Goal: Transaction & Acquisition: Purchase product/service

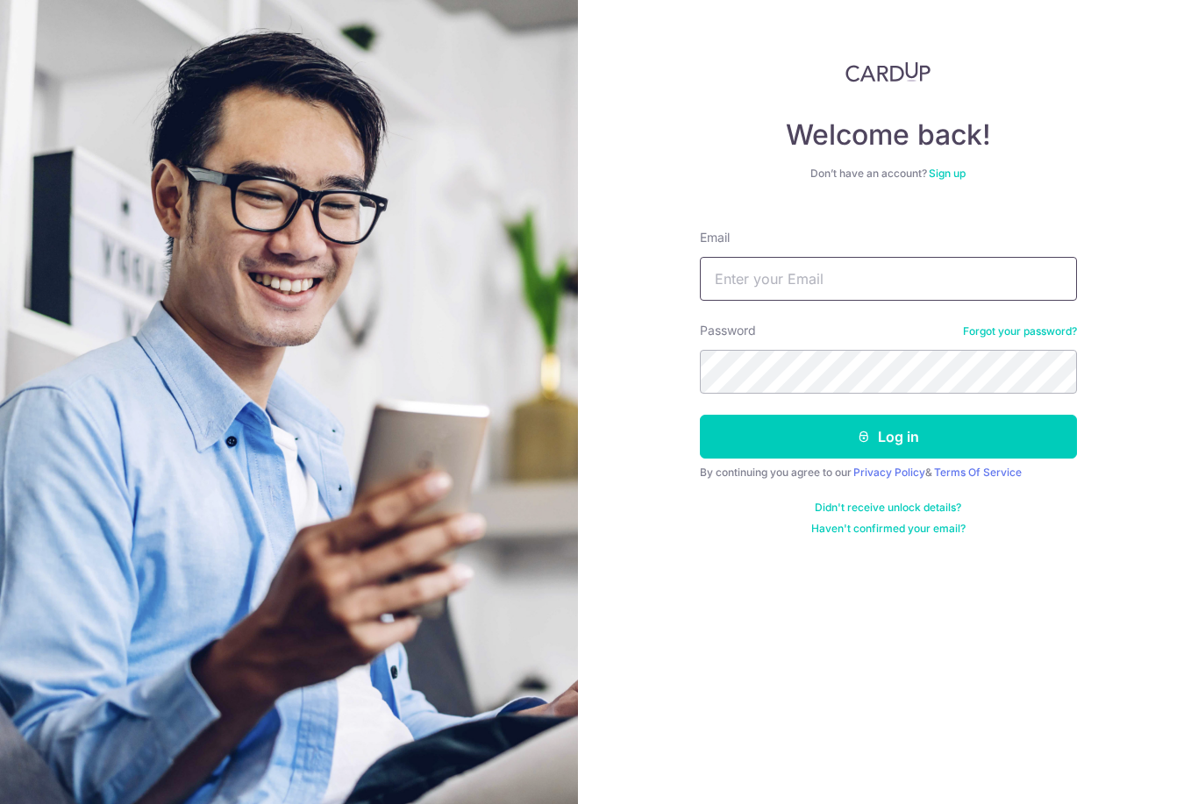
click at [1026, 277] on input "Email" at bounding box center [888, 279] width 377 height 44
type input "C"
type input "[EMAIL_ADDRESS][DOMAIN_NAME]"
click at [888, 437] on button "Log in" at bounding box center [888, 437] width 377 height 44
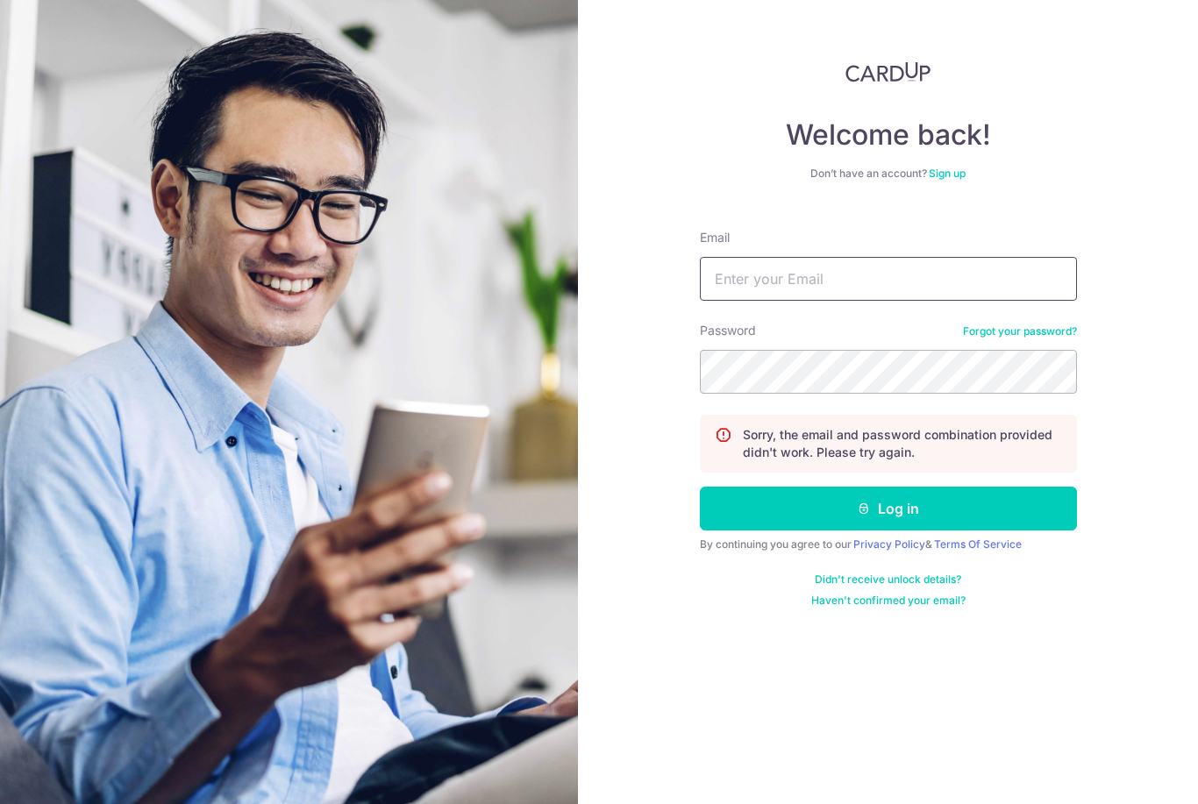
click at [1006, 298] on input "Email" at bounding box center [888, 279] width 377 height 44
type input "C"
type input "[EMAIL_ADDRESS][DOMAIN_NAME]"
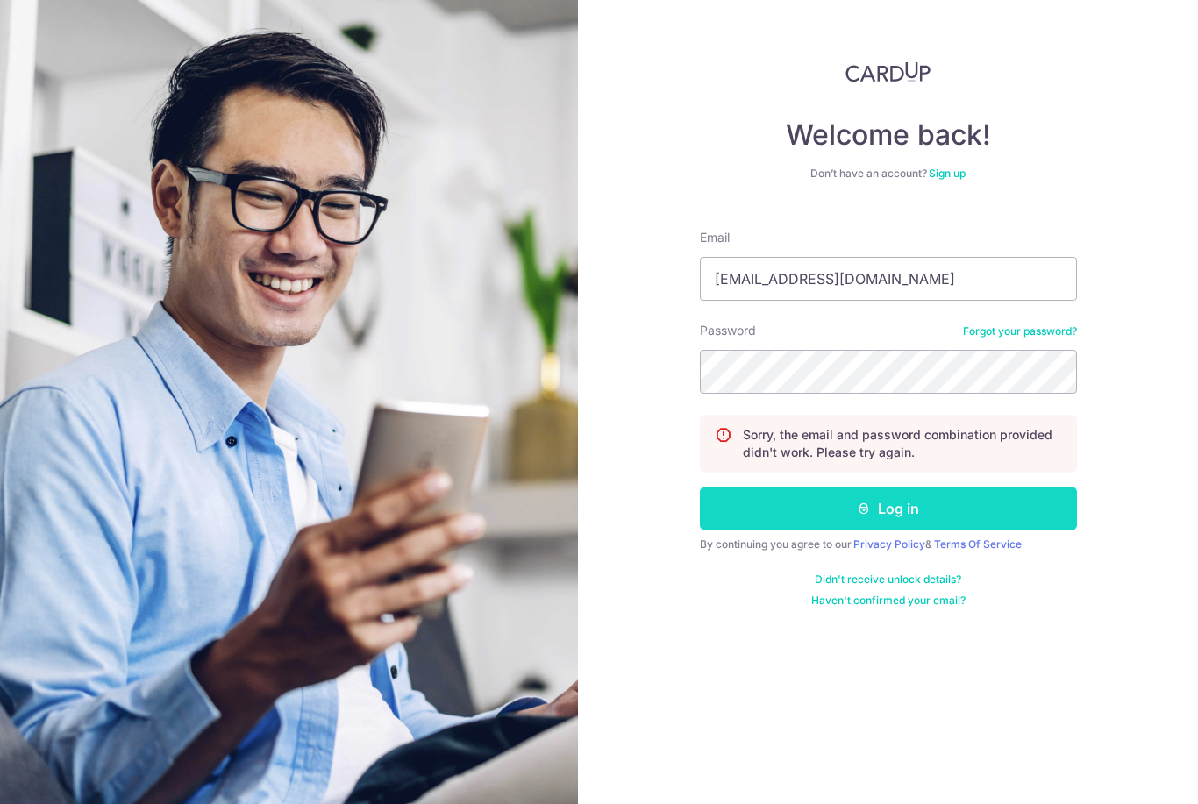
click at [917, 516] on button "Log in" at bounding box center [888, 509] width 377 height 44
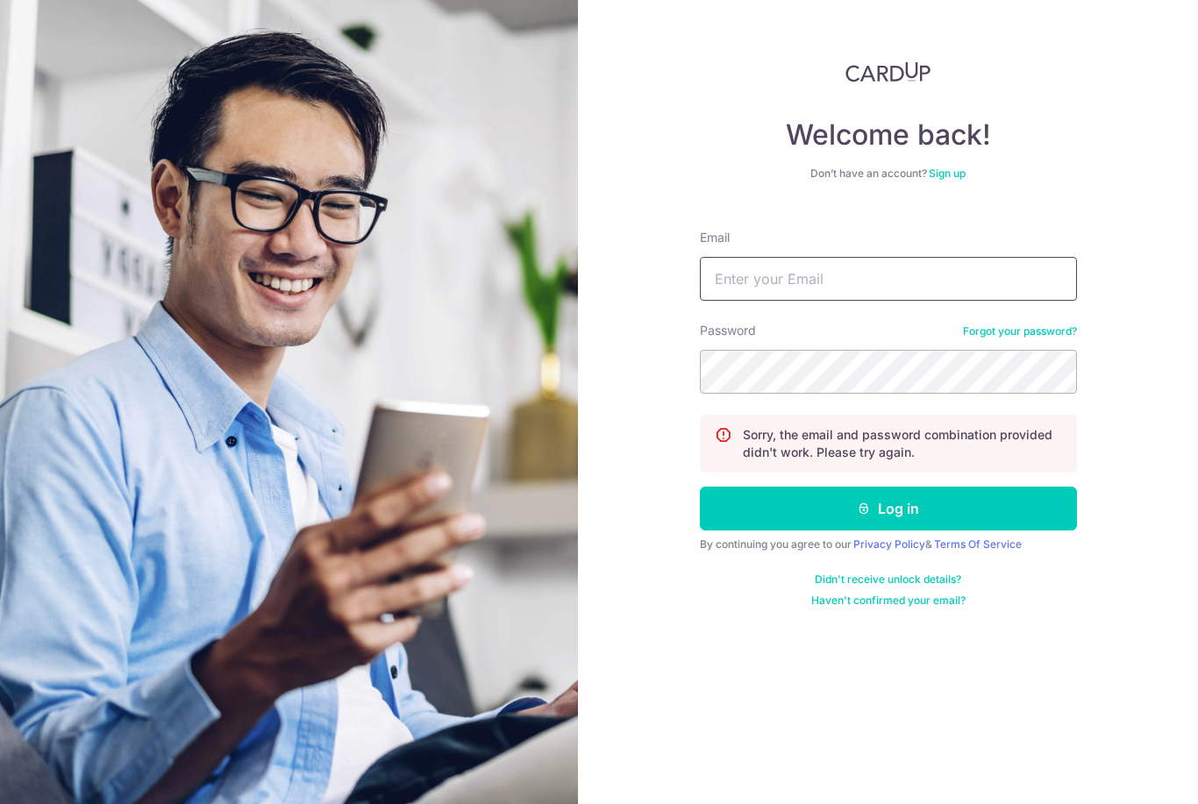
click at [1016, 281] on input "Email" at bounding box center [888, 279] width 377 height 44
type input "C"
type input "[EMAIL_ADDRESS][DOMAIN_NAME]"
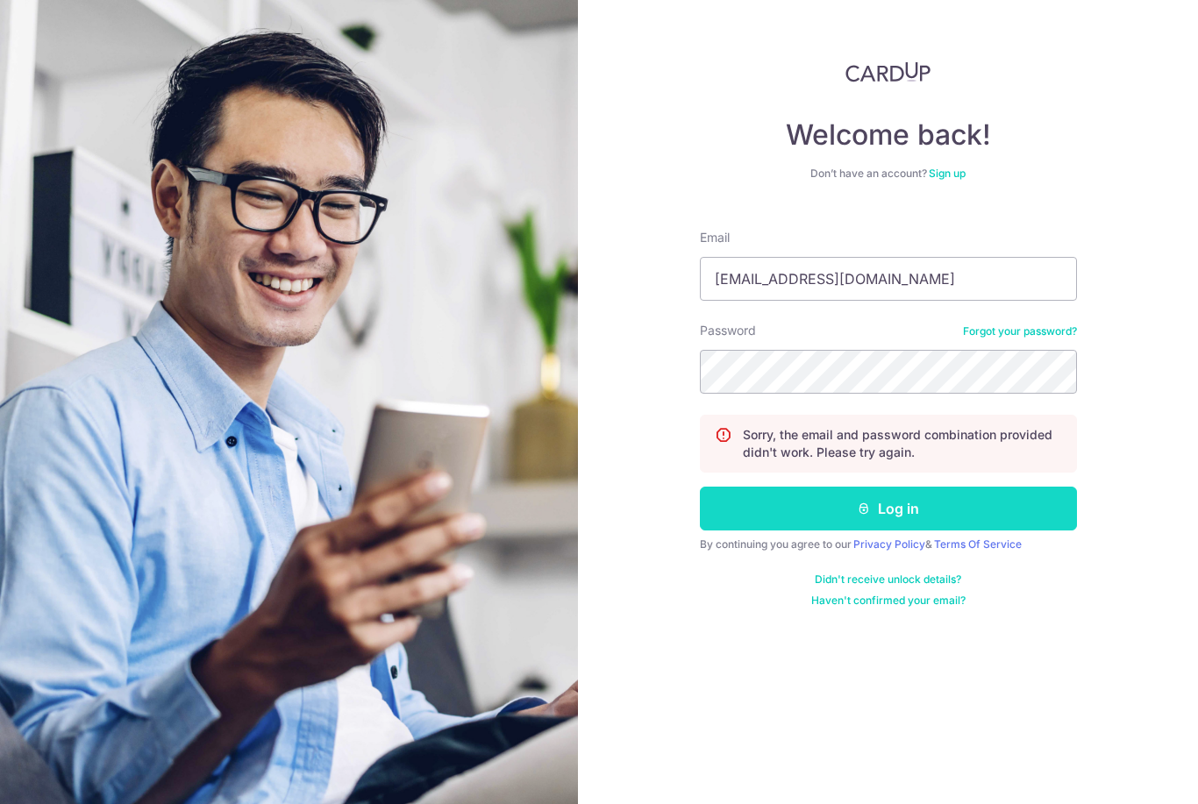
click at [917, 517] on button "Log in" at bounding box center [888, 509] width 377 height 44
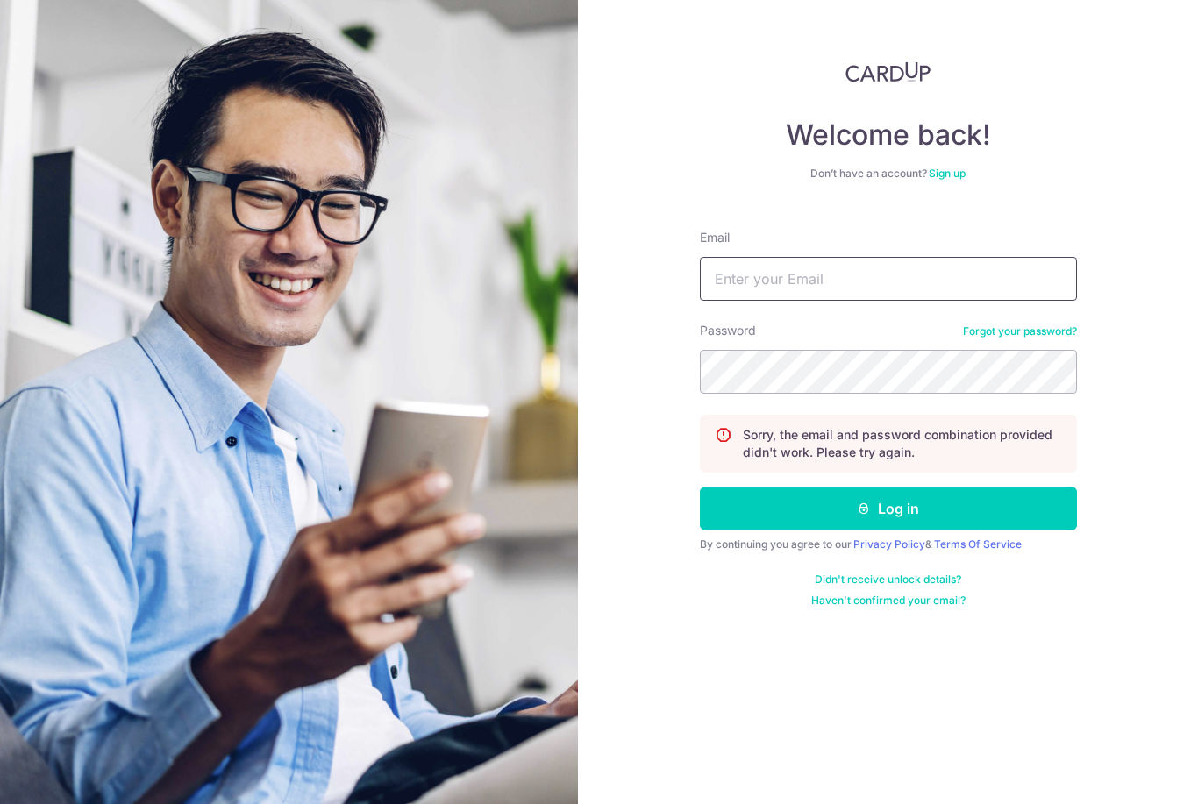
click at [870, 290] on input "Email" at bounding box center [888, 279] width 377 height 44
type input "C"
type input "[EMAIL_ADDRESS][DOMAIN_NAME]"
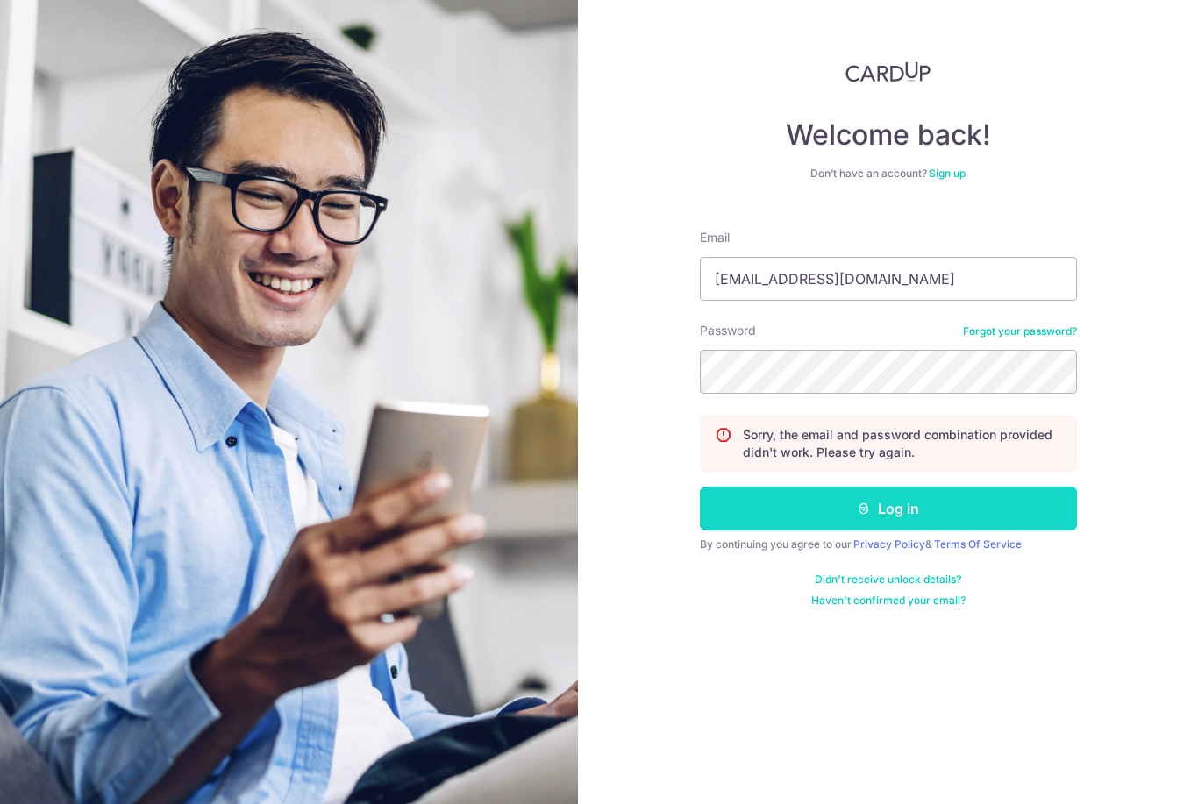
click at [936, 510] on button "Log in" at bounding box center [888, 509] width 377 height 44
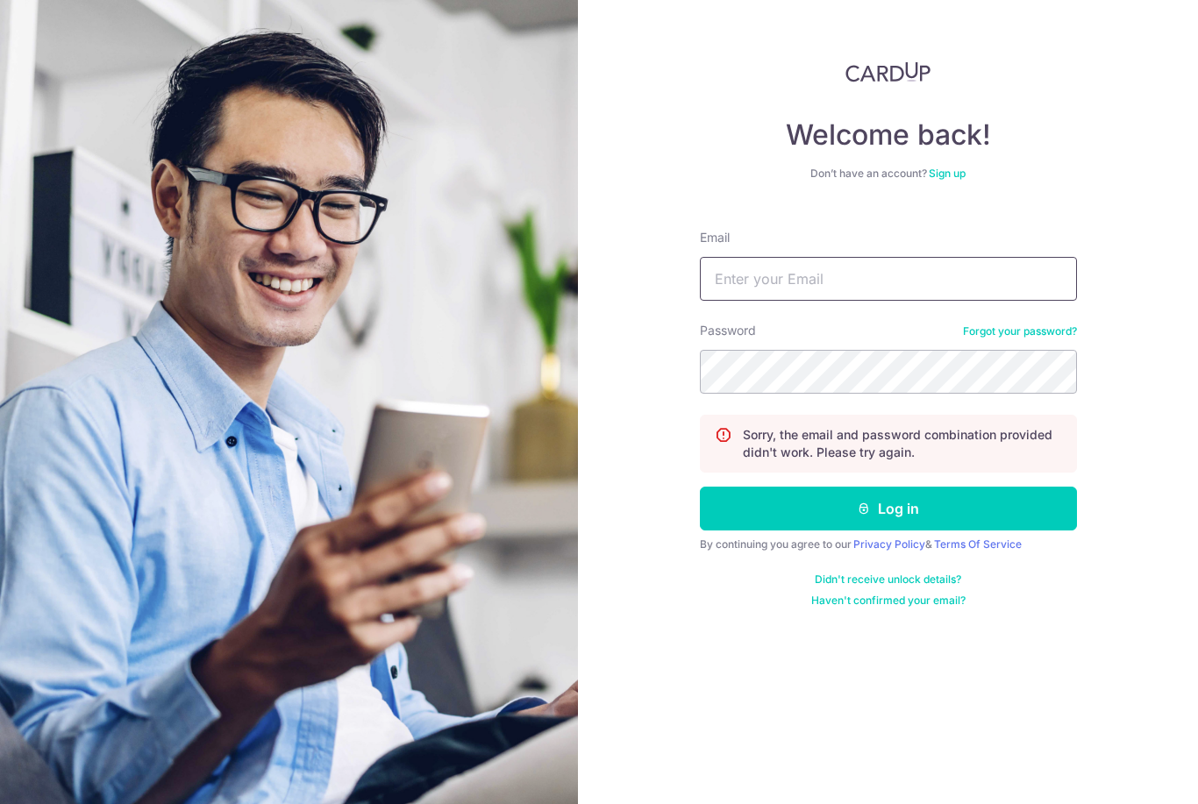
click at [897, 295] on input "Email" at bounding box center [888, 279] width 377 height 44
type input "C"
type input "[EMAIL_ADDRESS][DOMAIN_NAME]"
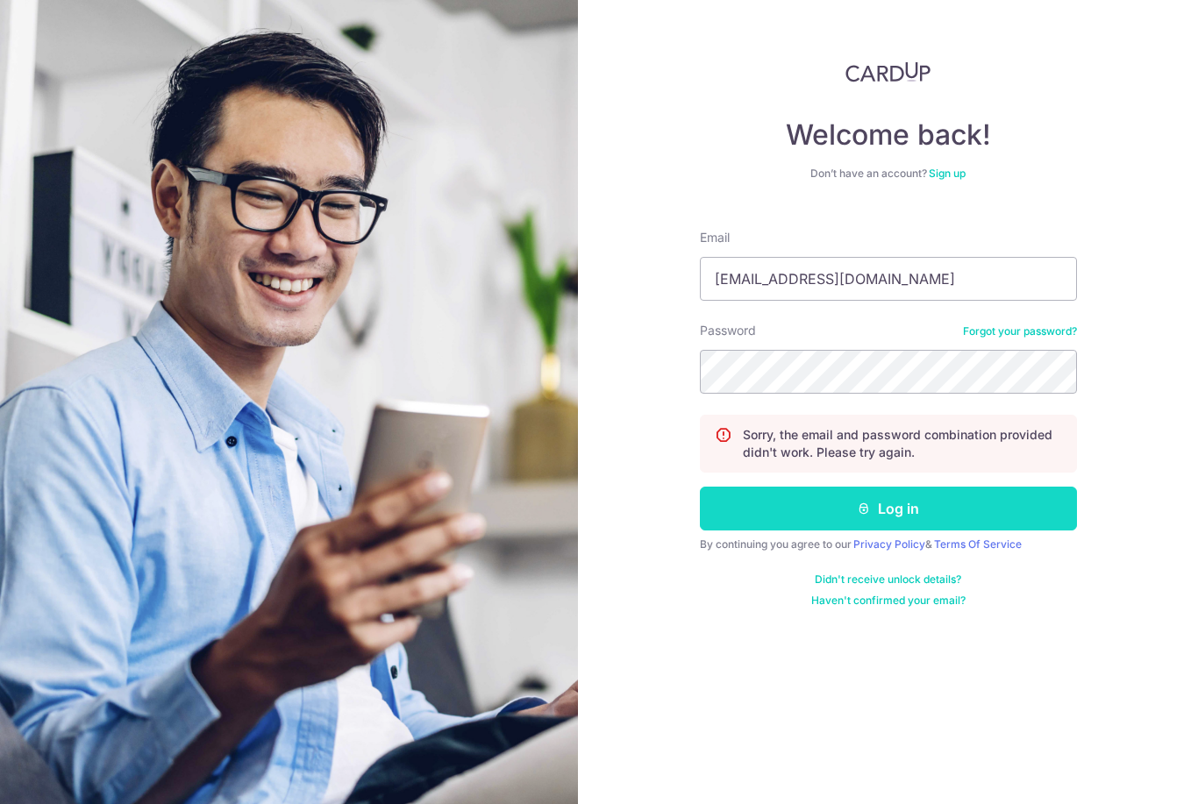
click at [960, 503] on button "Log in" at bounding box center [888, 509] width 377 height 44
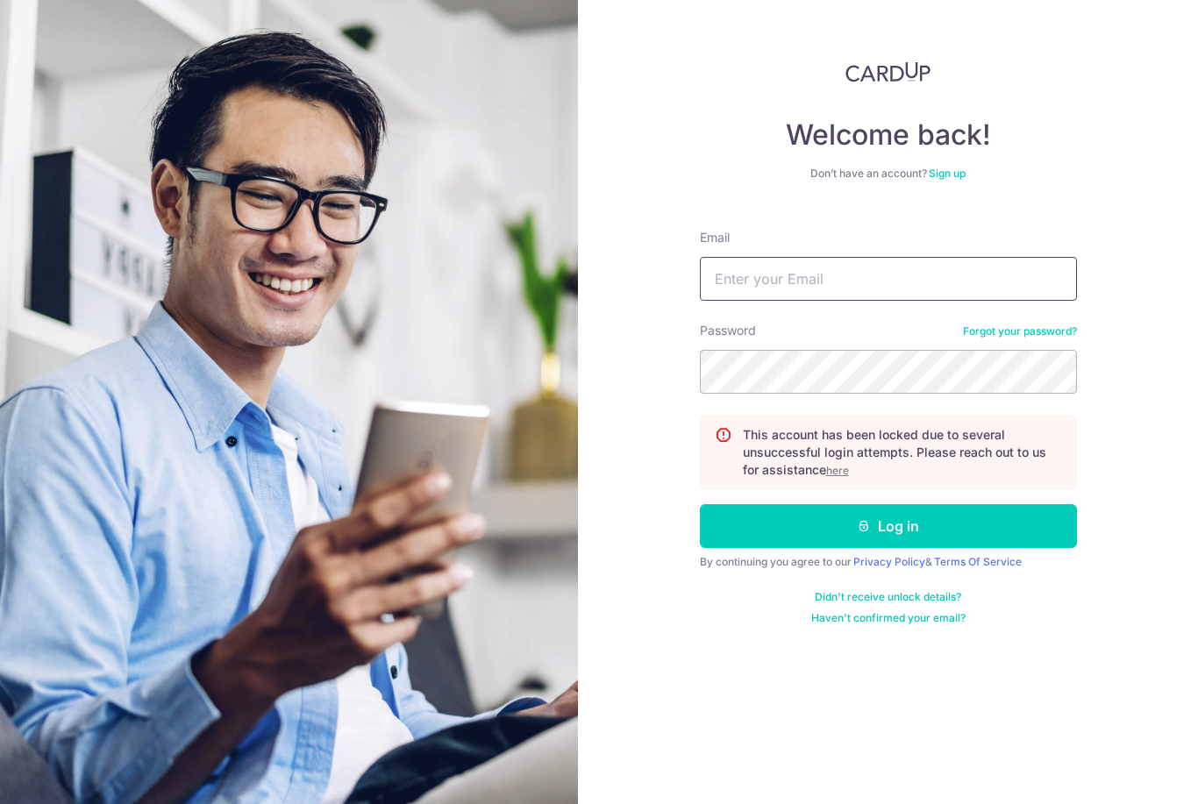
click at [854, 290] on input "Email" at bounding box center [888, 279] width 377 height 44
type input "[EMAIL_ADDRESS][DOMAIN_NAME]"
click at [888, 526] on button "Log in" at bounding box center [888, 526] width 377 height 44
click at [966, 281] on input "Email" at bounding box center [888, 279] width 377 height 44
type input "C"
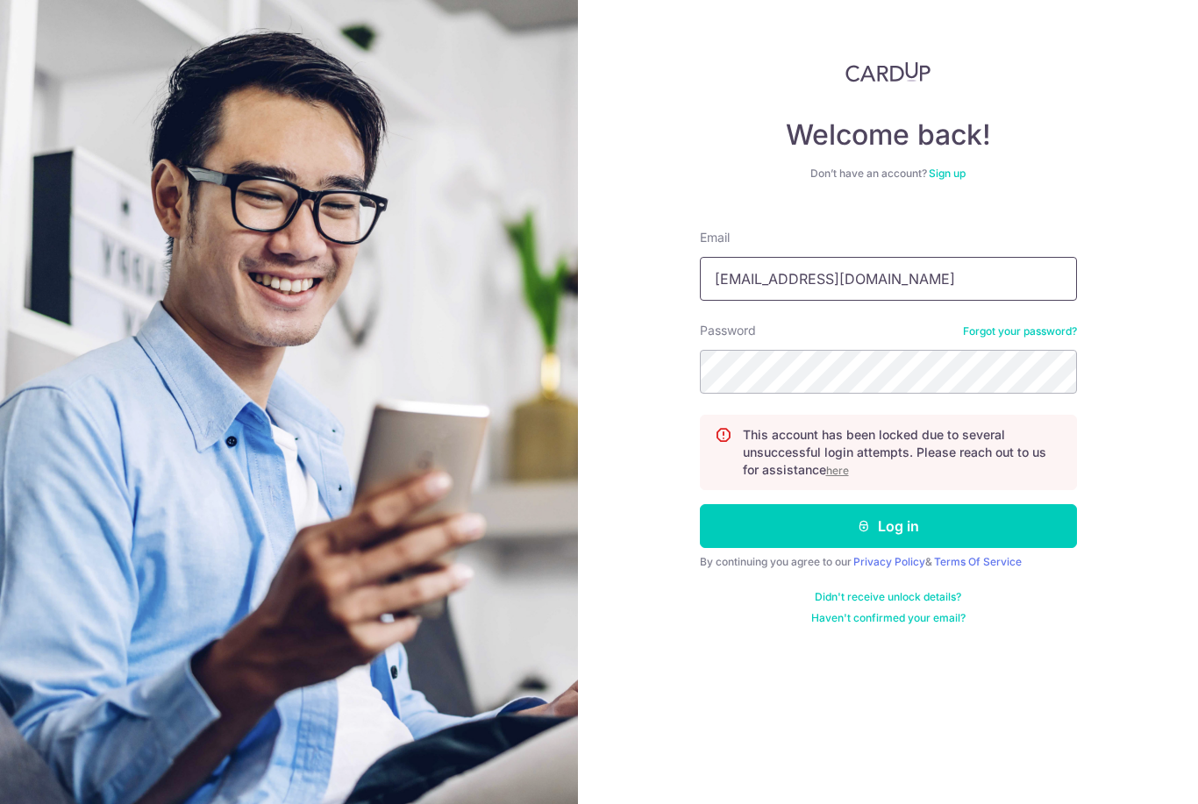
type input "carson1117@gmail.com"
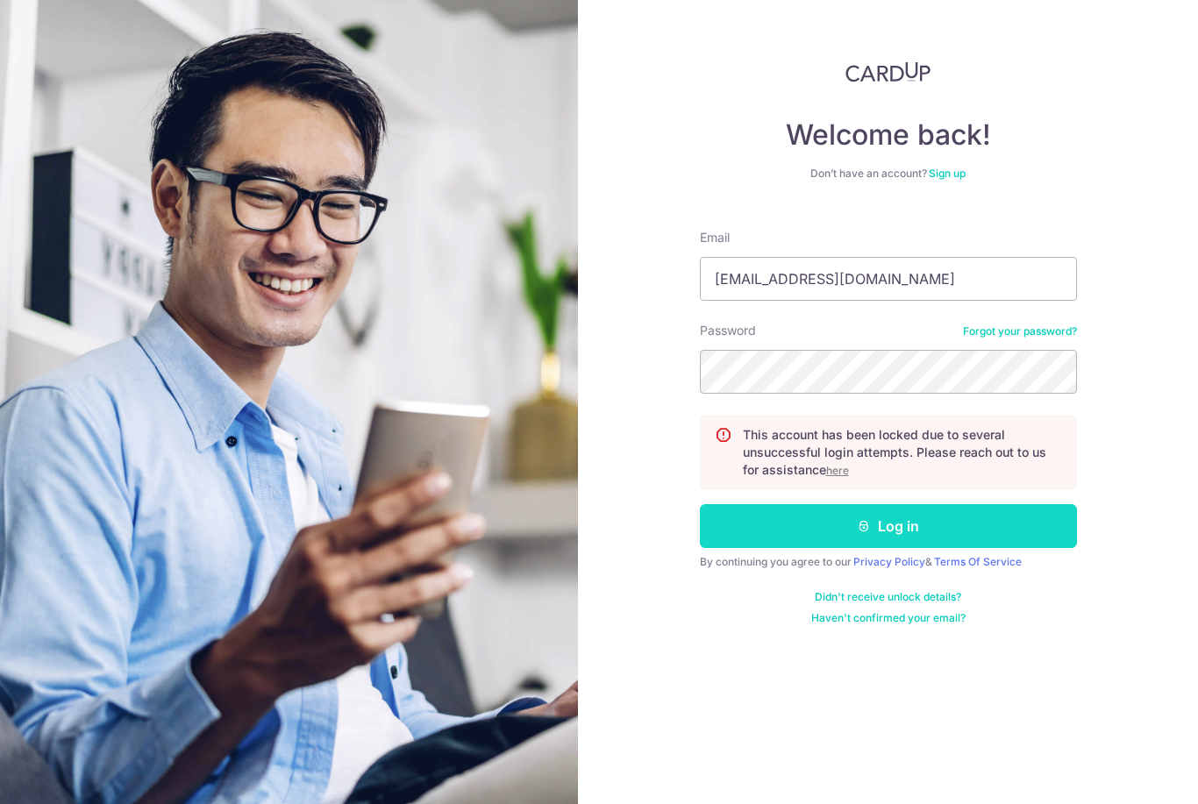
click at [951, 520] on button "Log in" at bounding box center [888, 526] width 377 height 44
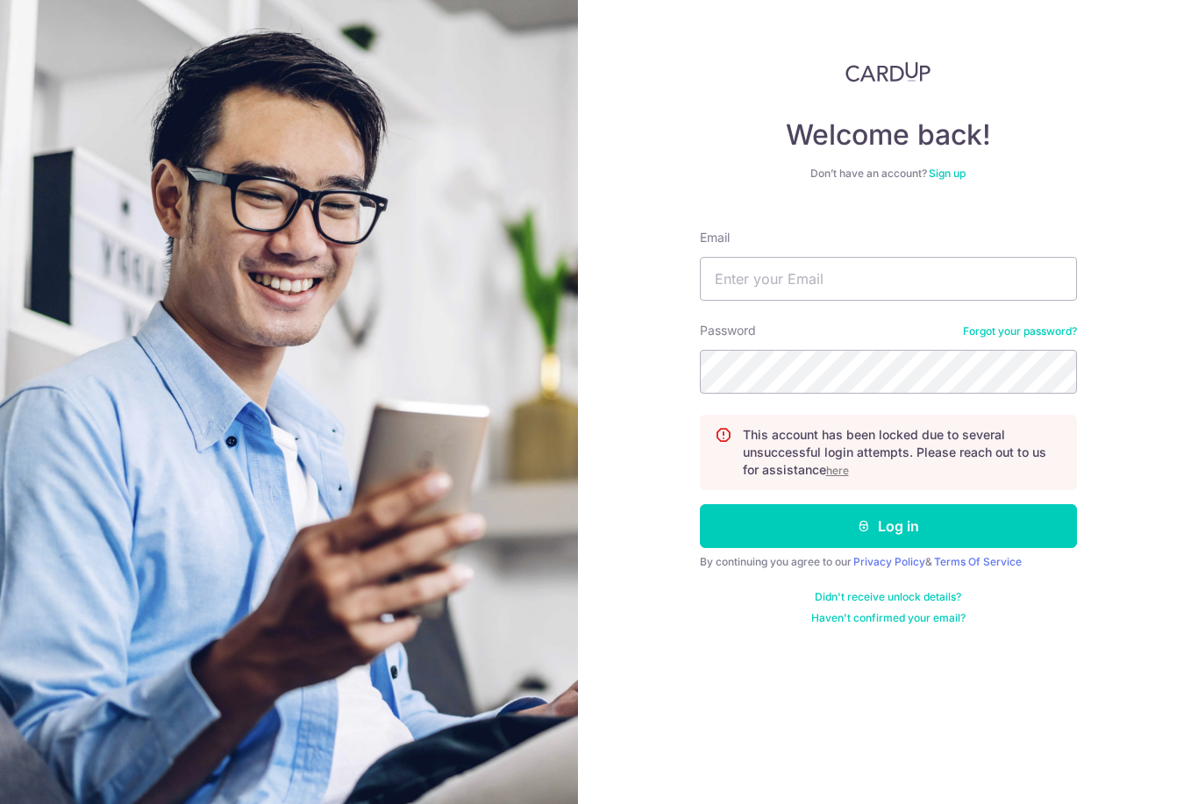
click at [981, 487] on div "This account has been locked due to several unsuccessful login attempts. Please…" at bounding box center [888, 452] width 377 height 75
click at [849, 475] on u "here" at bounding box center [837, 470] width 23 height 13
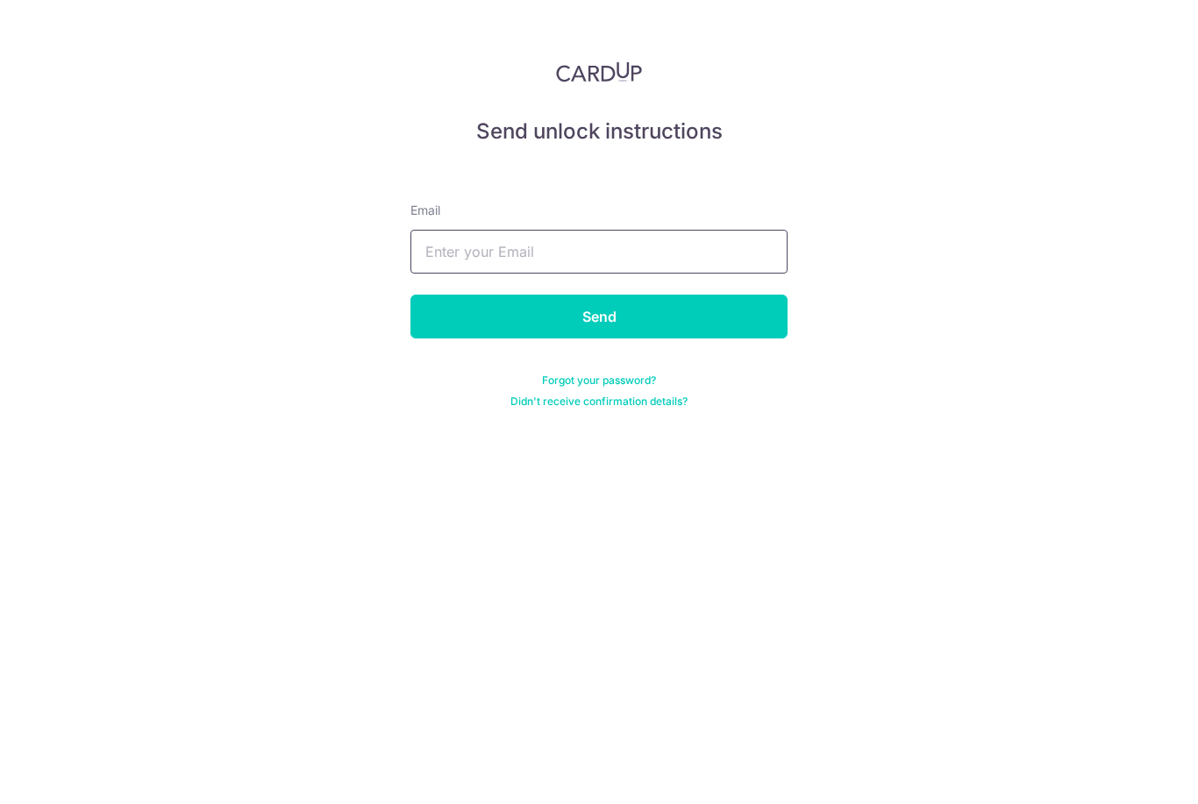
click at [632, 253] on input "text" at bounding box center [598, 252] width 377 height 44
type input "C"
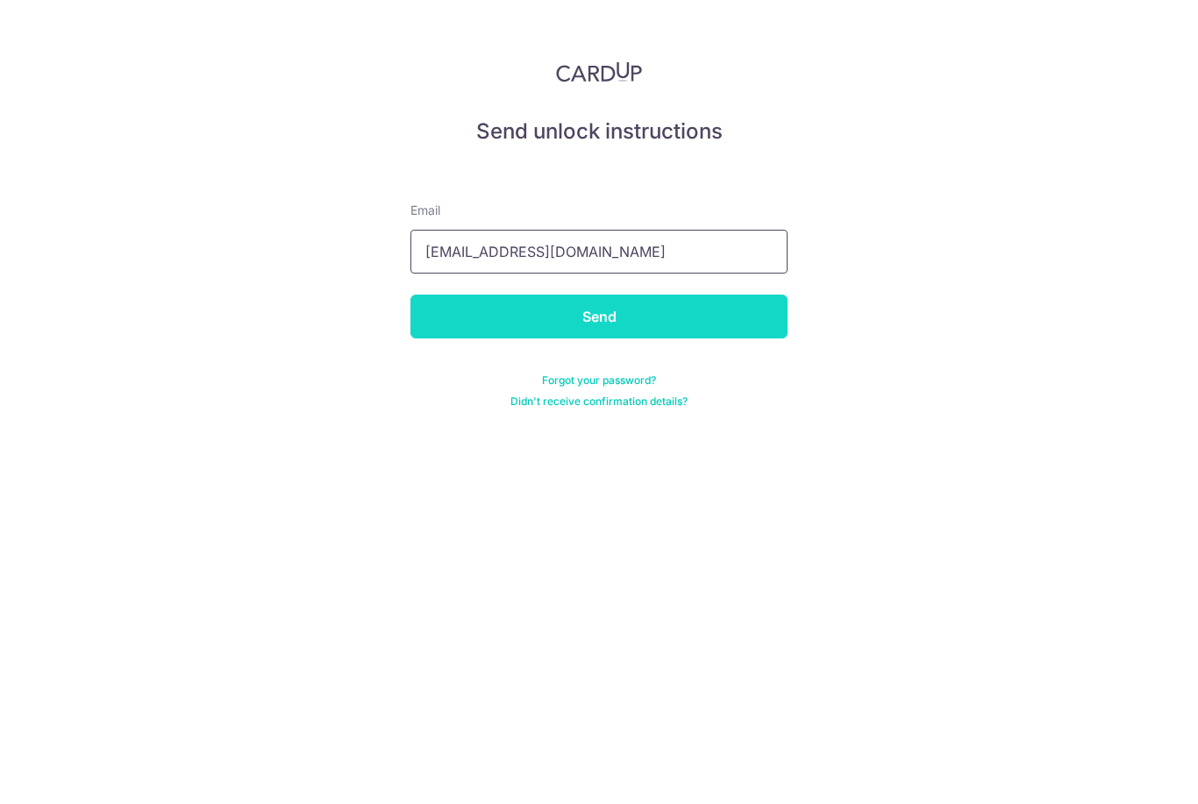
type input "carson1117@gmail.com"
click at [656, 323] on input "Send" at bounding box center [598, 317] width 377 height 44
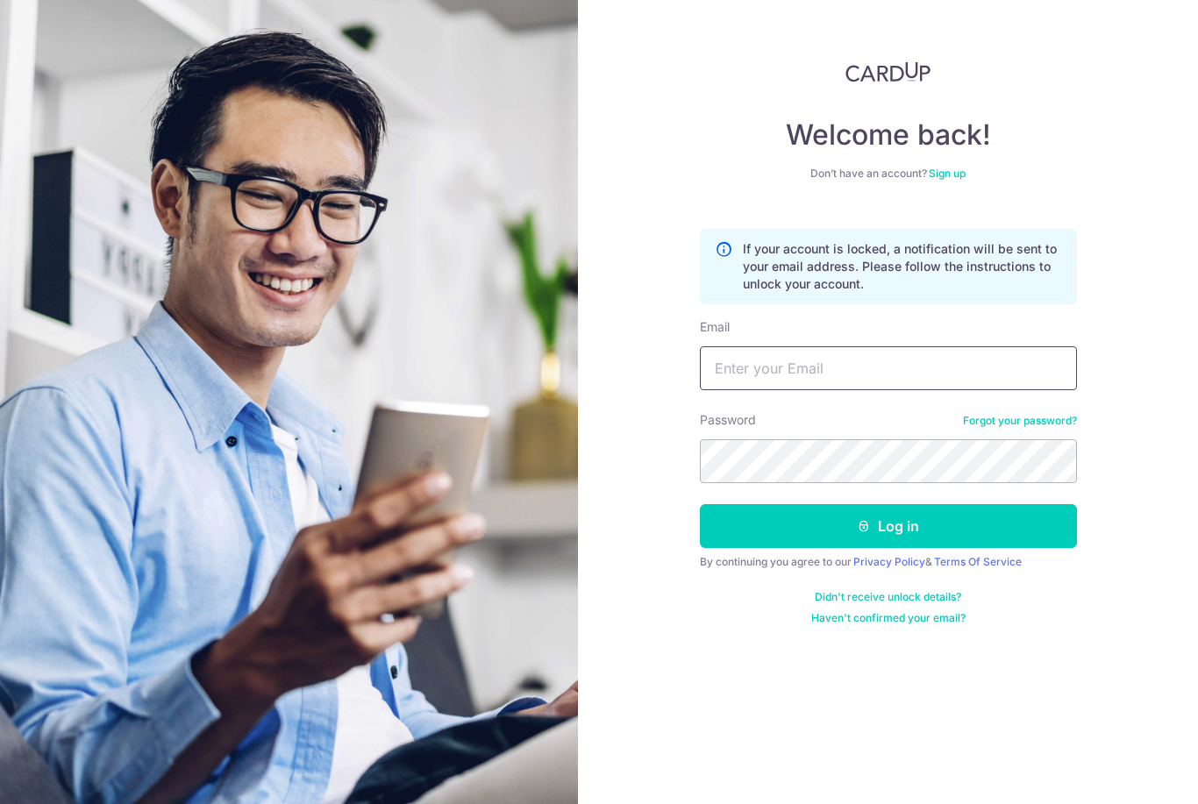
type input "[EMAIL_ADDRESS][DOMAIN_NAME]"
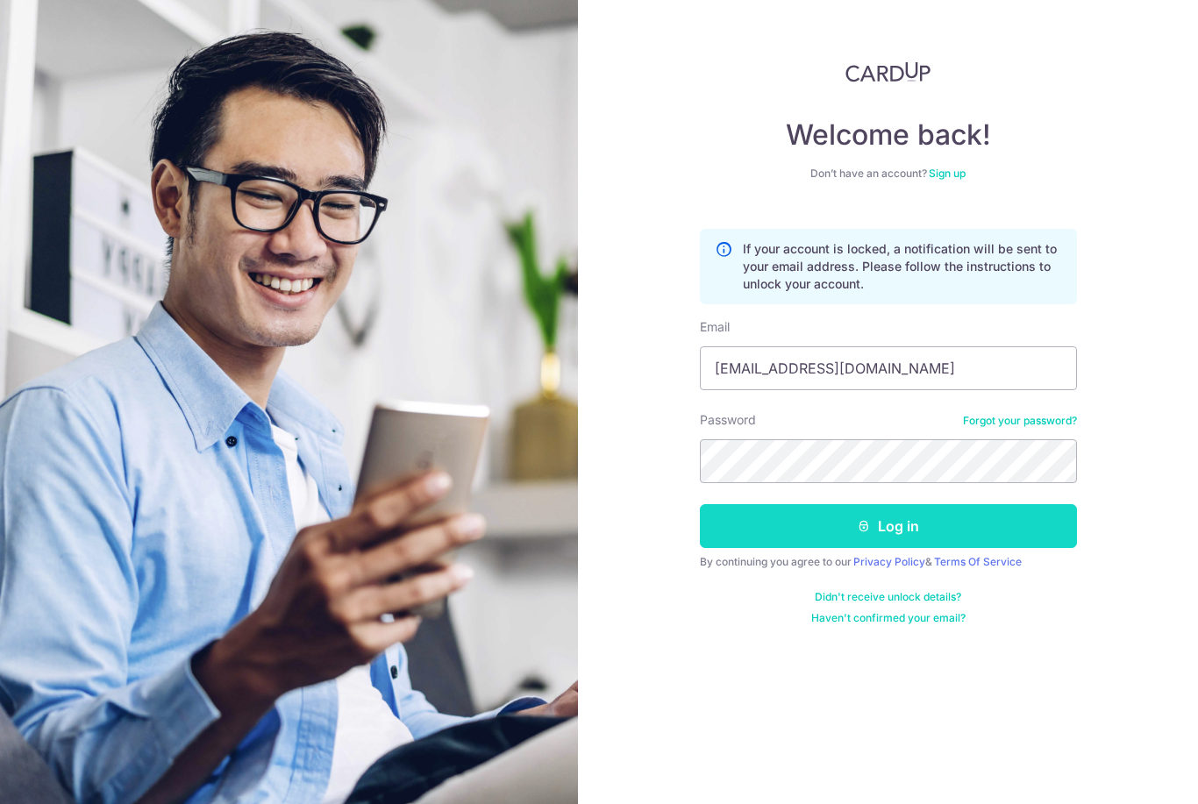
click at [815, 518] on button "Log in" at bounding box center [888, 526] width 377 height 44
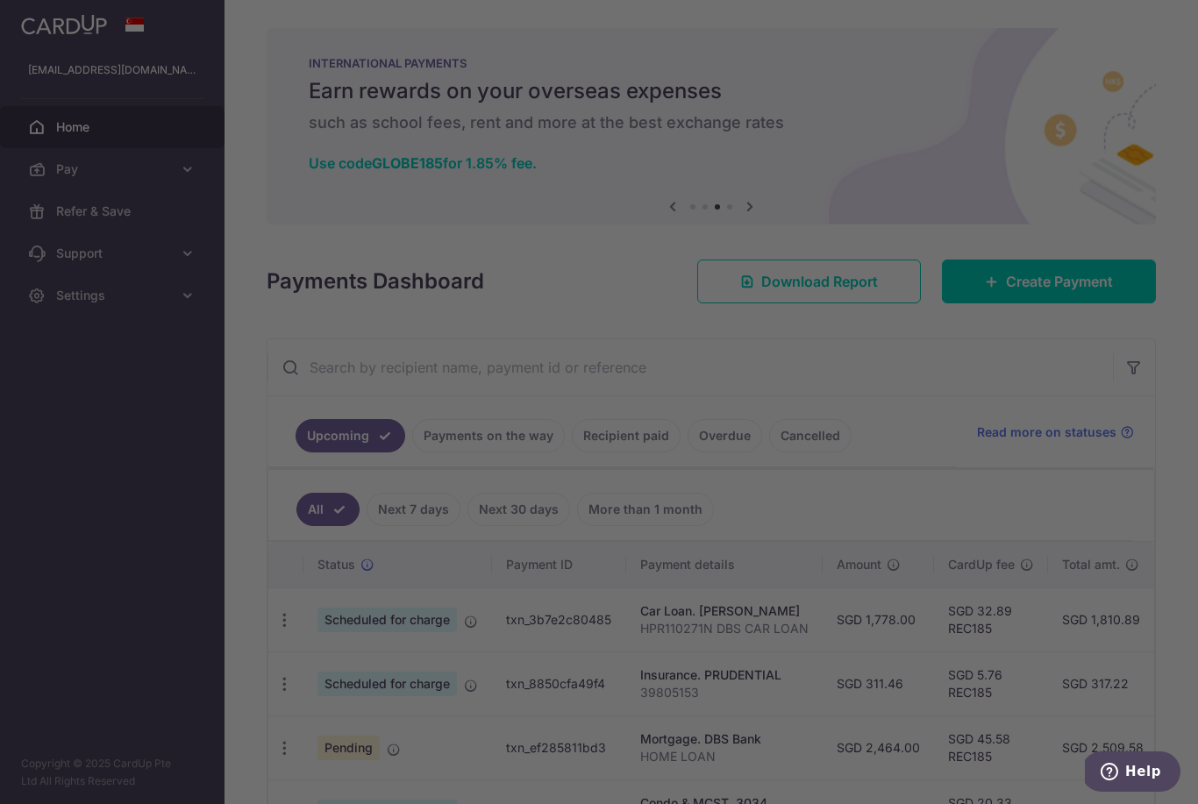
click at [906, 539] on div at bounding box center [605, 406] width 1210 height 812
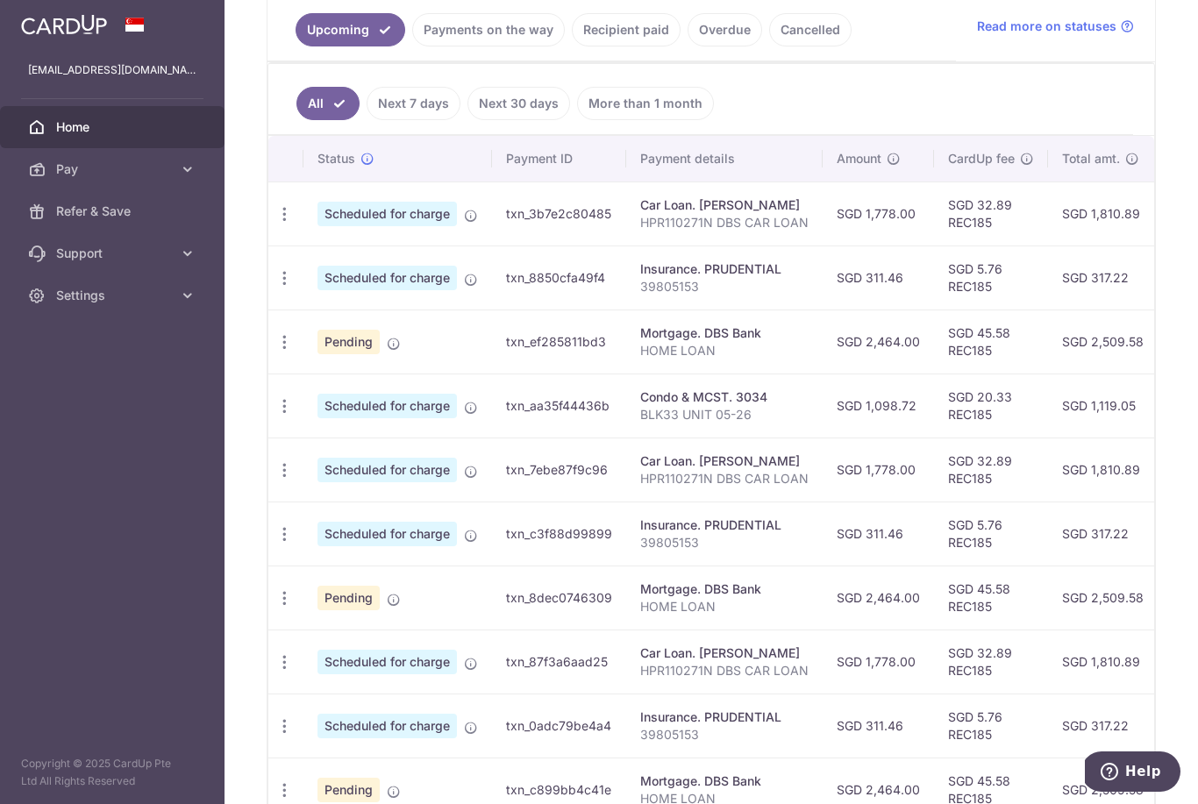
scroll to position [410, 0]
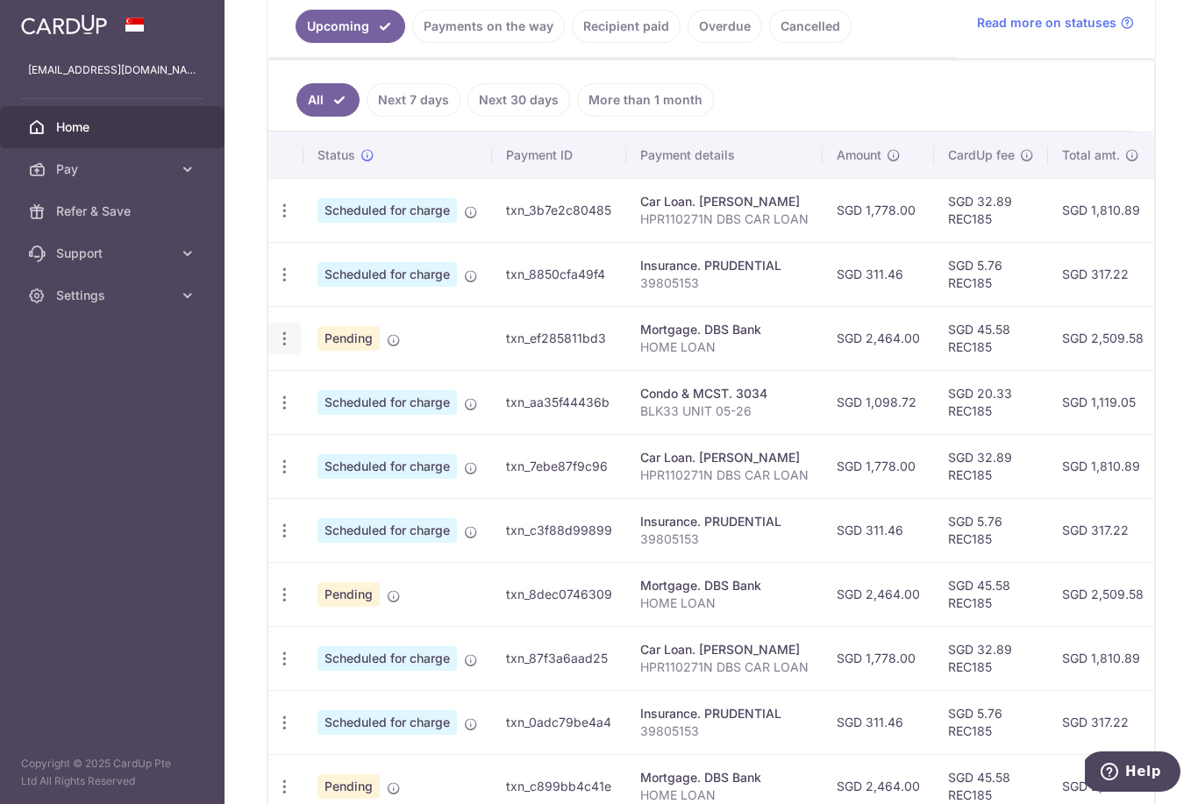
click at [275, 348] on icon "button" at bounding box center [284, 339] width 18 height 18
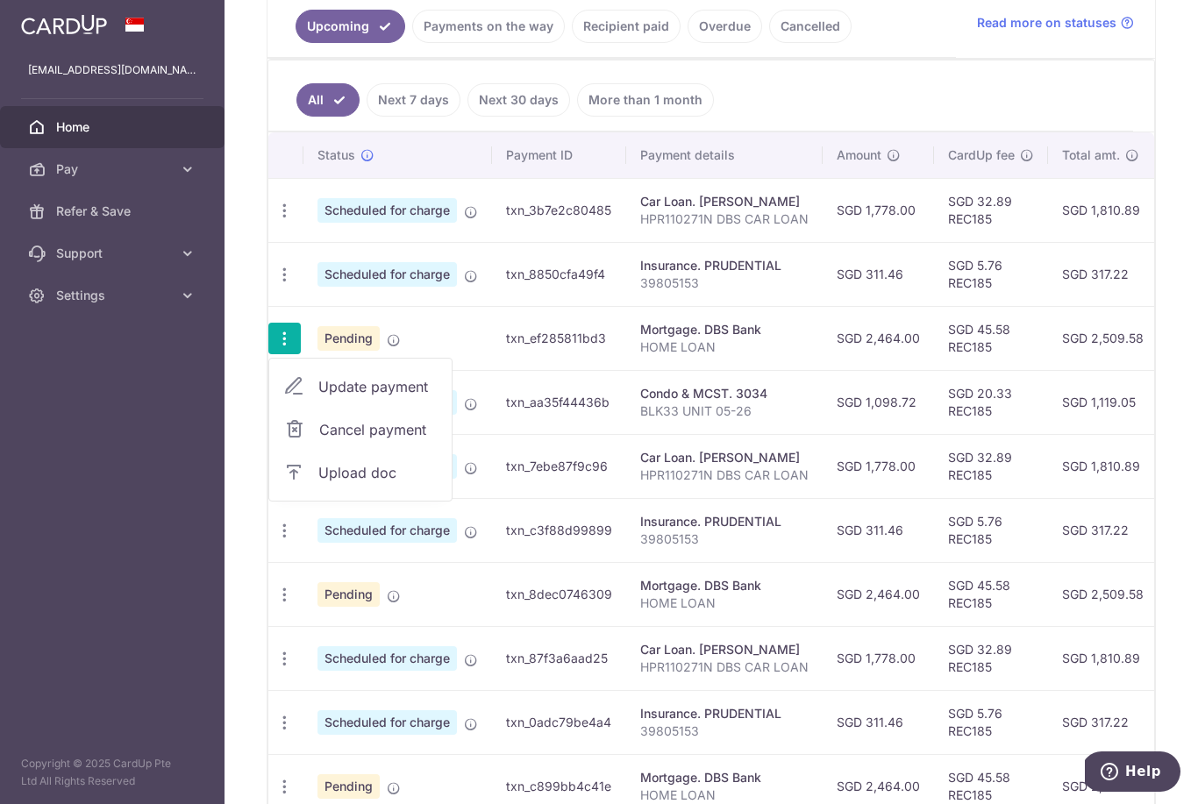
click at [319, 440] on span "Cancel payment" at bounding box center [378, 429] width 118 height 21
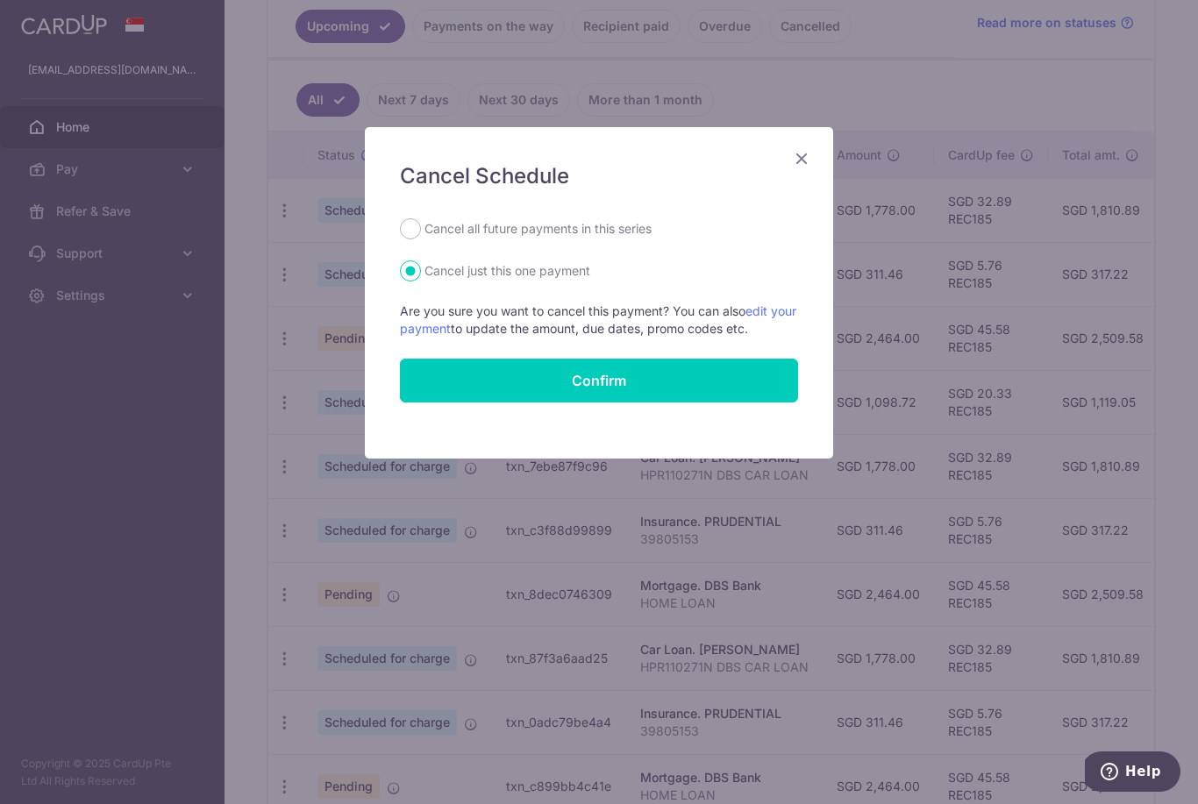
click at [623, 232] on label "Cancel all future payments in this series" at bounding box center [538, 228] width 227 height 21
click at [421, 232] on input "Cancel all future payments in this series" at bounding box center [410, 228] width 21 height 21
radio input "true"
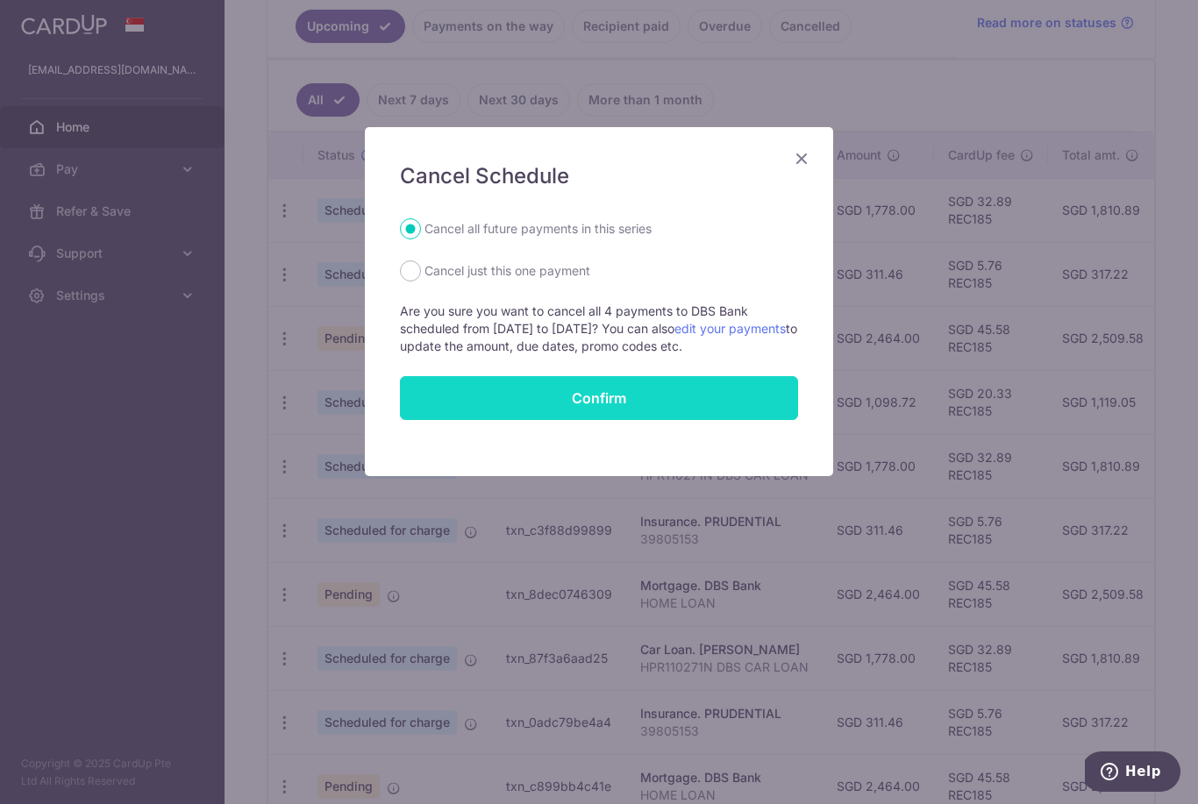
click at [739, 399] on button "Confirm" at bounding box center [599, 398] width 398 height 44
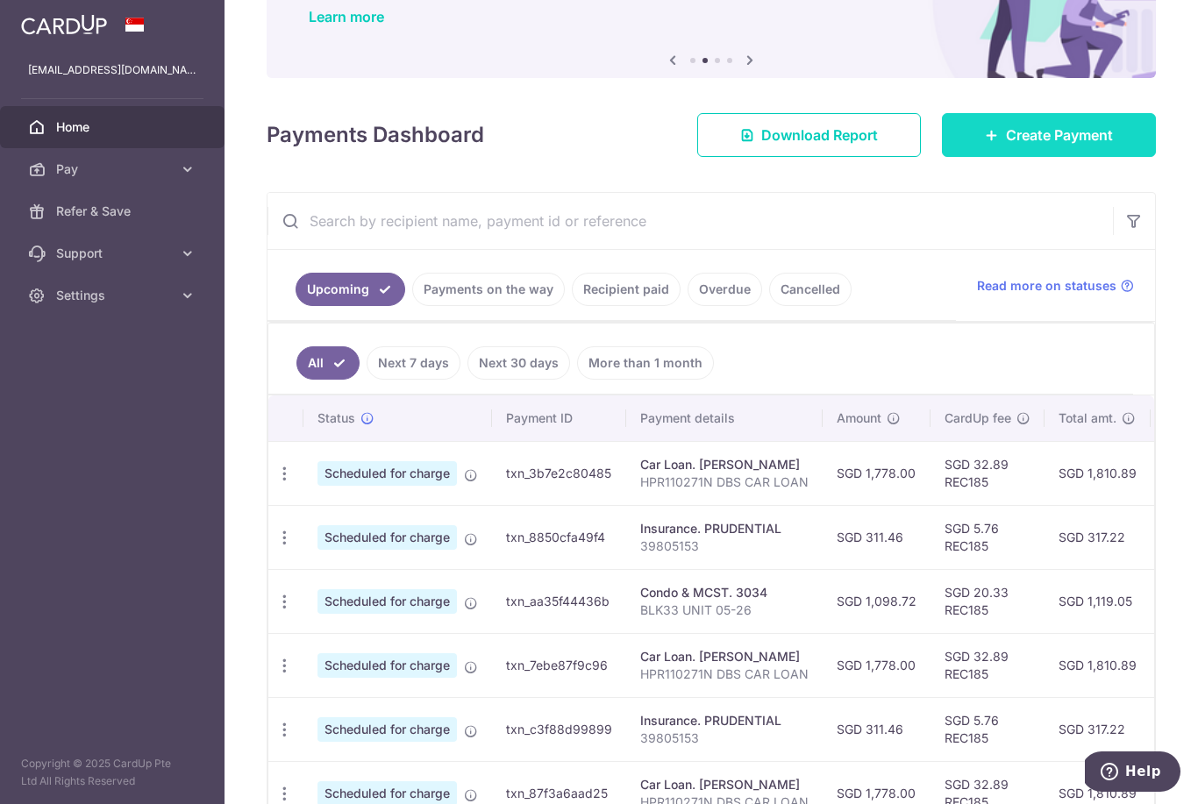
click at [1029, 146] on span "Create Payment" at bounding box center [1059, 135] width 107 height 21
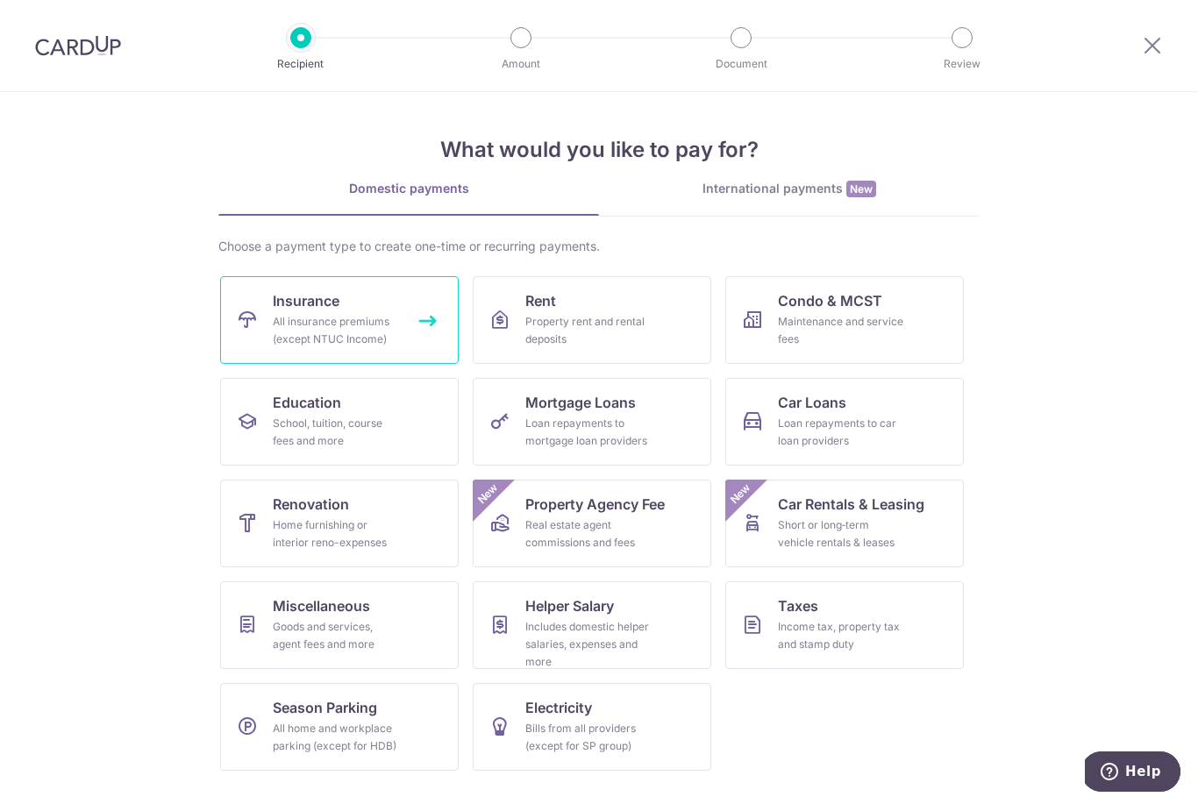
click at [311, 323] on div "All insurance premiums (except NTUC Income)" at bounding box center [336, 330] width 126 height 35
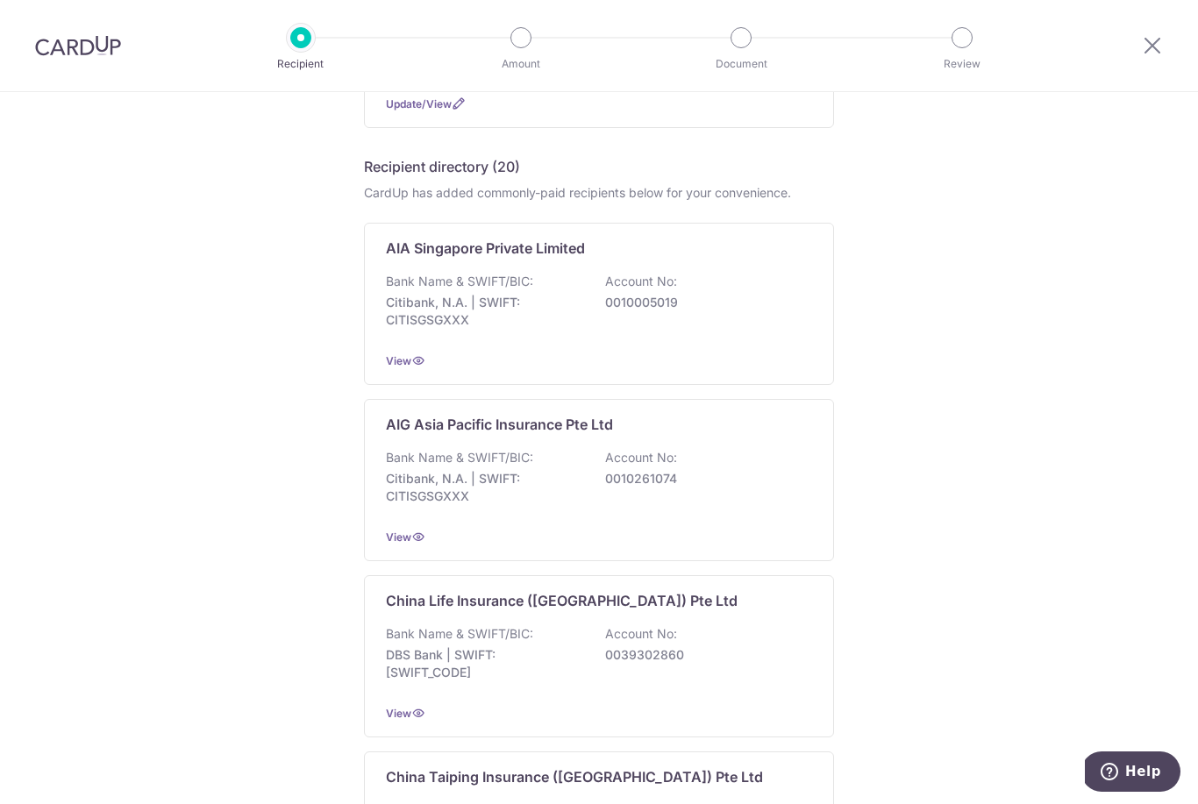
scroll to position [346, 0]
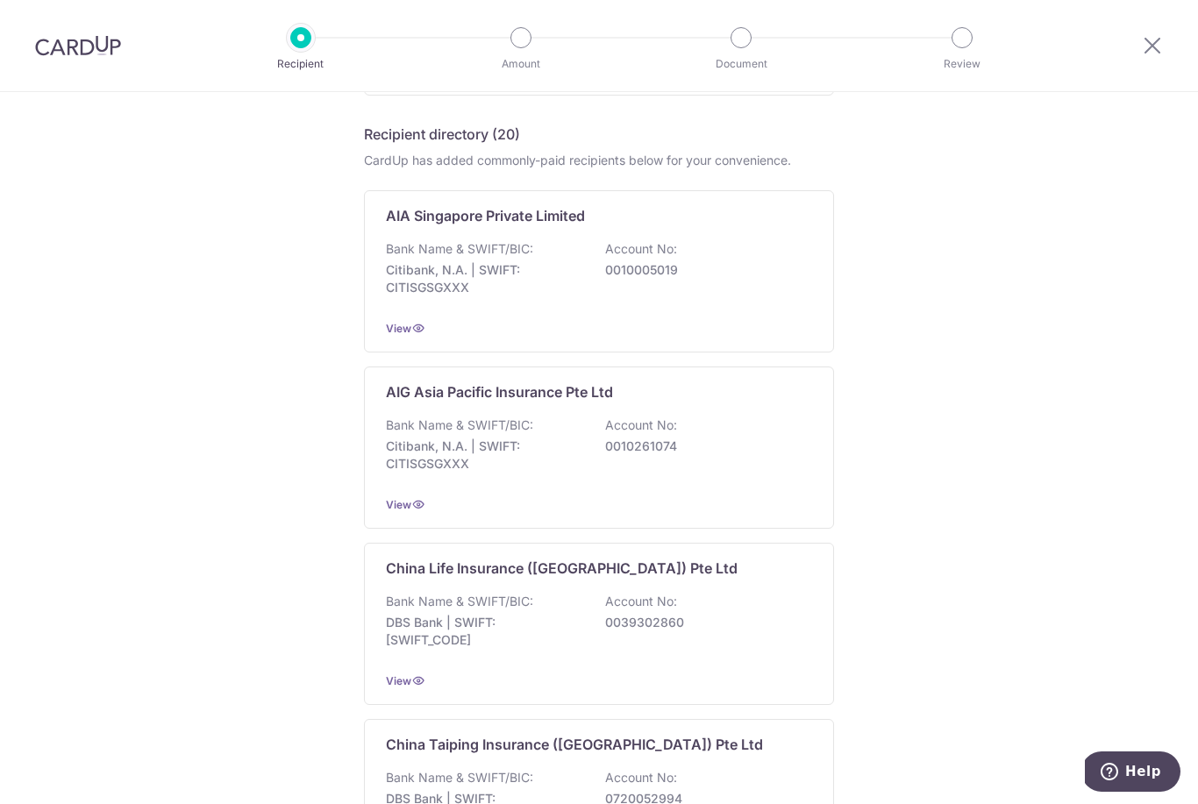
click at [1122, 1] on div at bounding box center [1152, 45] width 91 height 91
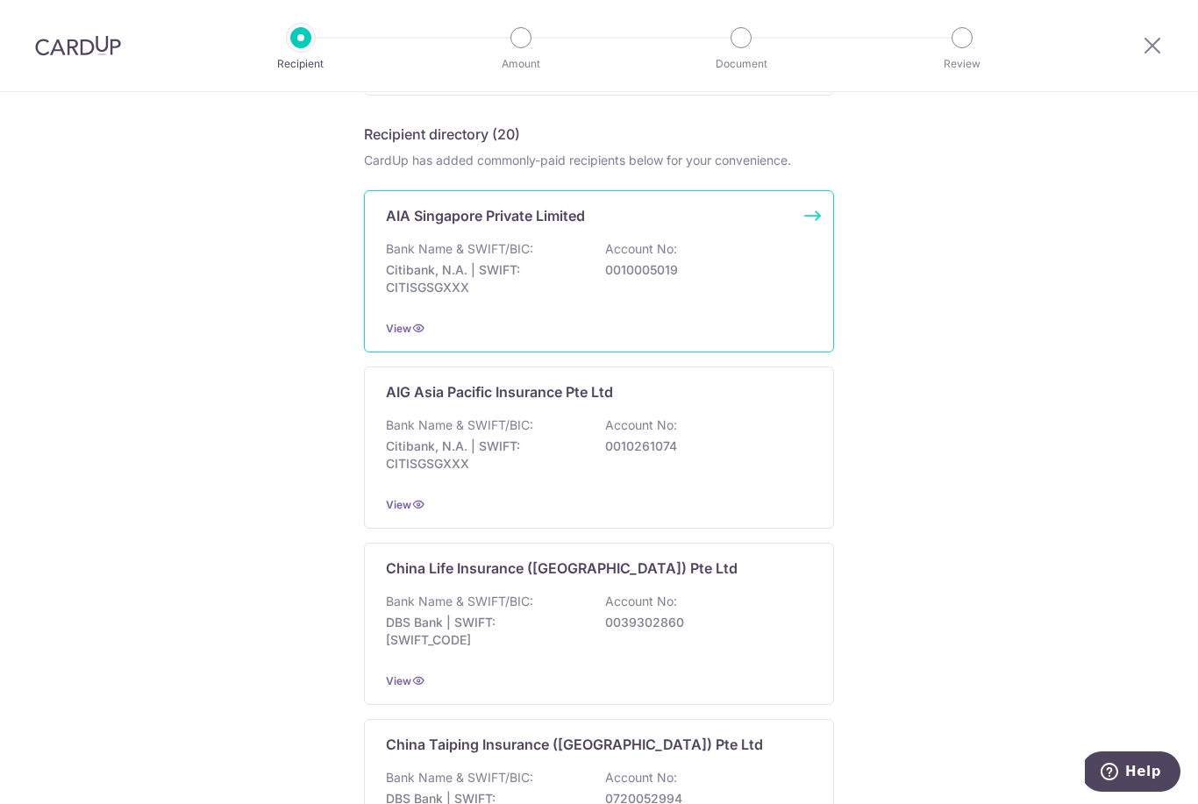
click at [697, 261] on div "Bank Name & SWIFT/BIC: Citibank, N.A. | SWIFT: CITISGSGXXX Account No: 00100050…" at bounding box center [599, 272] width 426 height 65
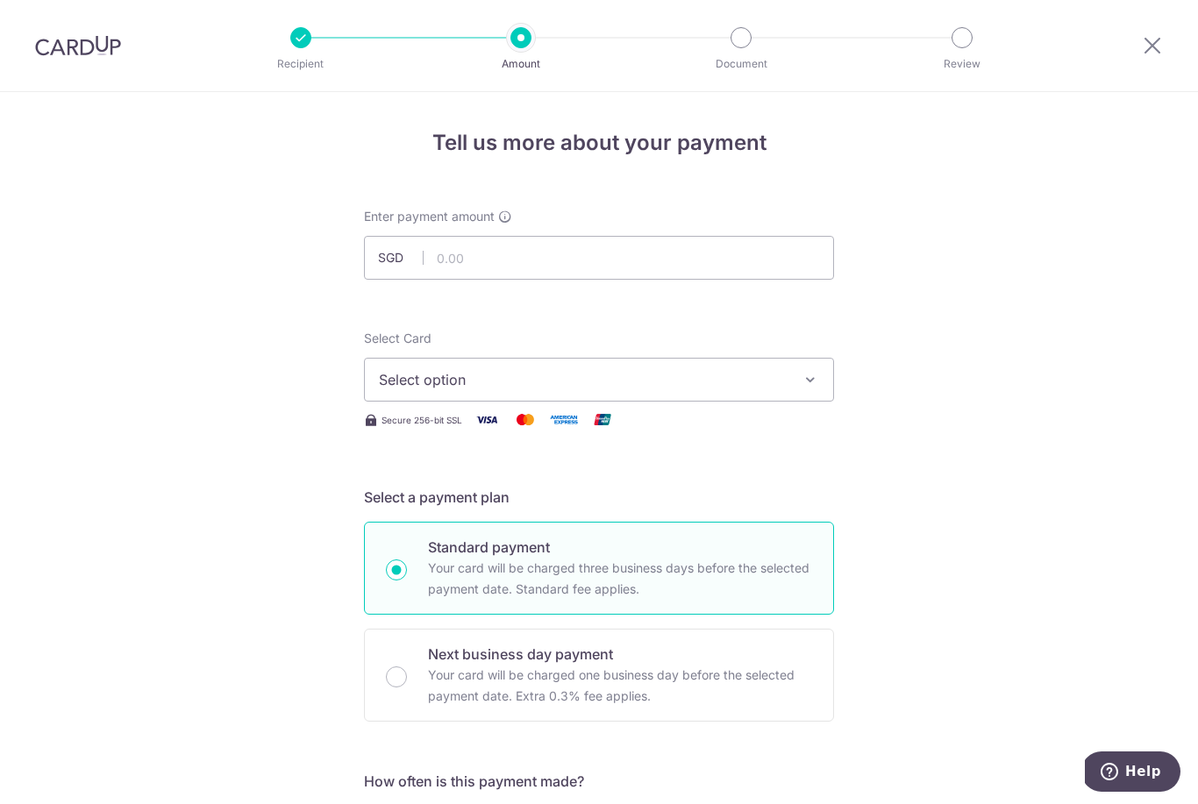
click at [1124, 4] on div at bounding box center [1152, 45] width 91 height 91
click at [740, 275] on input "text" at bounding box center [599, 258] width 470 height 44
click at [818, 400] on button "Select option" at bounding box center [599, 380] width 470 height 44
type input "1,396.37"
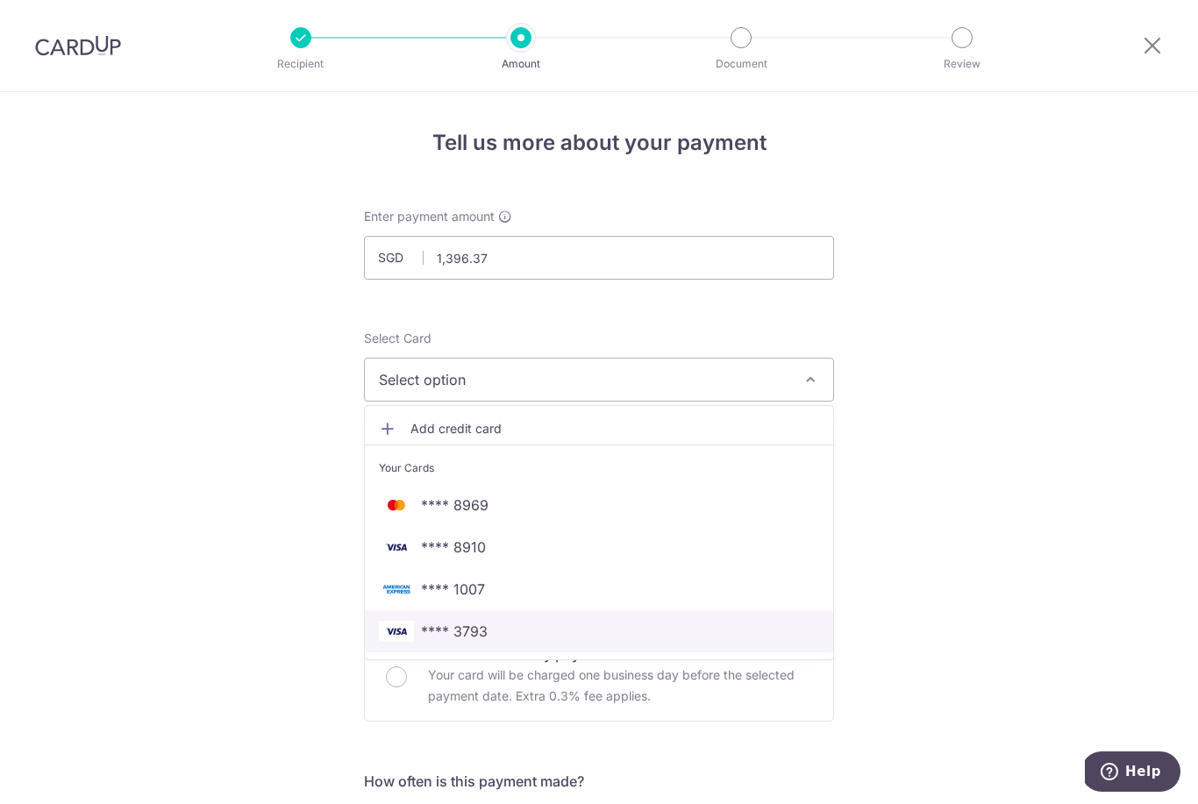
click at [510, 631] on span "**** 3793" at bounding box center [599, 631] width 440 height 21
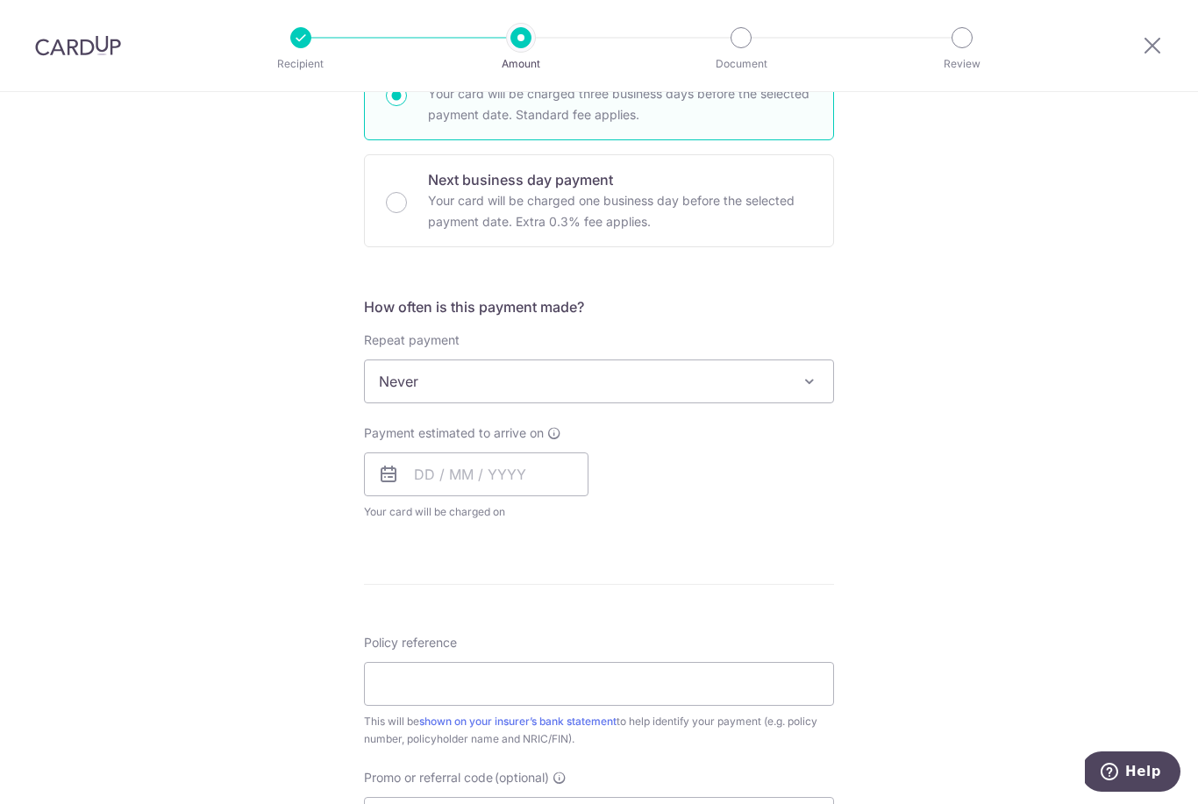
scroll to position [478, 0]
click at [417, 480] on input "text" at bounding box center [476, 471] width 225 height 44
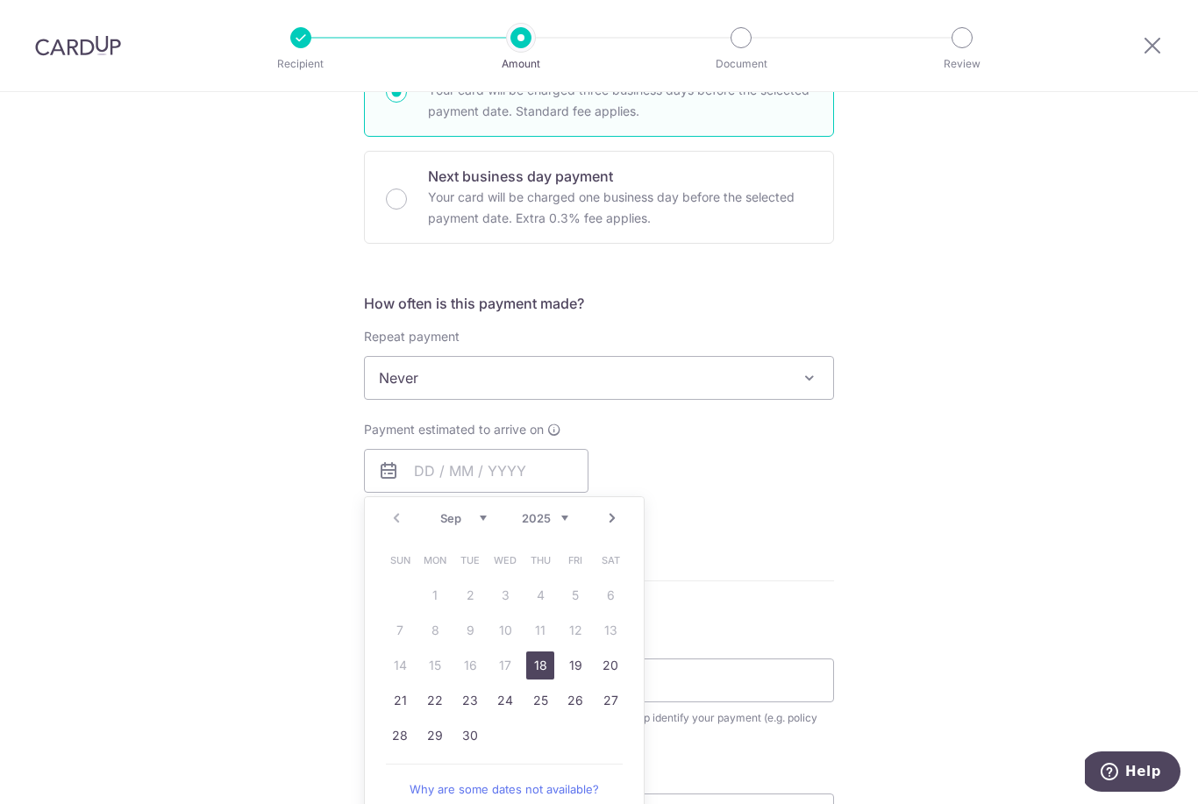
click at [539, 674] on link "18" at bounding box center [540, 666] width 28 height 28
type input "[DATE]"
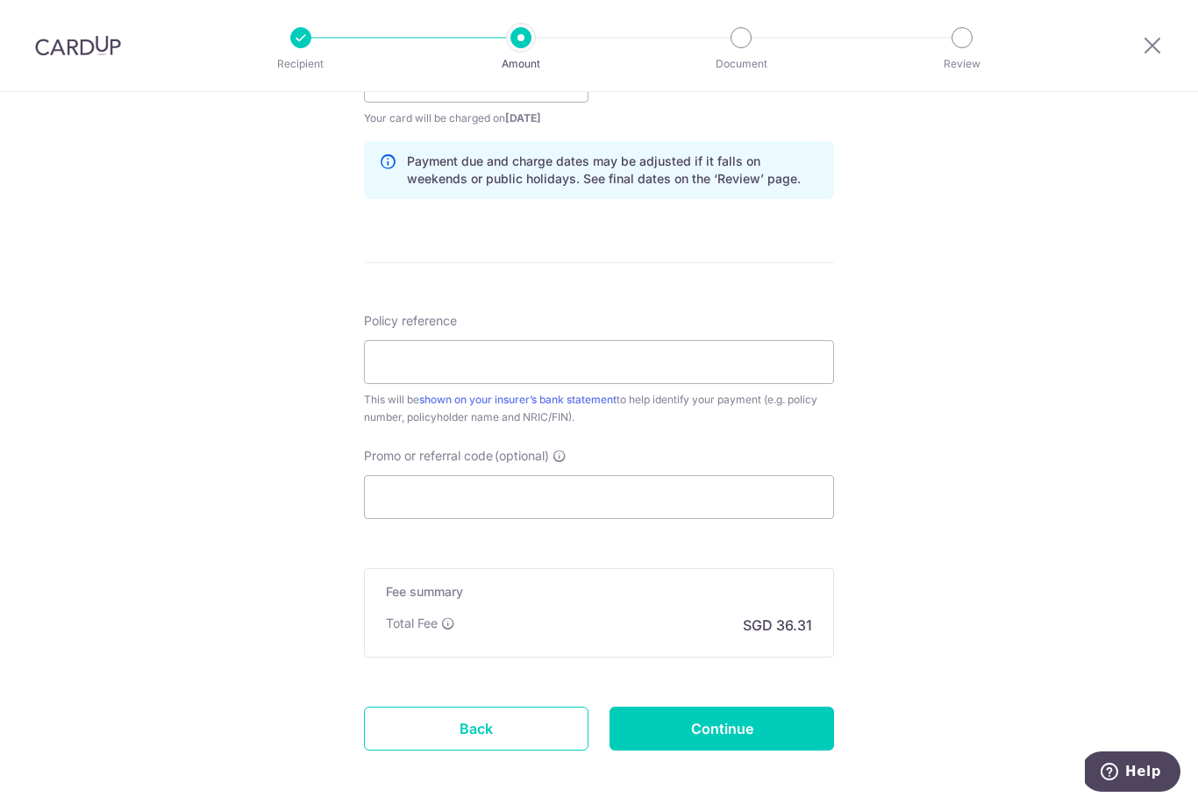
scroll to position [870, 0]
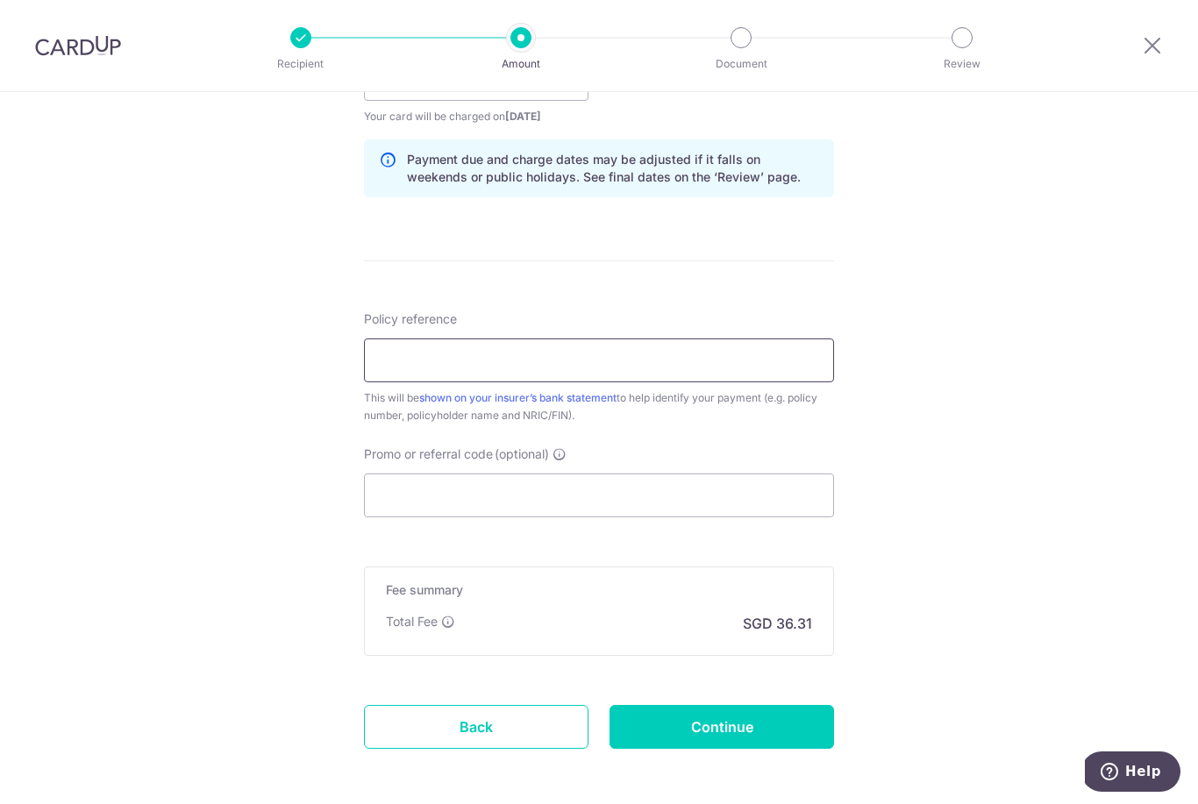
click at [794, 375] on input "Policy reference" at bounding box center [599, 361] width 470 height 44
click at [732, 373] on input "Policy reference" at bounding box center [599, 361] width 470 height 44
click at [731, 366] on input "Policy reference" at bounding box center [599, 361] width 470 height 44
paste input "2"
type input "2"
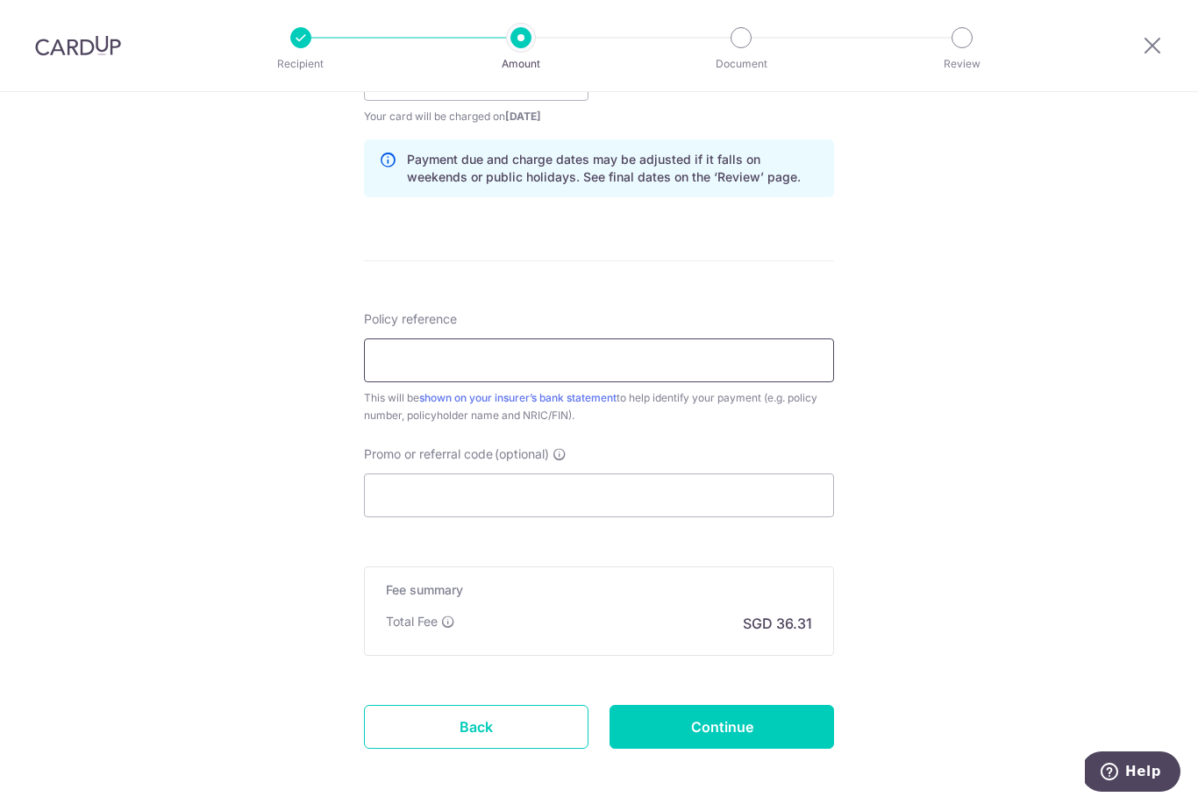
paste input "2"
type input "2"
type input "L549920052"
click at [596, 492] on input "Promo or referral code (optional)" at bounding box center [599, 496] width 470 height 44
type input "w"
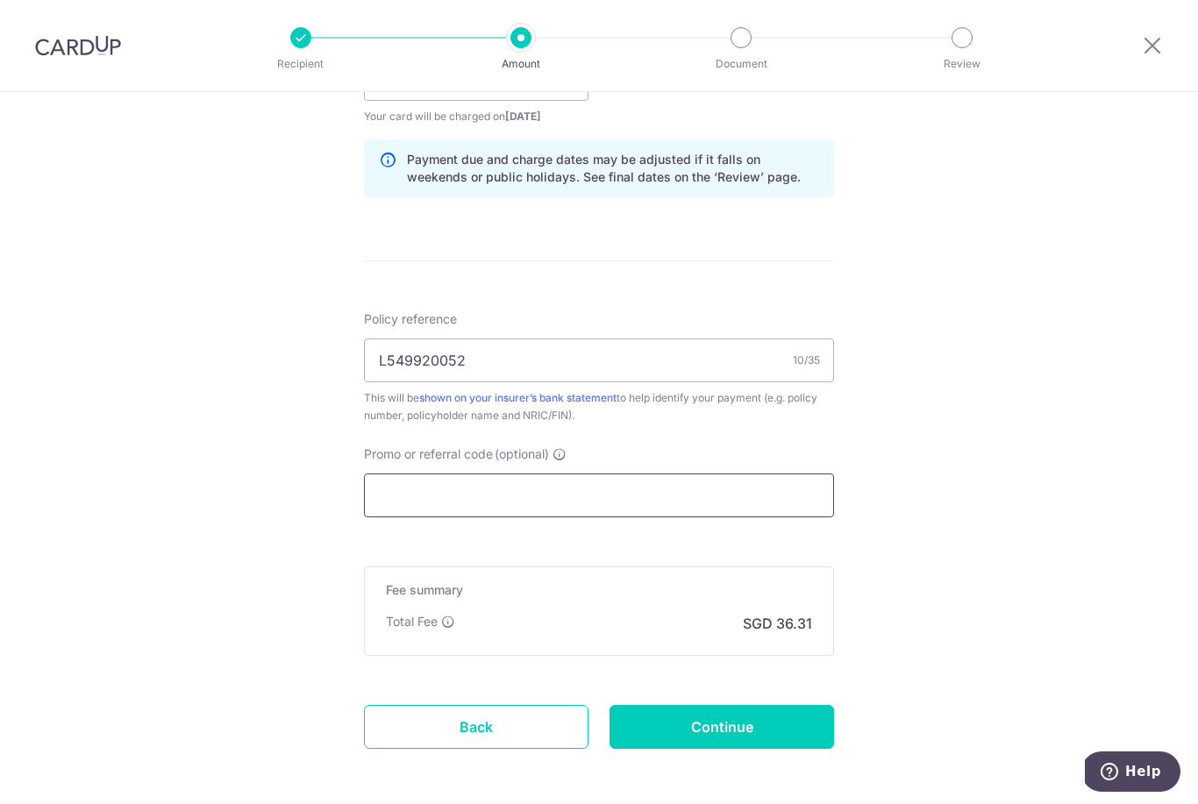
paste input "OFF225"
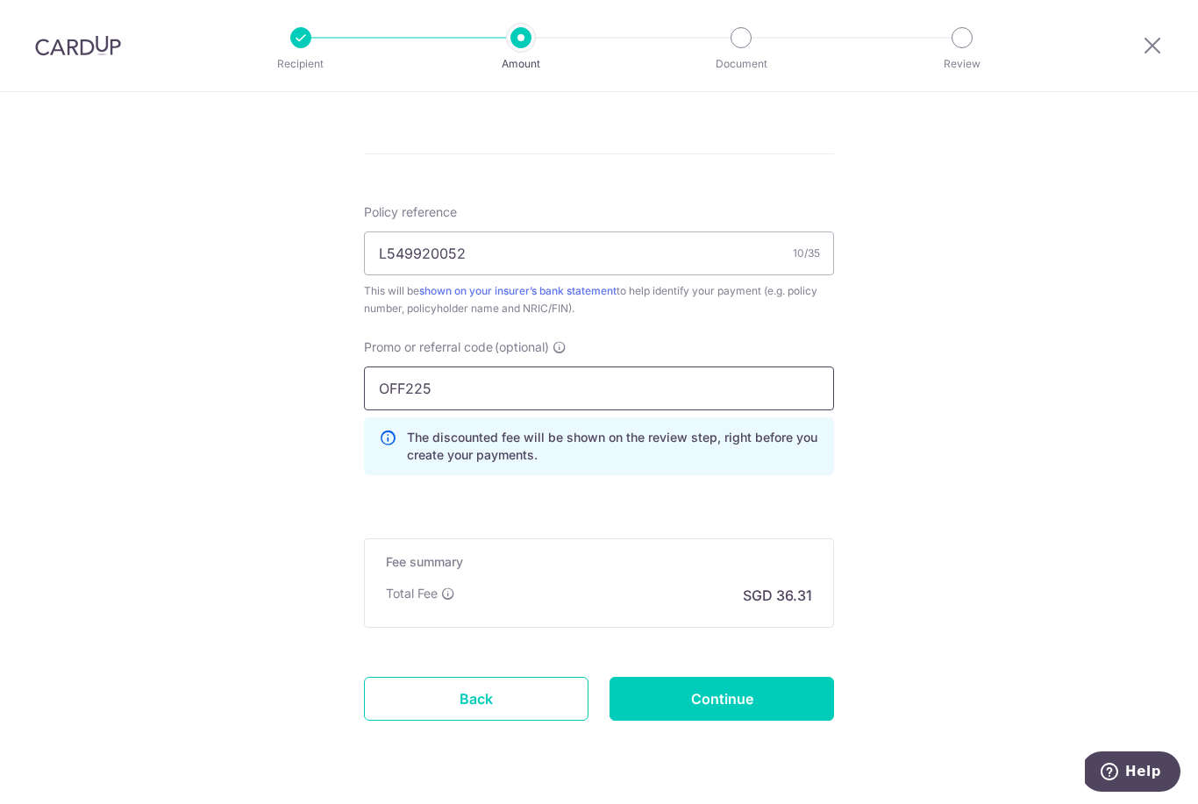
scroll to position [976, 0]
type input "OFF225"
click at [816, 640] on form "Enter payment amount SGD 1,396.37 1396.37 Select Card **** 3793 Add credit card…" at bounding box center [599, 1] width 470 height 1539
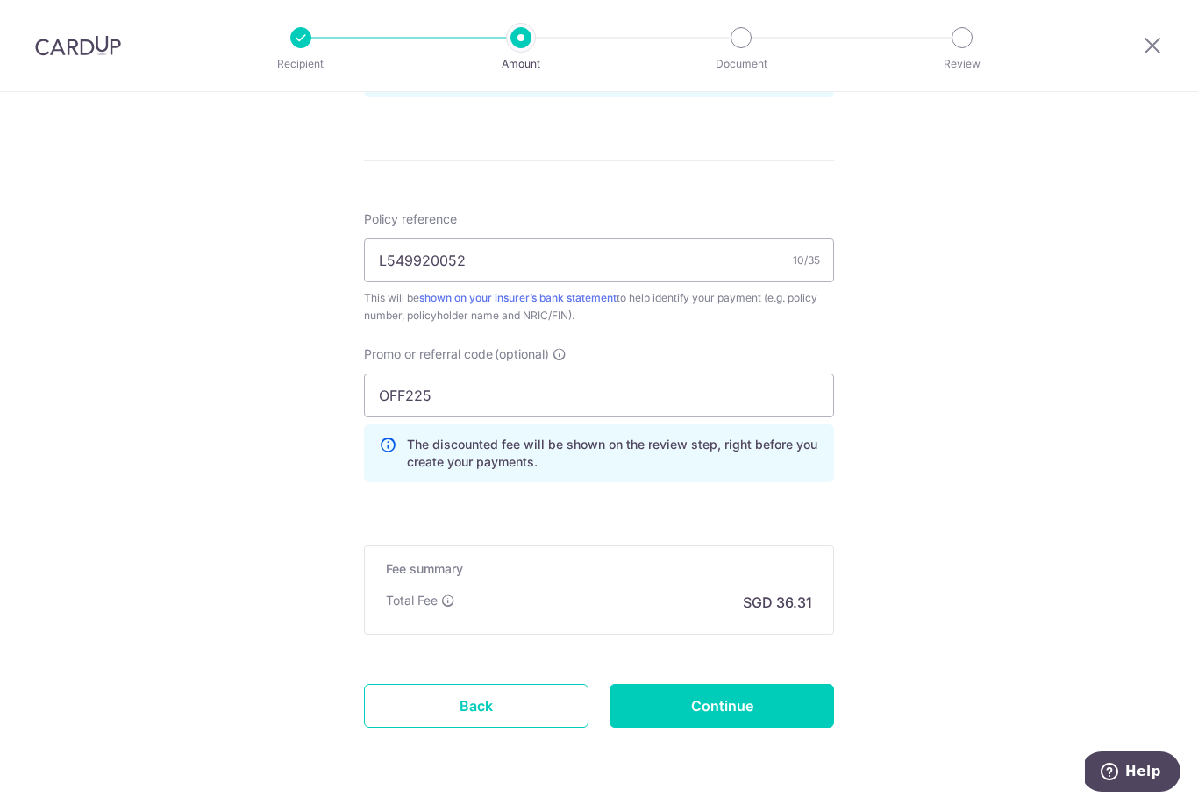
scroll to position [968, 0]
click at [776, 715] on input "Continue" at bounding box center [722, 708] width 225 height 44
type input "Create Schedule"
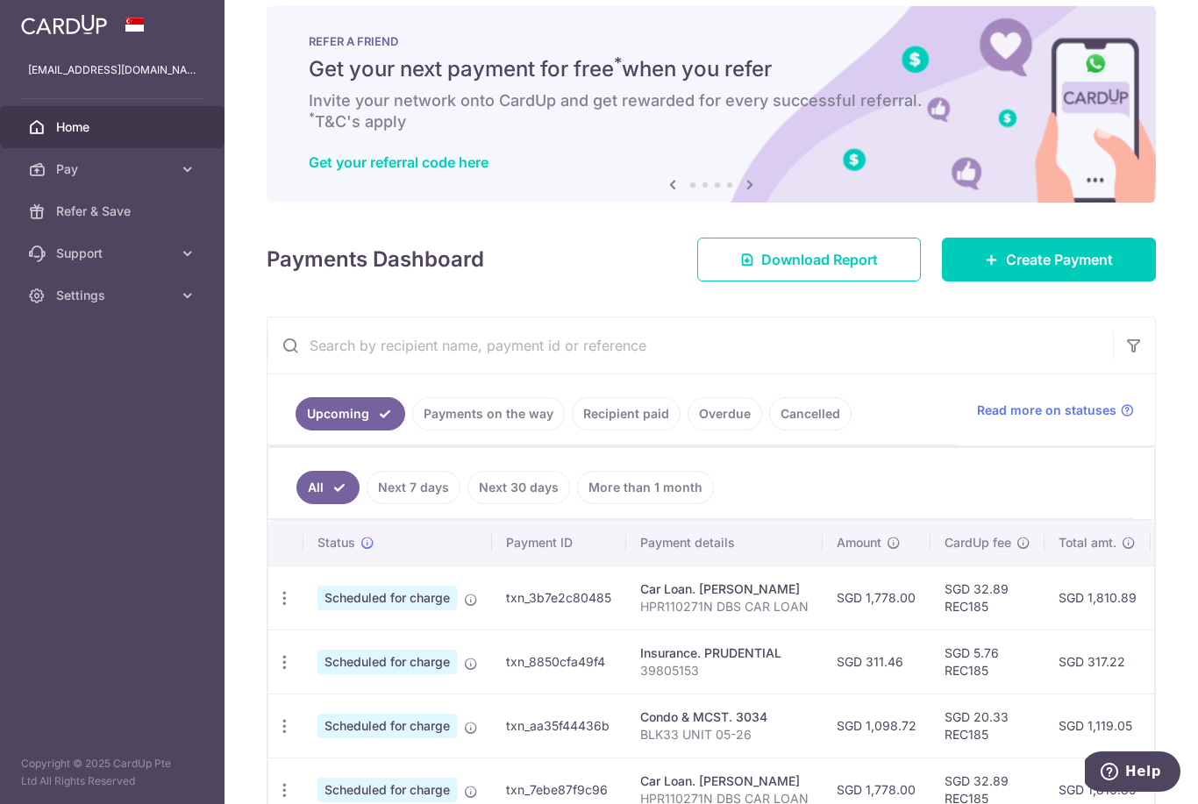
scroll to position [21, 0]
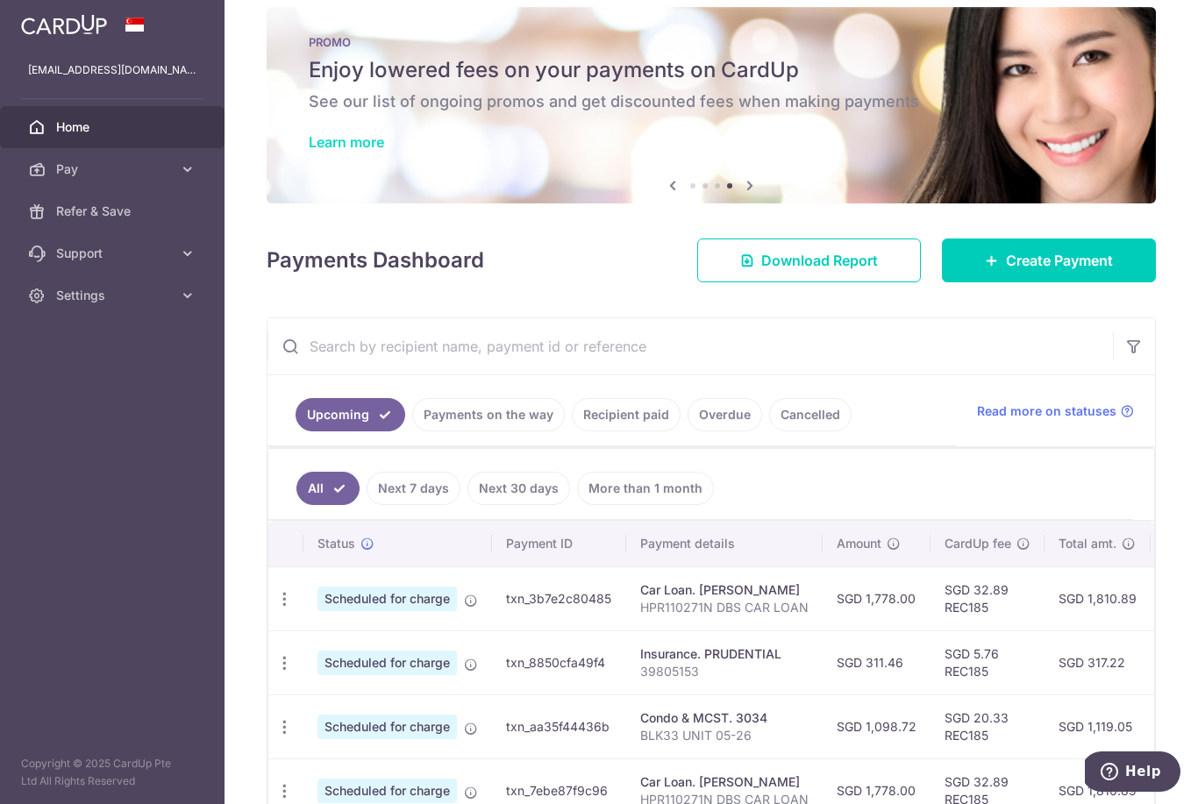
click at [309, 151] on link "Learn more" at bounding box center [346, 142] width 75 height 18
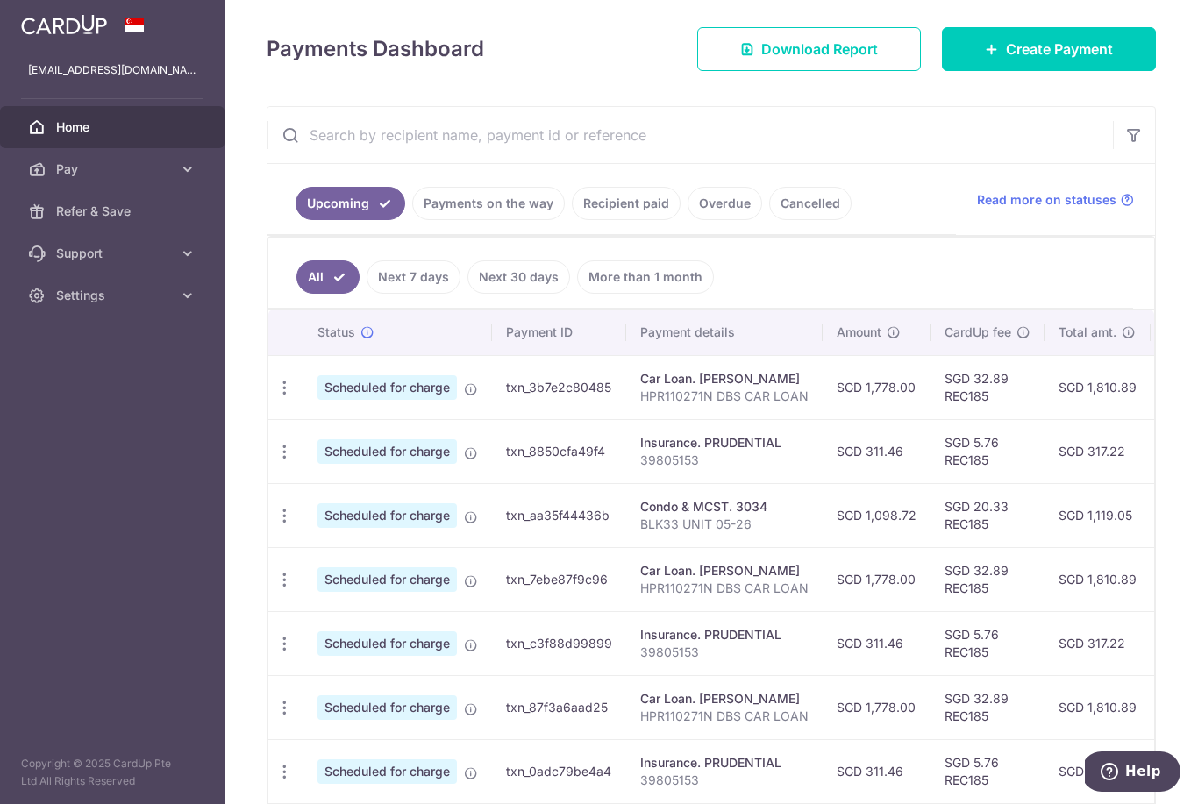
scroll to position [250, 0]
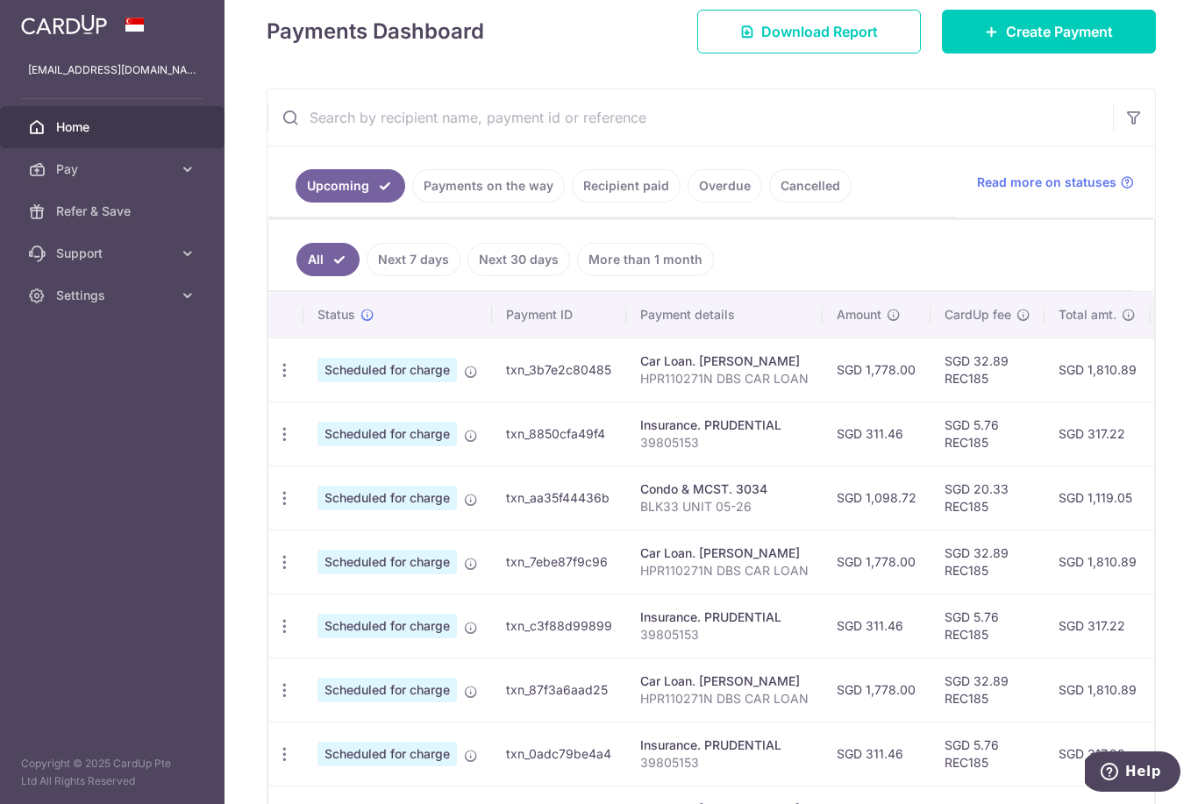
click at [318, 382] on span "Scheduled for charge" at bounding box center [387, 370] width 139 height 25
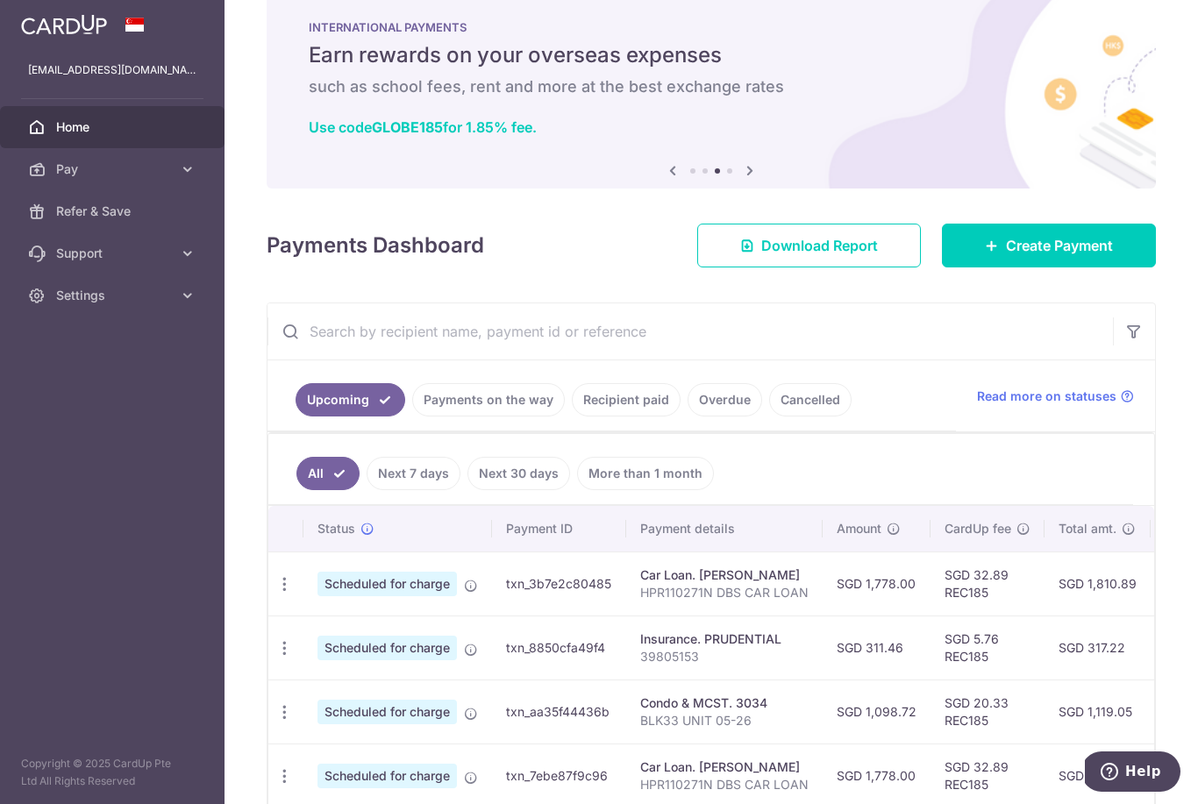
scroll to position [43, 0]
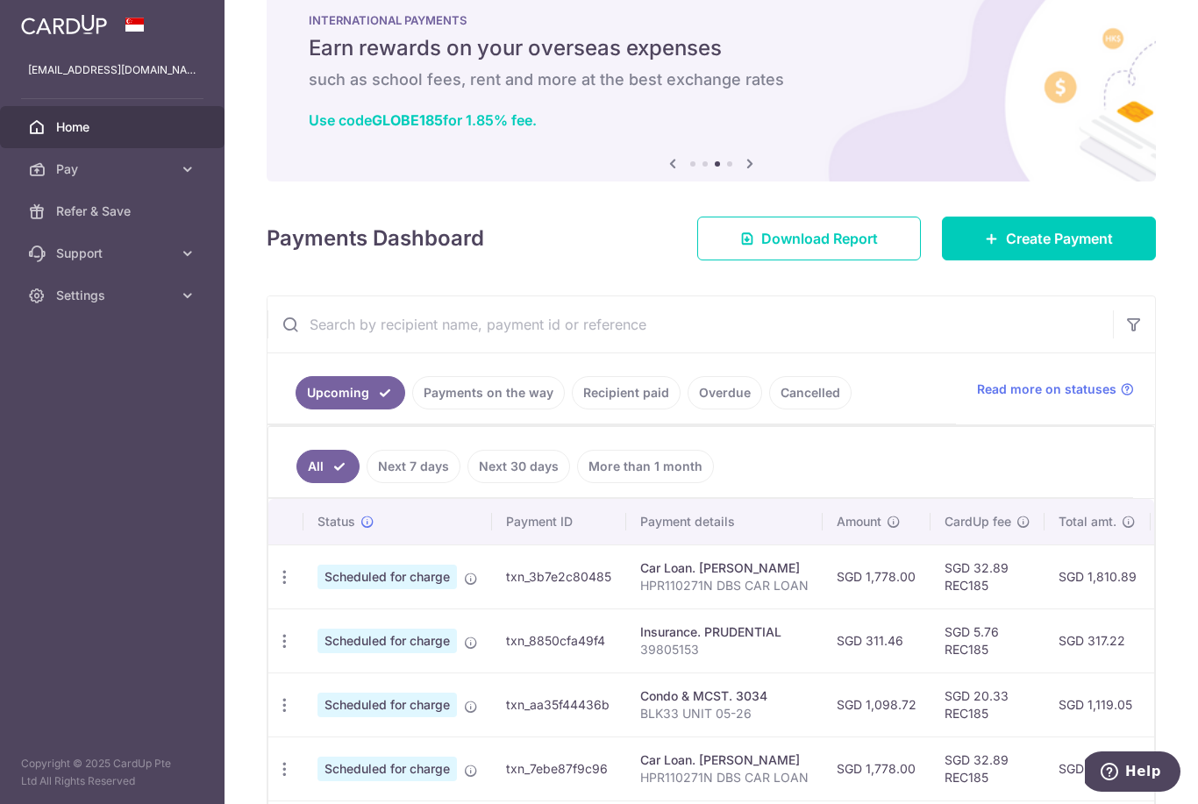
click at [225, 628] on div "× Pause Schedule Pause all future payments in this series Pause just this one p…" at bounding box center [712, 402] width 974 height 804
click at [275, 587] on icon "button" at bounding box center [284, 577] width 18 height 18
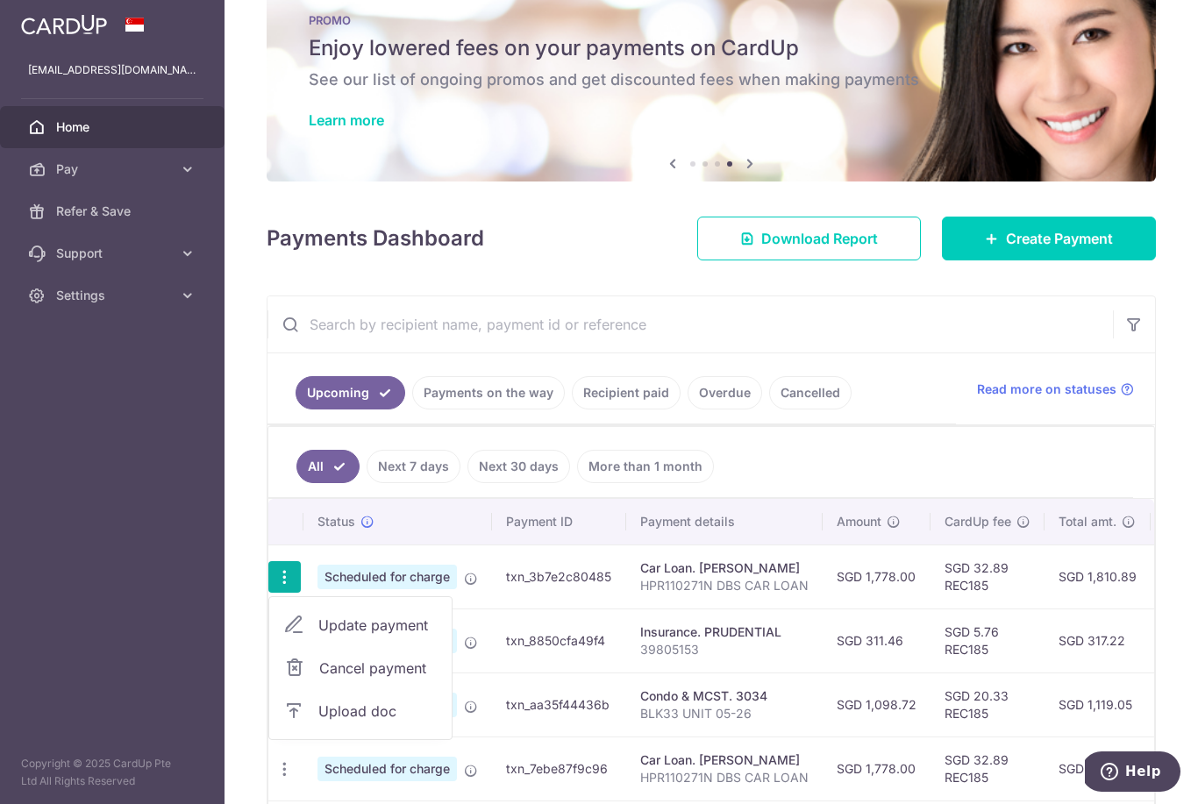
click at [318, 636] on span "Update payment" at bounding box center [377, 625] width 119 height 21
radio input "true"
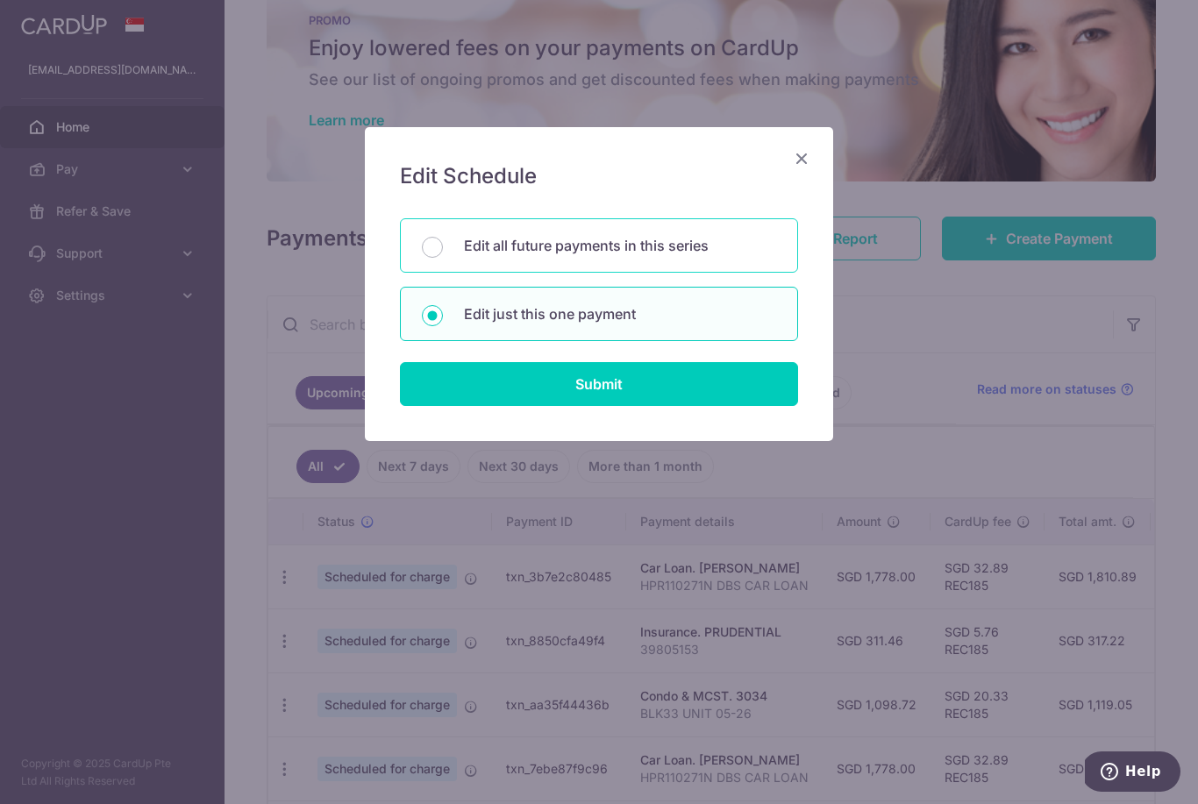
click at [696, 253] on p "Edit all future payments in this series" at bounding box center [620, 245] width 312 height 21
click at [443, 253] on input "Edit all future payments in this series" at bounding box center [432, 247] width 21 height 21
radio input "true"
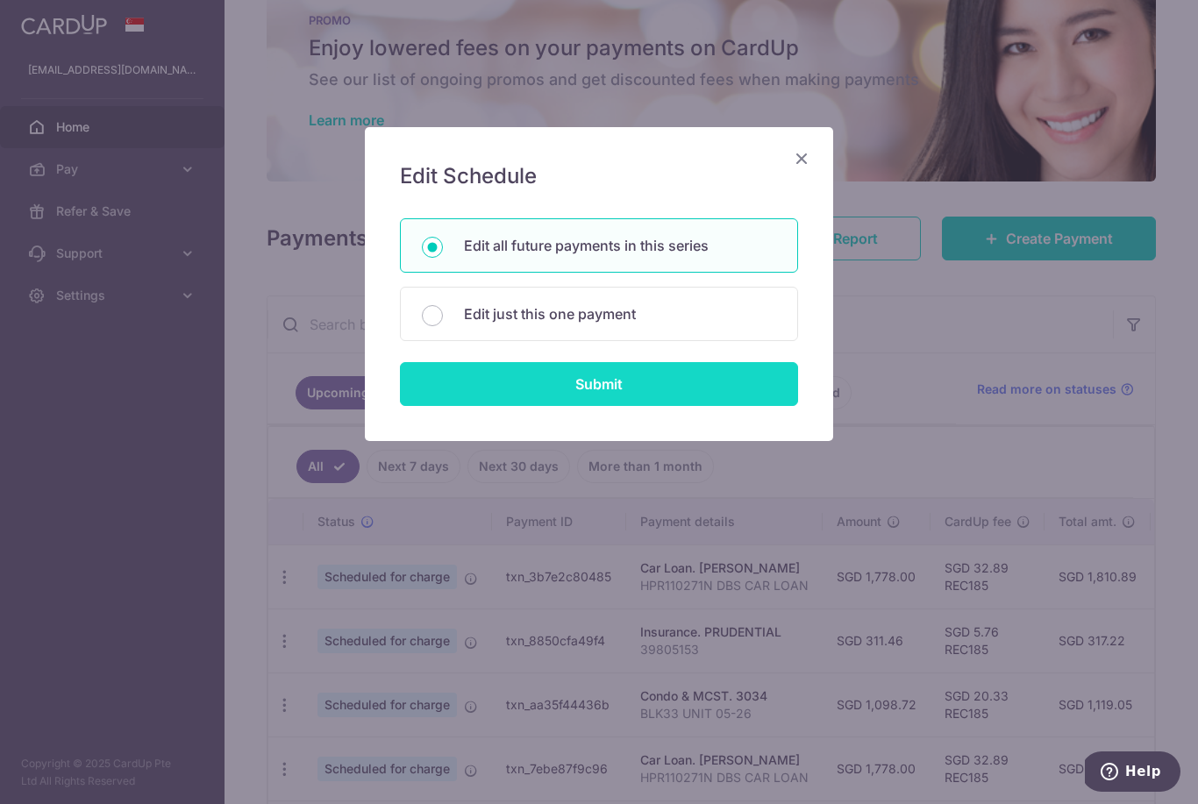
click at [623, 372] on input "Submit" at bounding box center [599, 384] width 398 height 44
radio input "true"
type input "1,778.00"
type input "HPR110271N DBS CAR LOAN"
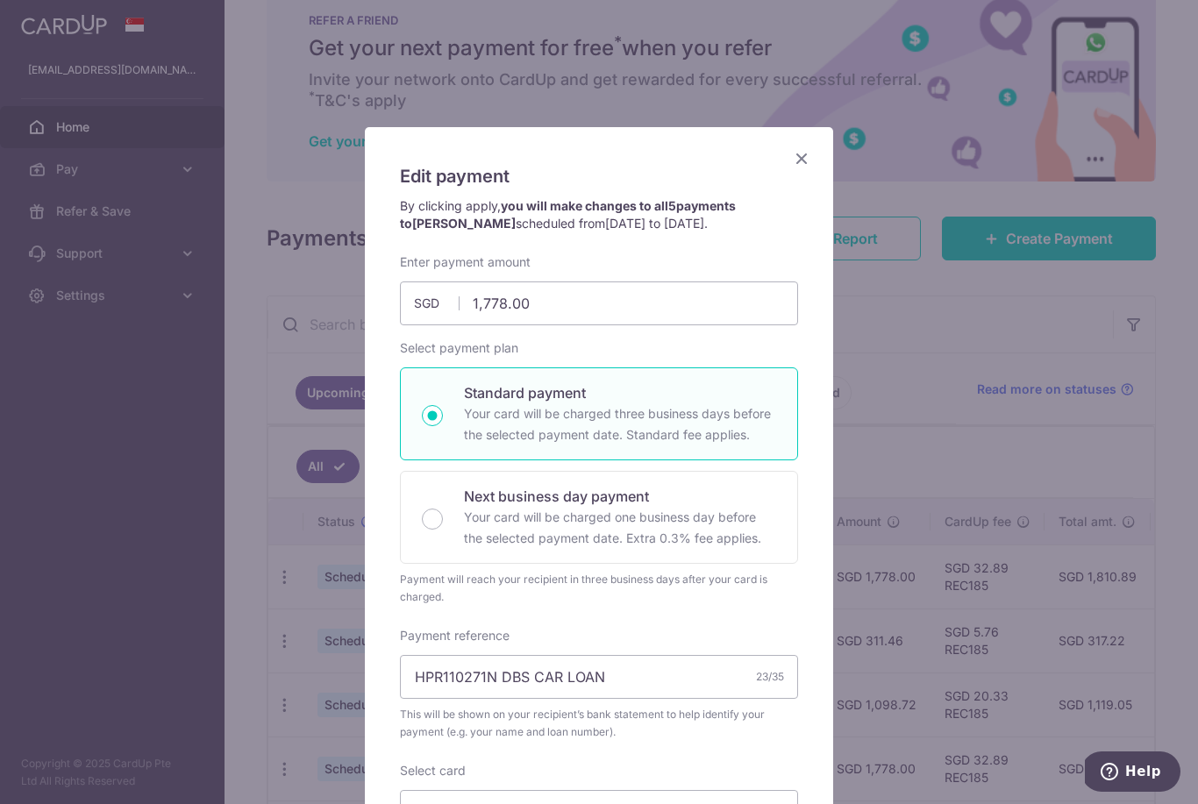
scroll to position [0, 0]
click at [810, 145] on div "Edit payment By clicking apply, you will make changes to all 5 payments to TAN …" at bounding box center [599, 658] width 468 height 1062
click at [801, 155] on icon "Close" at bounding box center [801, 158] width 21 height 22
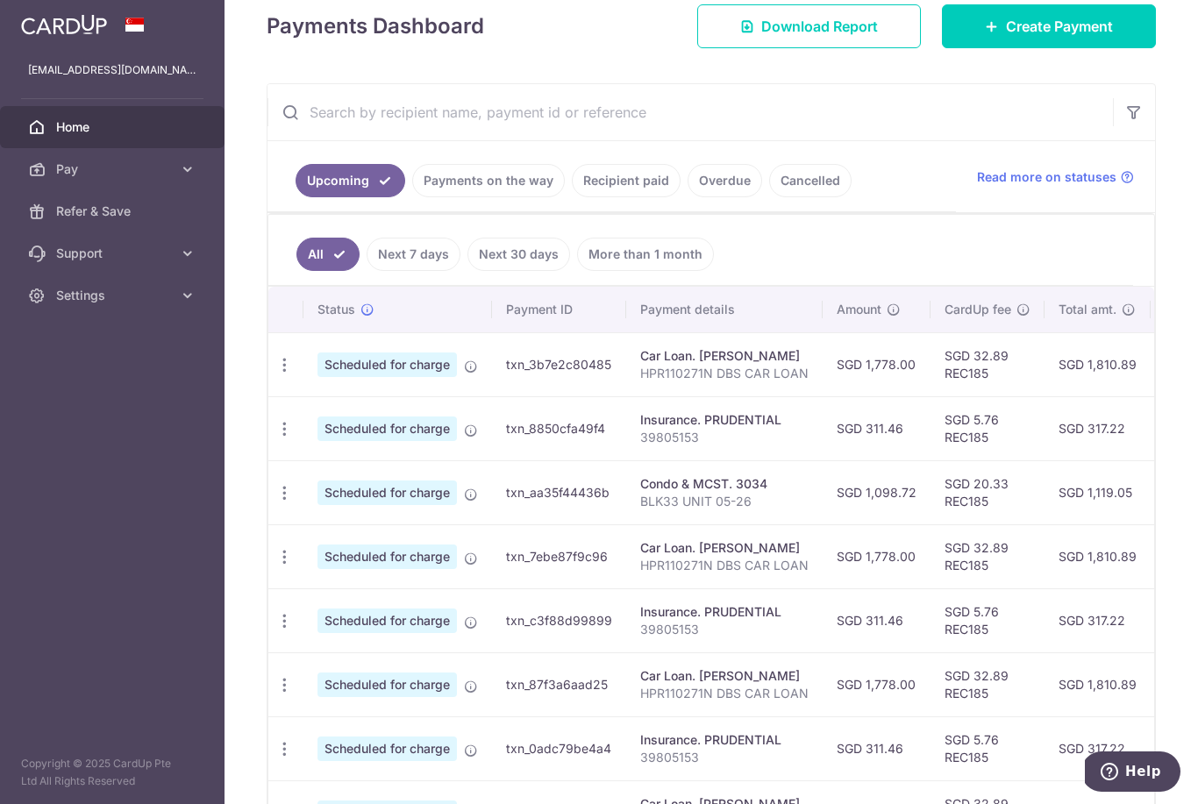
scroll to position [257, 0]
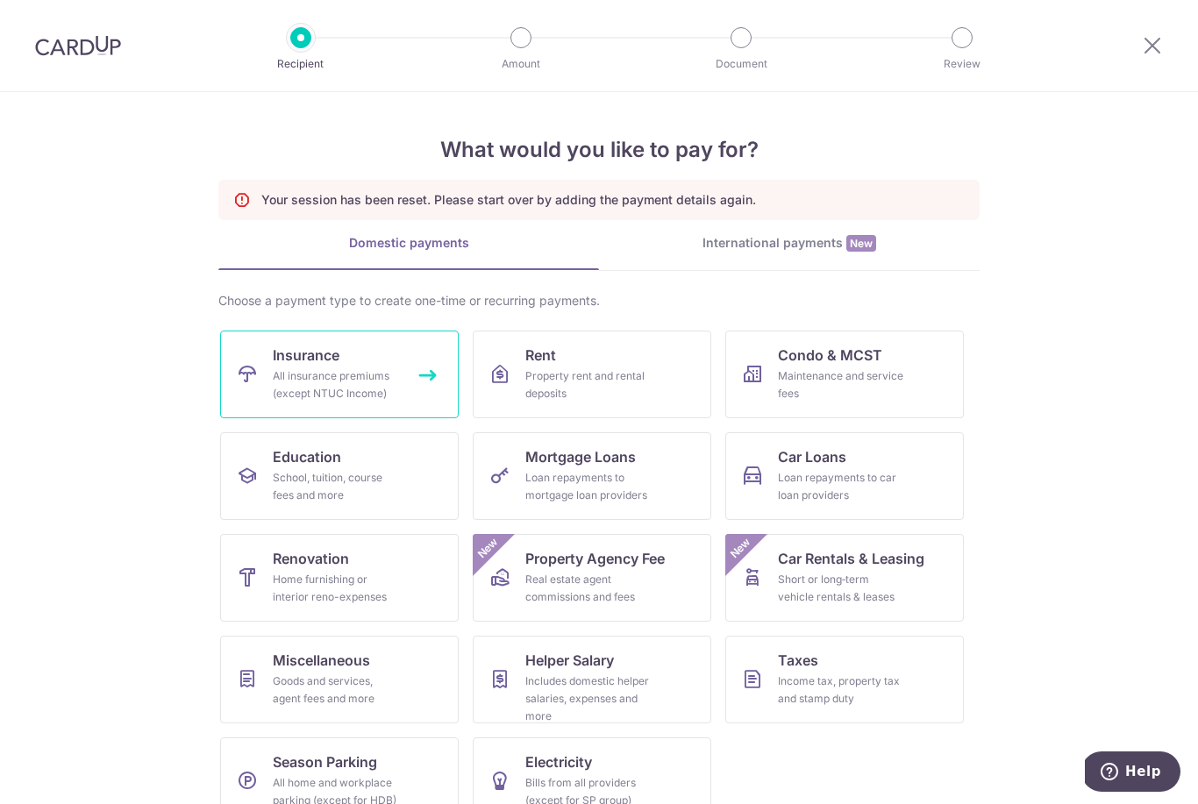
click at [309, 366] on link "Insurance All insurance premiums (except NTUC Income)" at bounding box center [339, 375] width 239 height 88
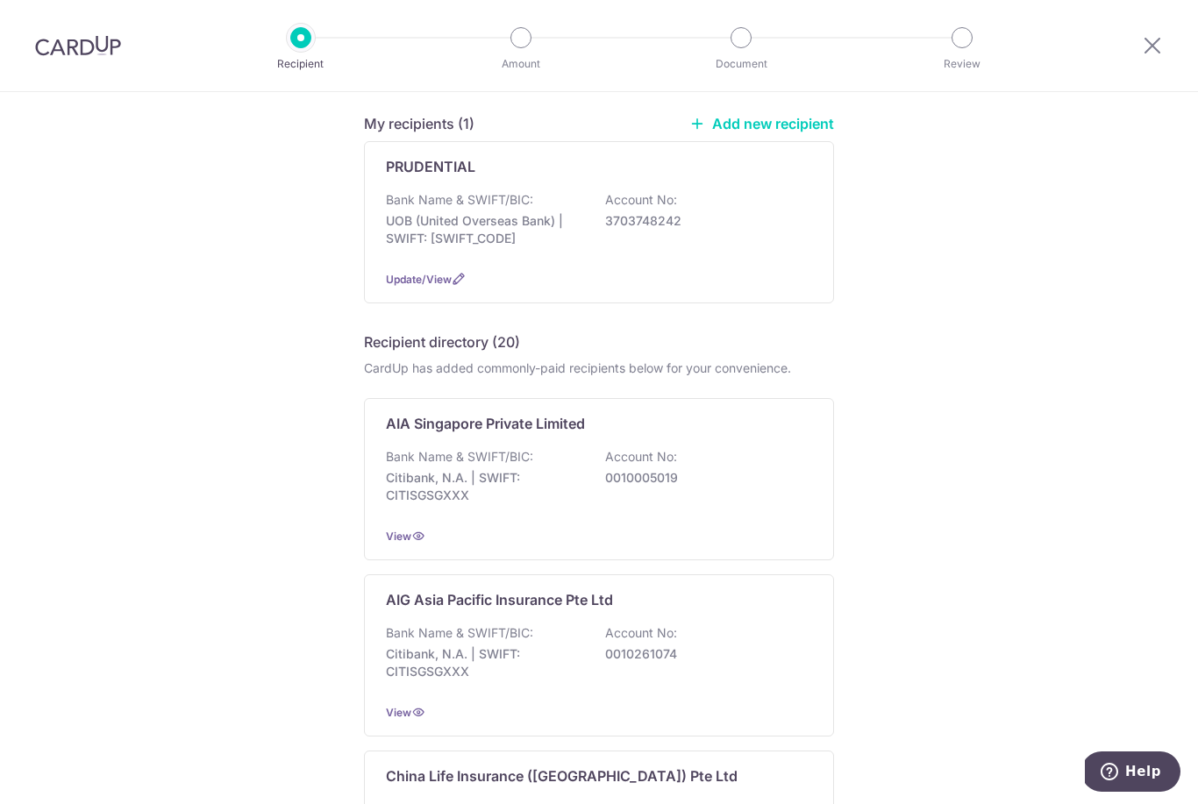
scroll to position [145, 0]
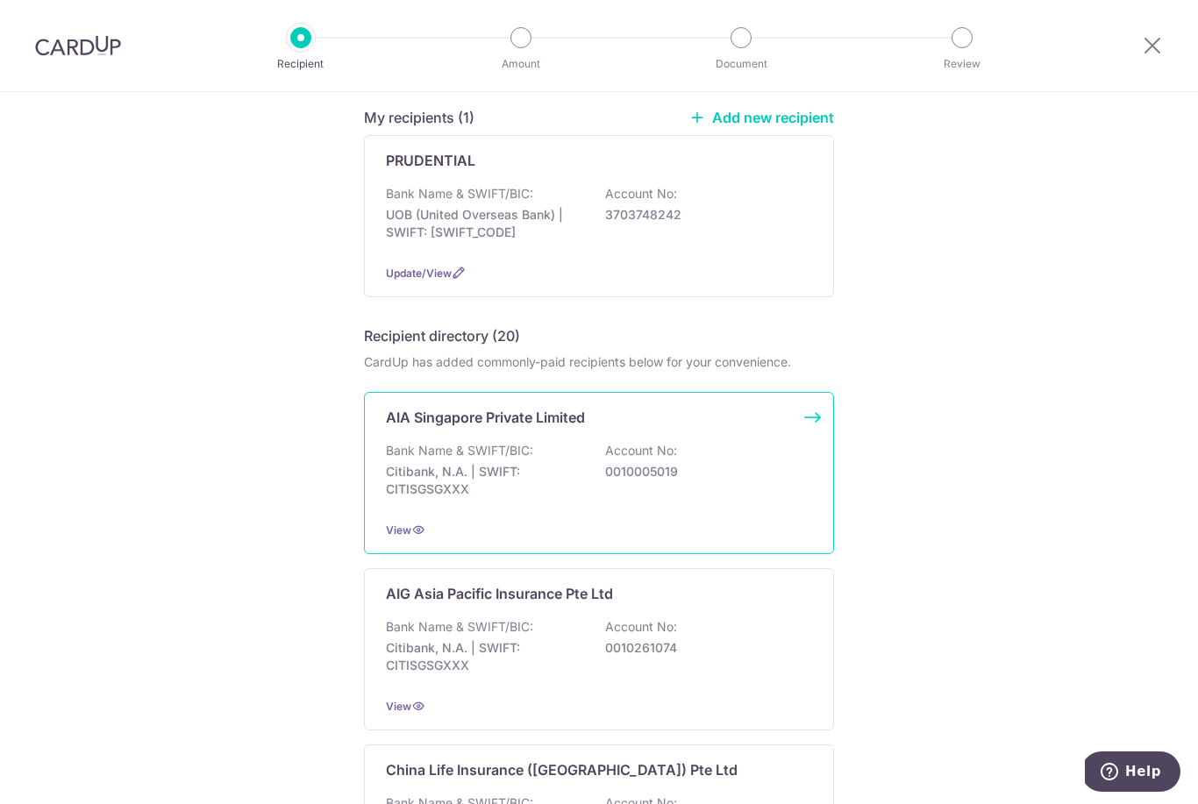
click at [466, 473] on p "Citibank, N.A. | SWIFT: CITISGSGXXX" at bounding box center [484, 480] width 196 height 35
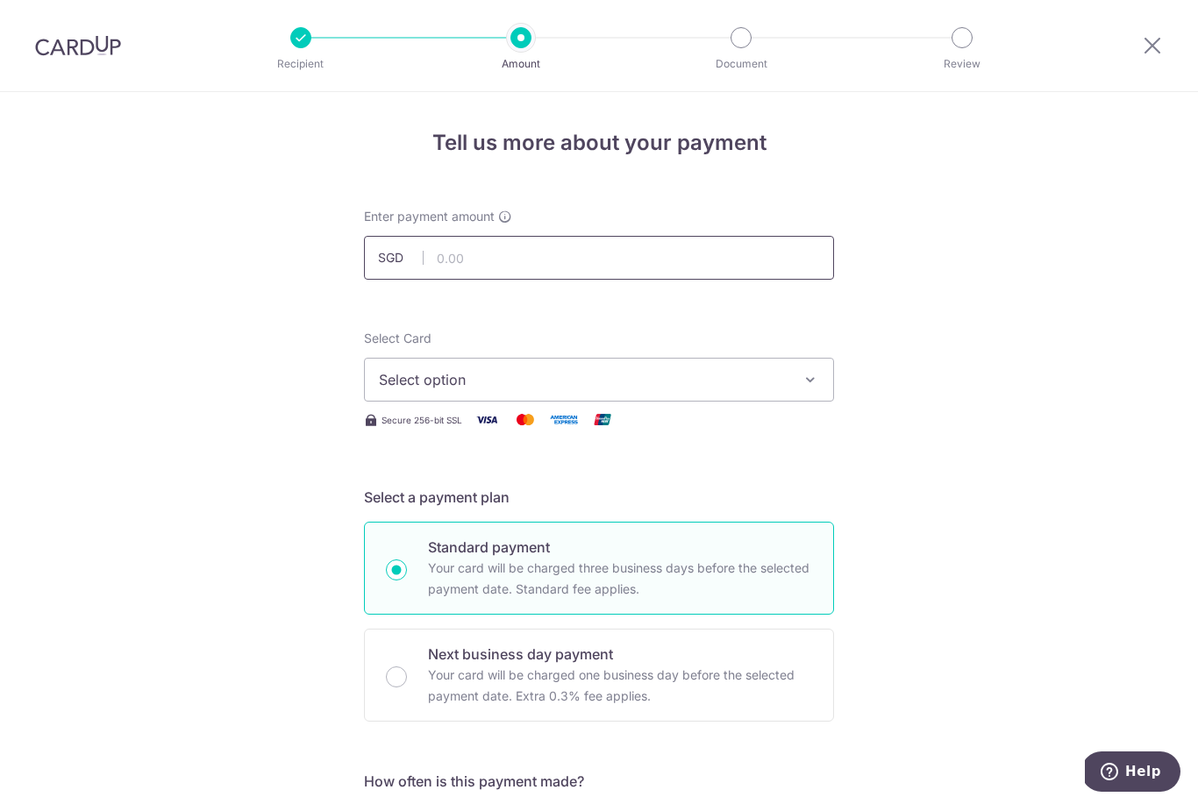
click at [463, 278] on input "text" at bounding box center [599, 258] width 470 height 44
type input "2"
click at [575, 380] on span "Select option" at bounding box center [583, 379] width 409 height 21
type input "1,396.37"
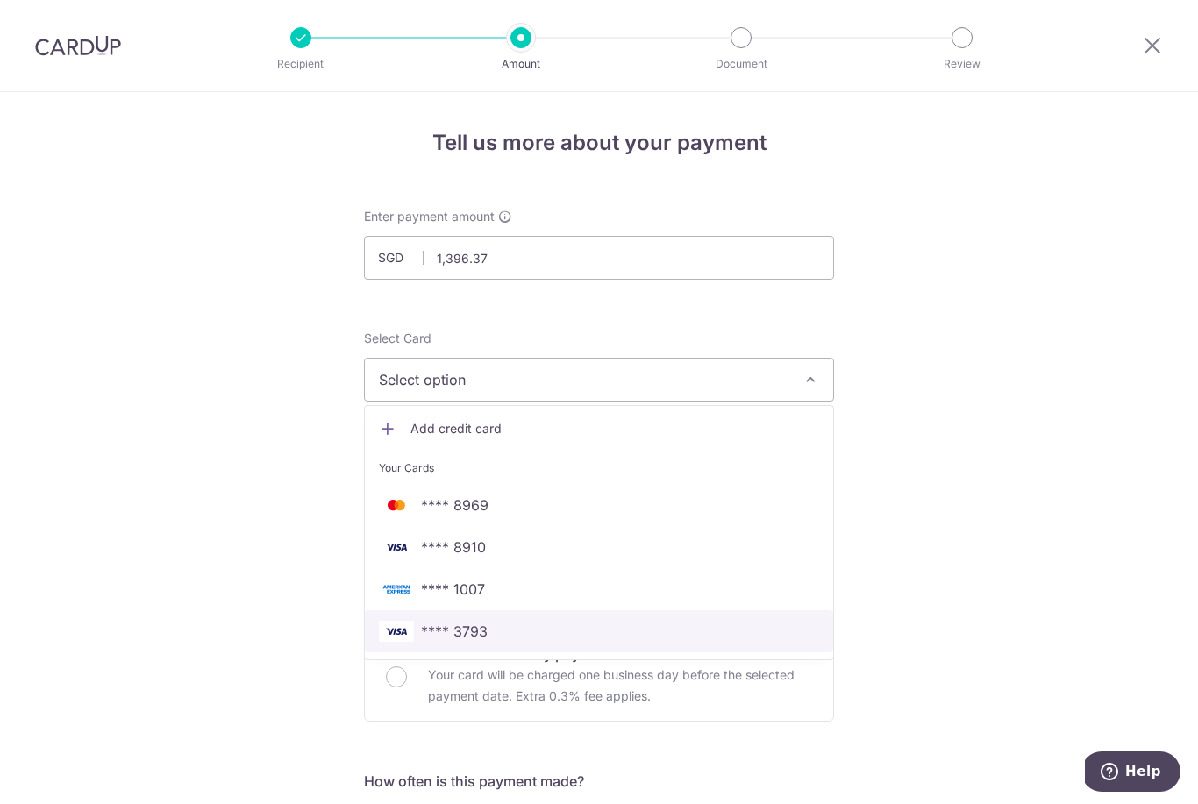
click at [548, 637] on span "**** 3793" at bounding box center [599, 631] width 440 height 21
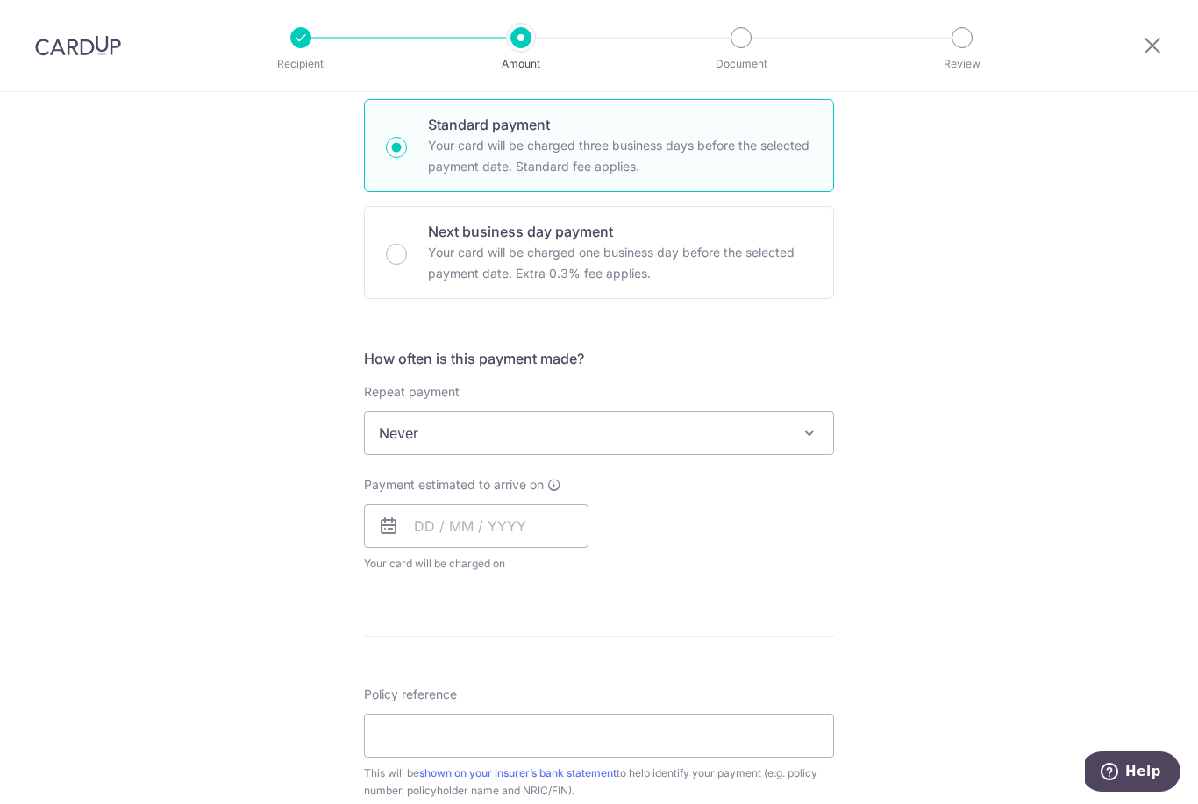
scroll to position [425, 0]
click at [532, 538] on input "text" at bounding box center [476, 525] width 225 height 44
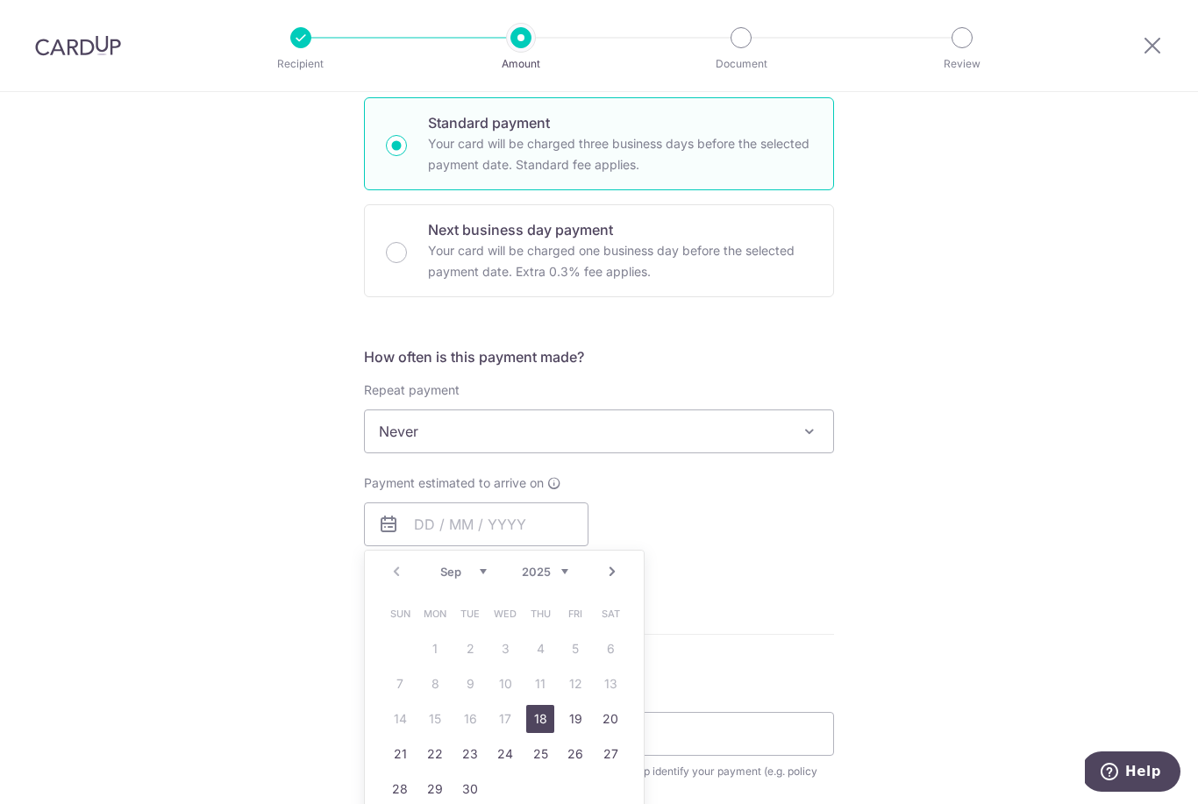
click at [544, 724] on link "18" at bounding box center [540, 719] width 28 height 28
type input "[DATE]"
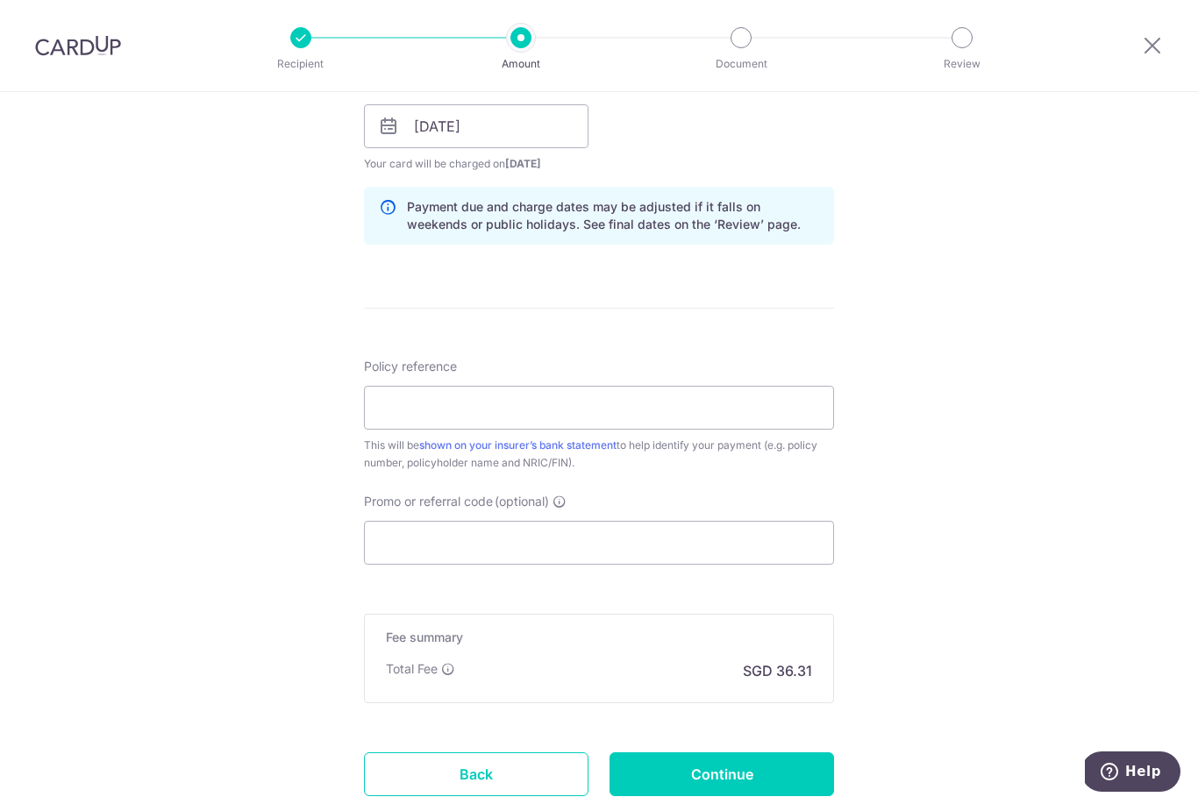
scroll to position [823, 0]
click at [494, 417] on input "Policy reference" at bounding box center [599, 408] width 470 height 44
click at [1137, 1] on div at bounding box center [1152, 45] width 91 height 91
click at [659, 406] on input "L54992" at bounding box center [599, 408] width 470 height 44
type input "L549920052"
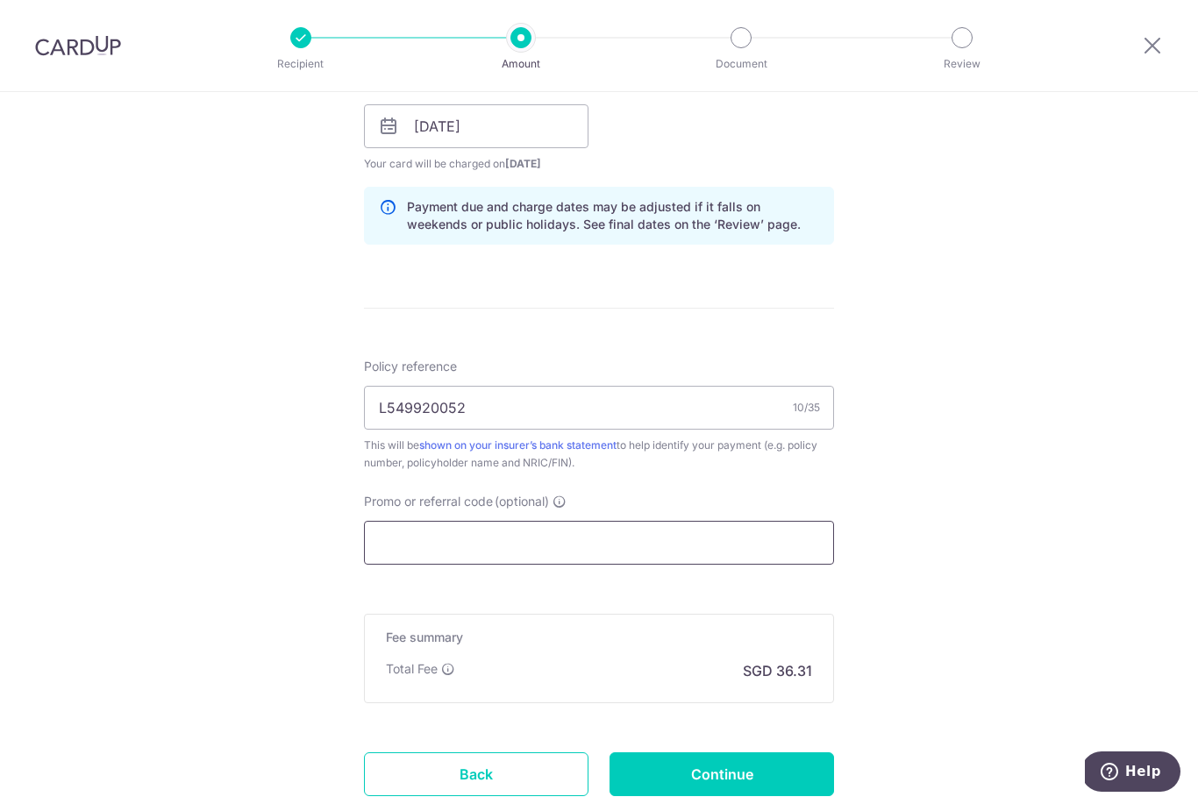
click at [569, 548] on input "Promo or referral code (optional)" at bounding box center [599, 543] width 470 height 44
paste input "OFF225"
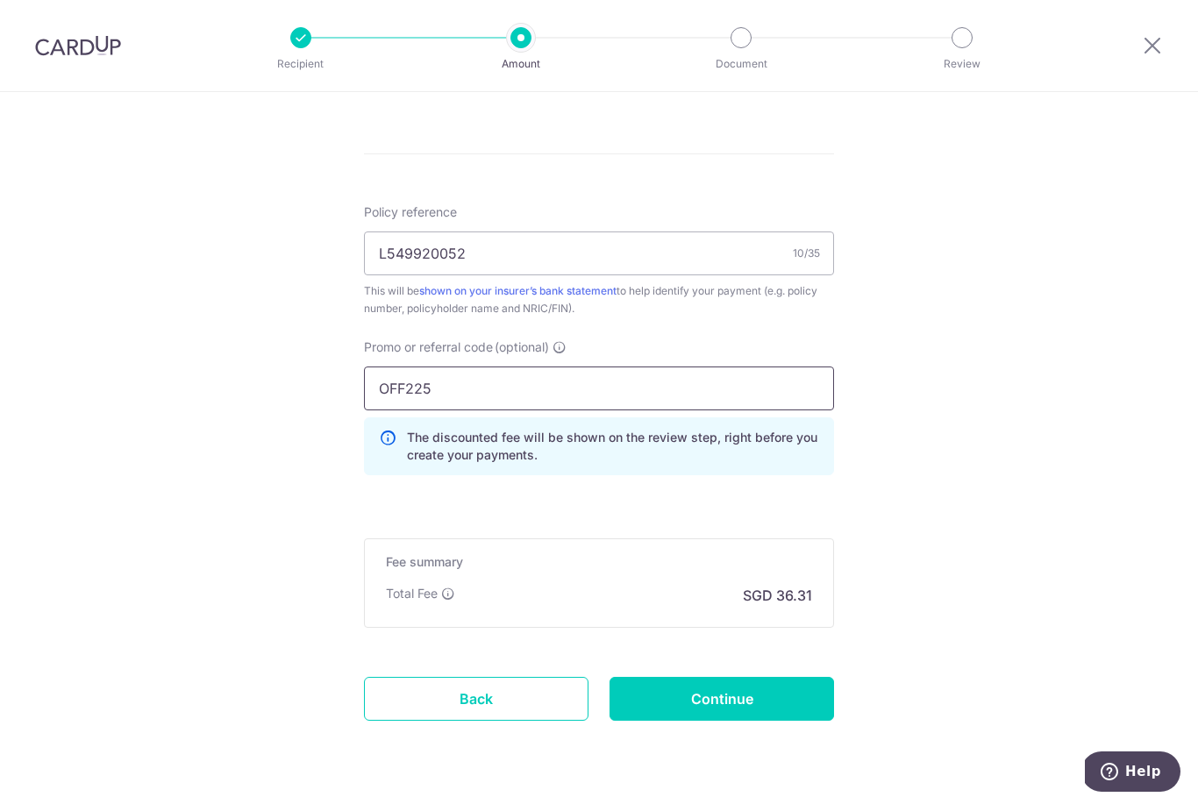
scroll to position [976, 0]
type input "OFF225"
click at [733, 704] on input "Continue" at bounding box center [722, 700] width 225 height 44
type input "Create Schedule"
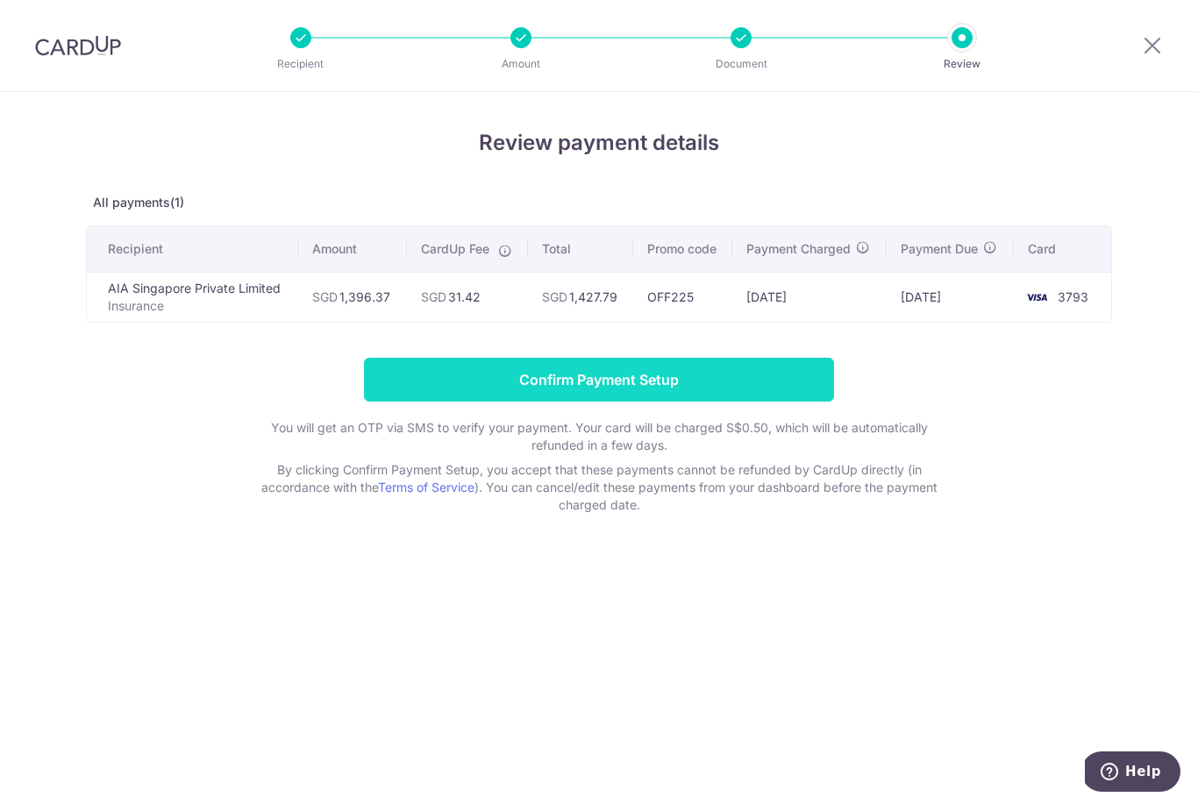
click at [480, 380] on input "Confirm Payment Setup" at bounding box center [599, 380] width 470 height 44
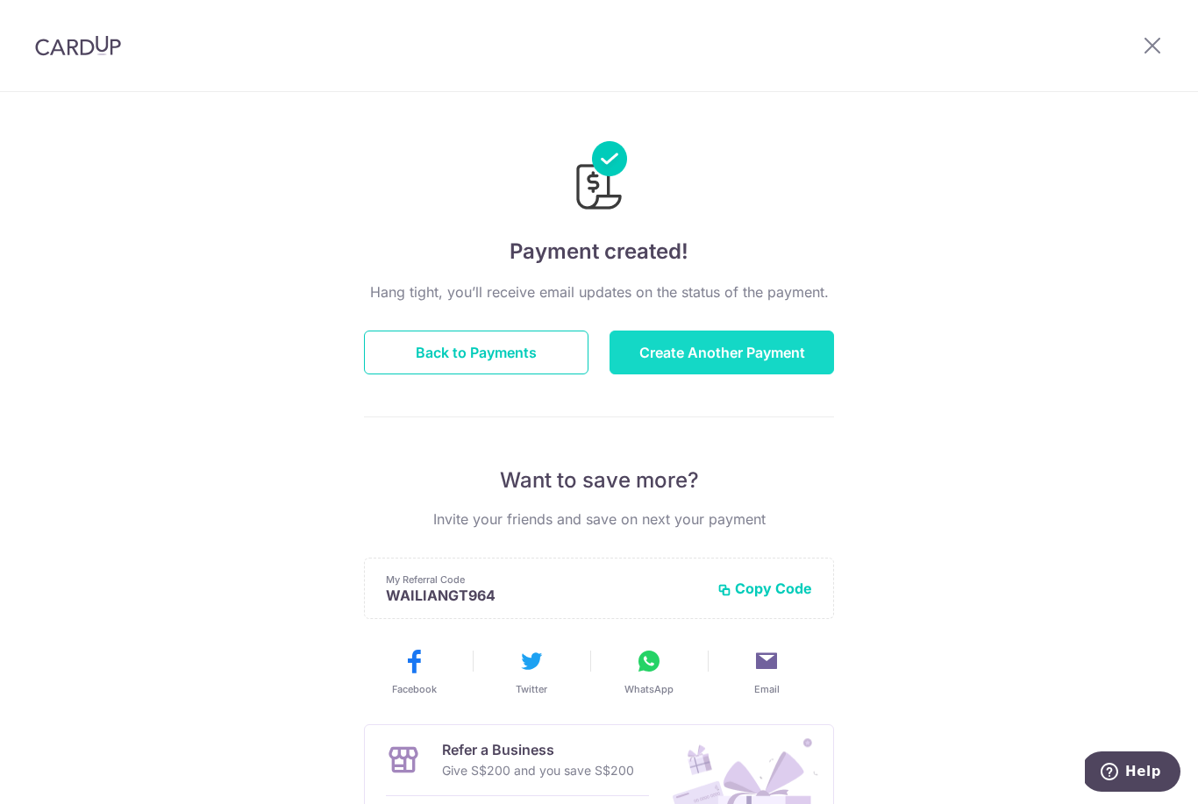
click at [660, 355] on button "Create Another Payment" at bounding box center [722, 353] width 225 height 44
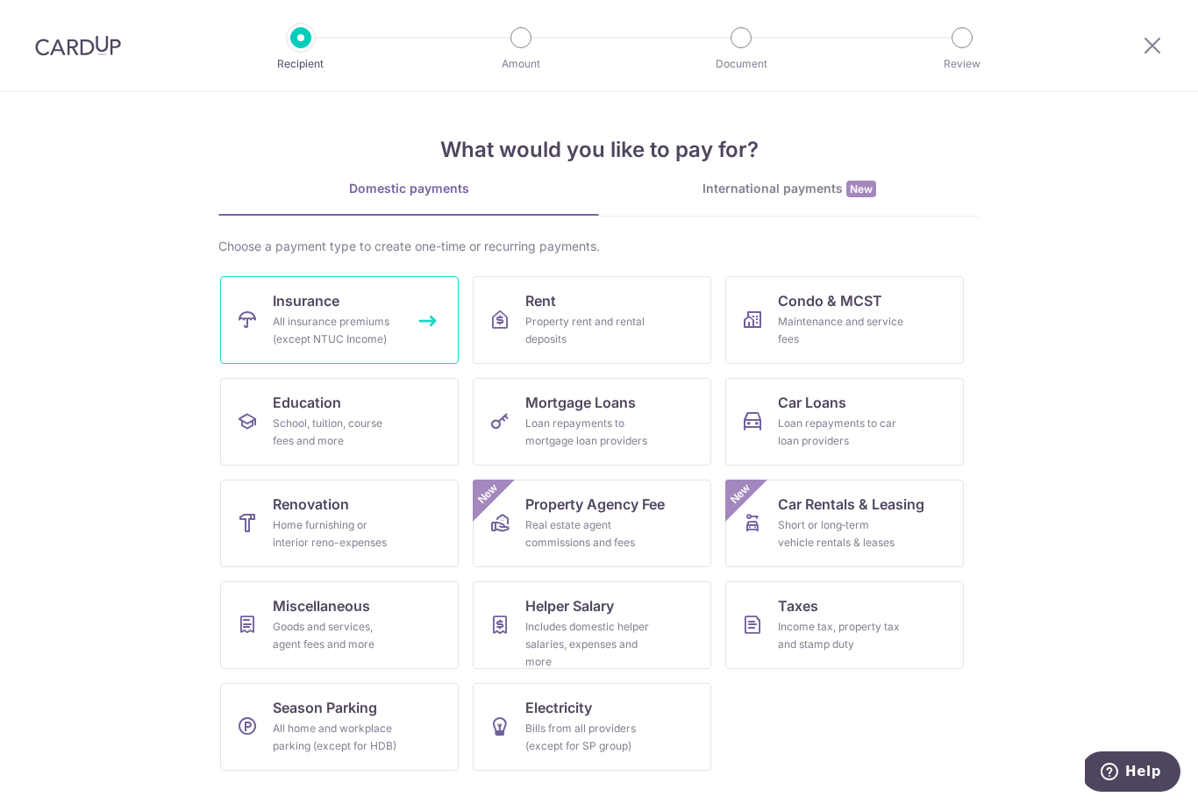
click at [311, 310] on span "Insurance" at bounding box center [306, 300] width 67 height 21
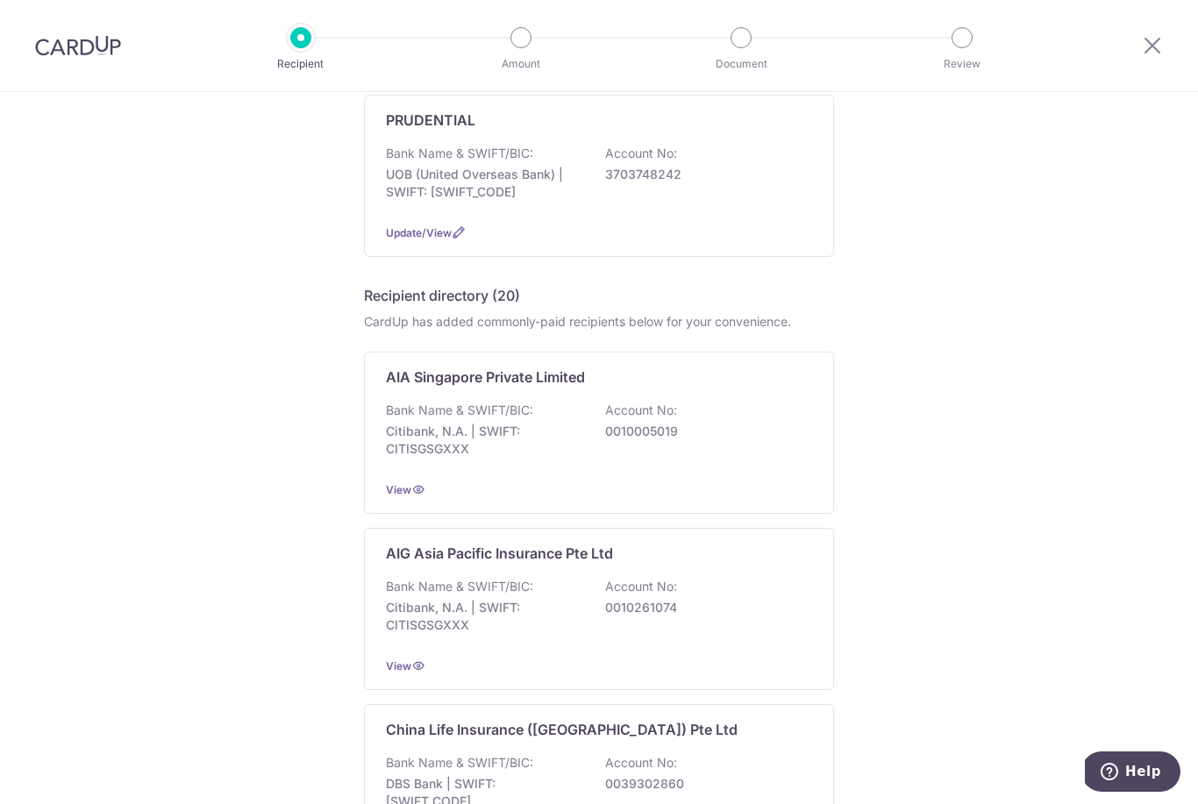
scroll to position [190, 0]
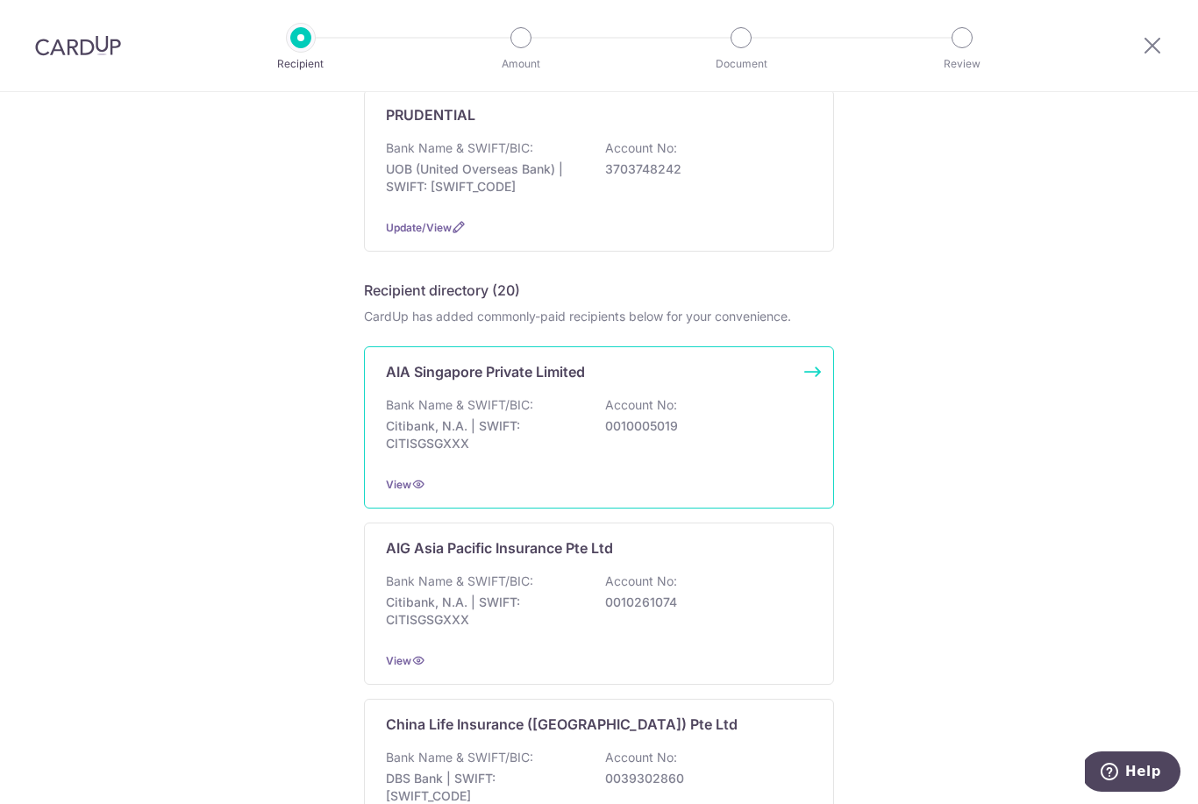
click at [548, 441] on p "Citibank, N.A. | SWIFT: CITISGSGXXX" at bounding box center [484, 435] width 196 height 35
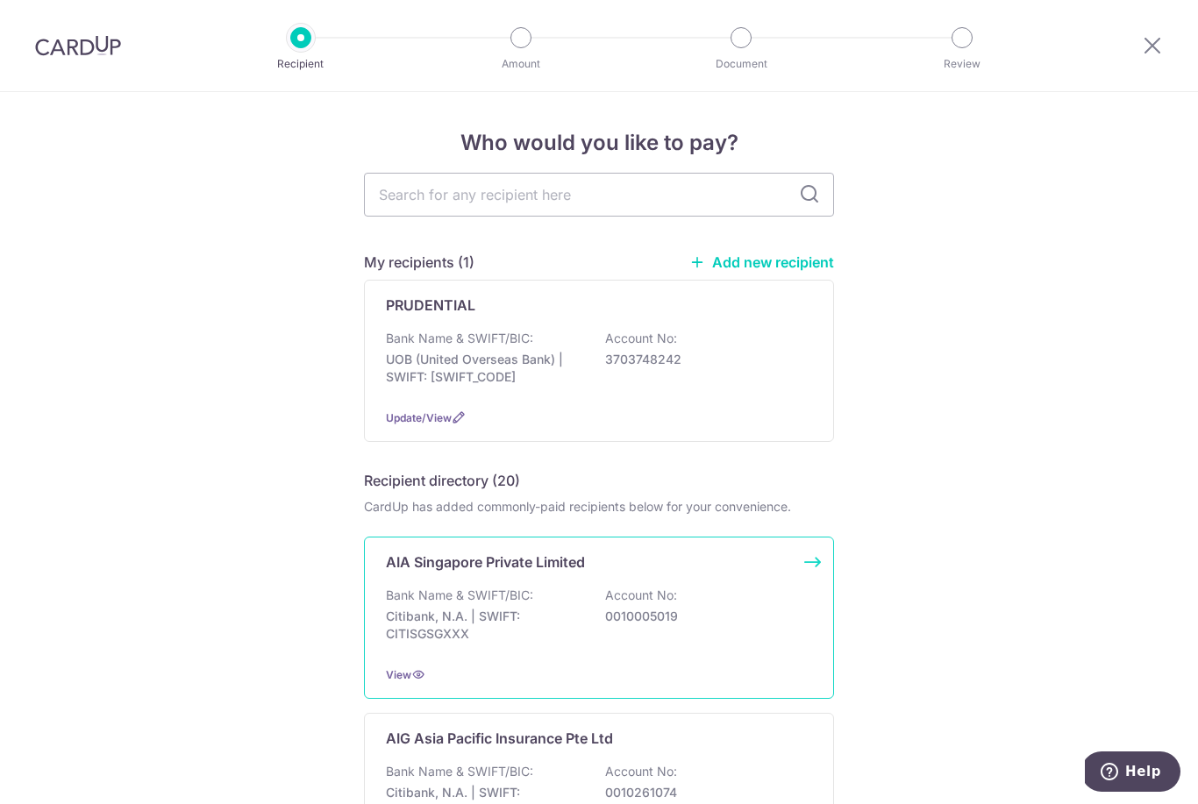
click at [746, 596] on div "Bank Name & SWIFT/BIC: Citibank, N.A. | SWIFT: CITISGSGXXX Account No: 00100050…" at bounding box center [599, 619] width 426 height 65
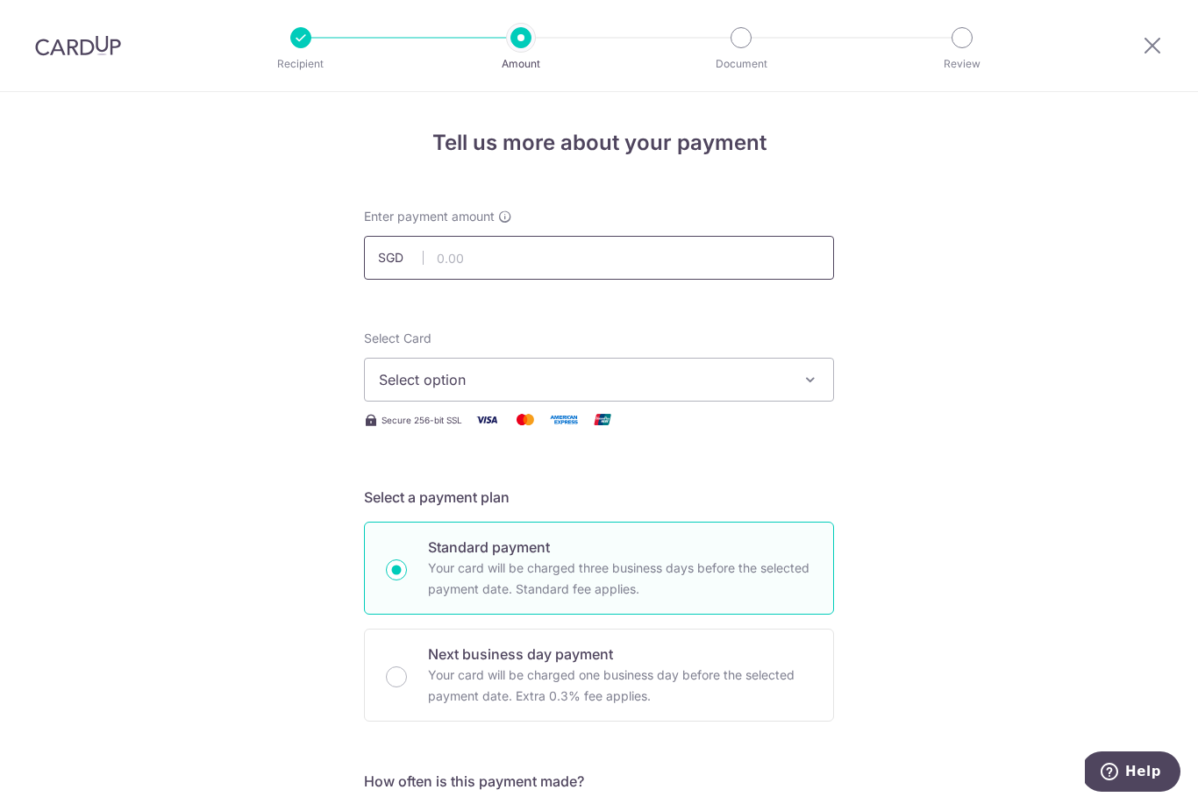
click at [533, 268] on input "text" at bounding box center [599, 258] width 470 height 44
click at [780, 382] on span "Select option" at bounding box center [583, 379] width 409 height 21
type input "2,240.00"
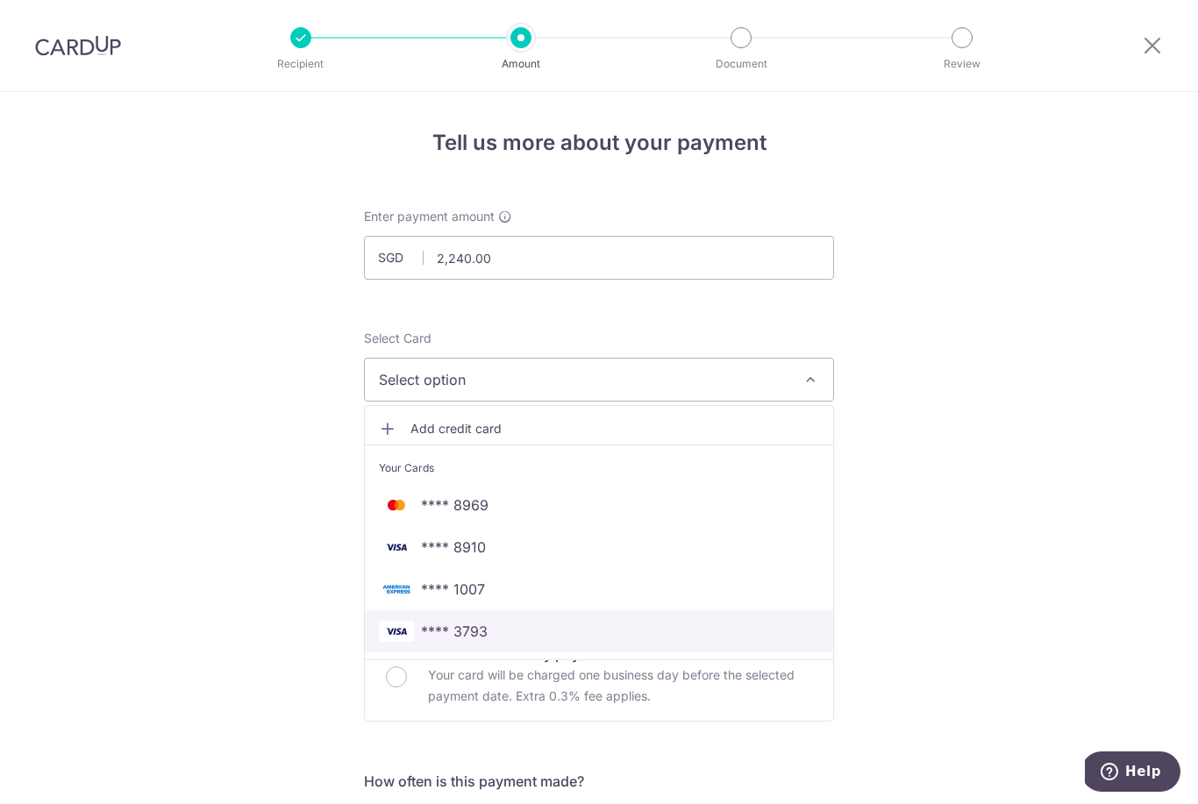
click at [560, 635] on span "**** 3793" at bounding box center [599, 631] width 440 height 21
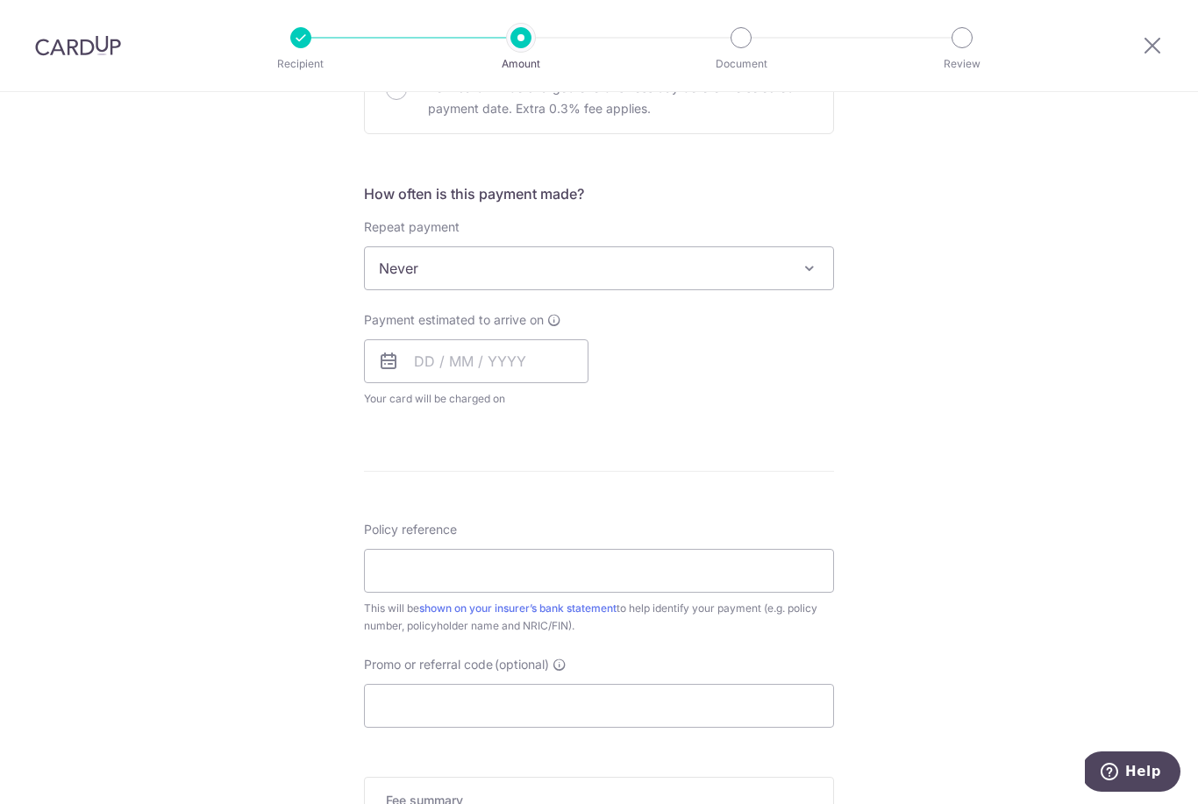
scroll to position [596, 0]
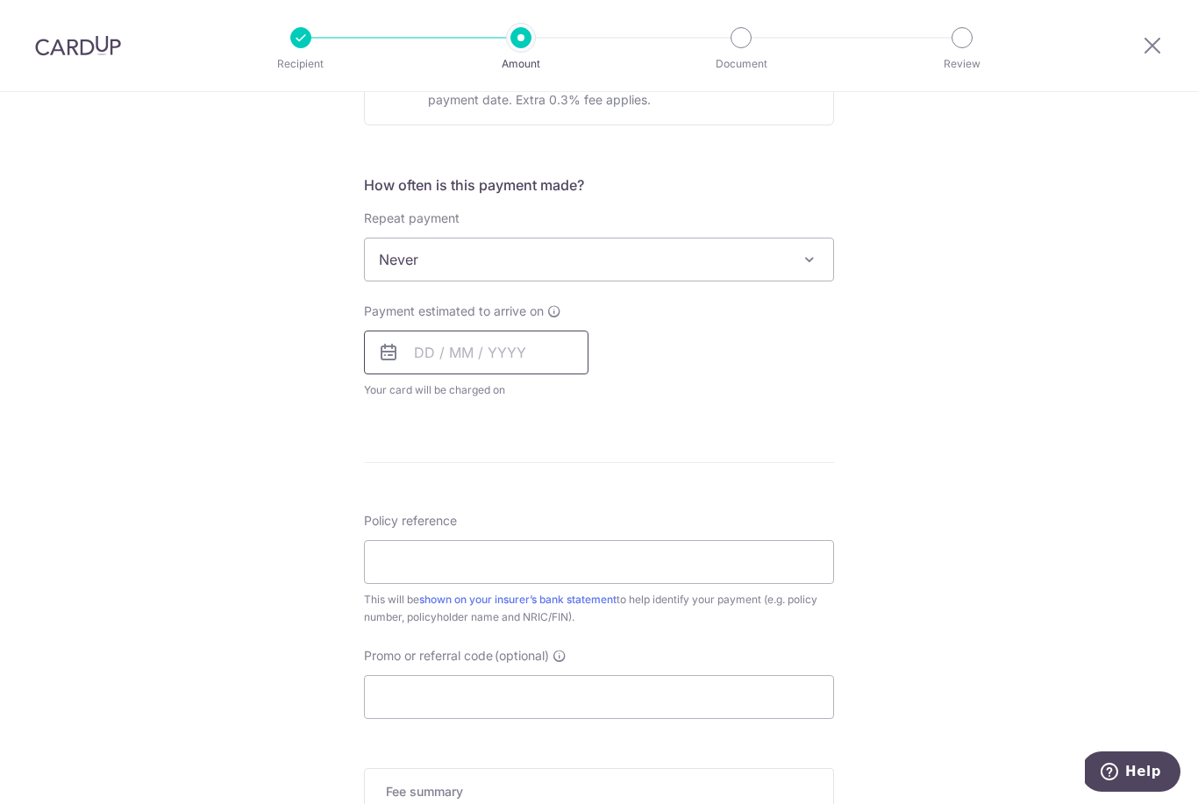
click at [479, 375] on input "text" at bounding box center [476, 353] width 225 height 44
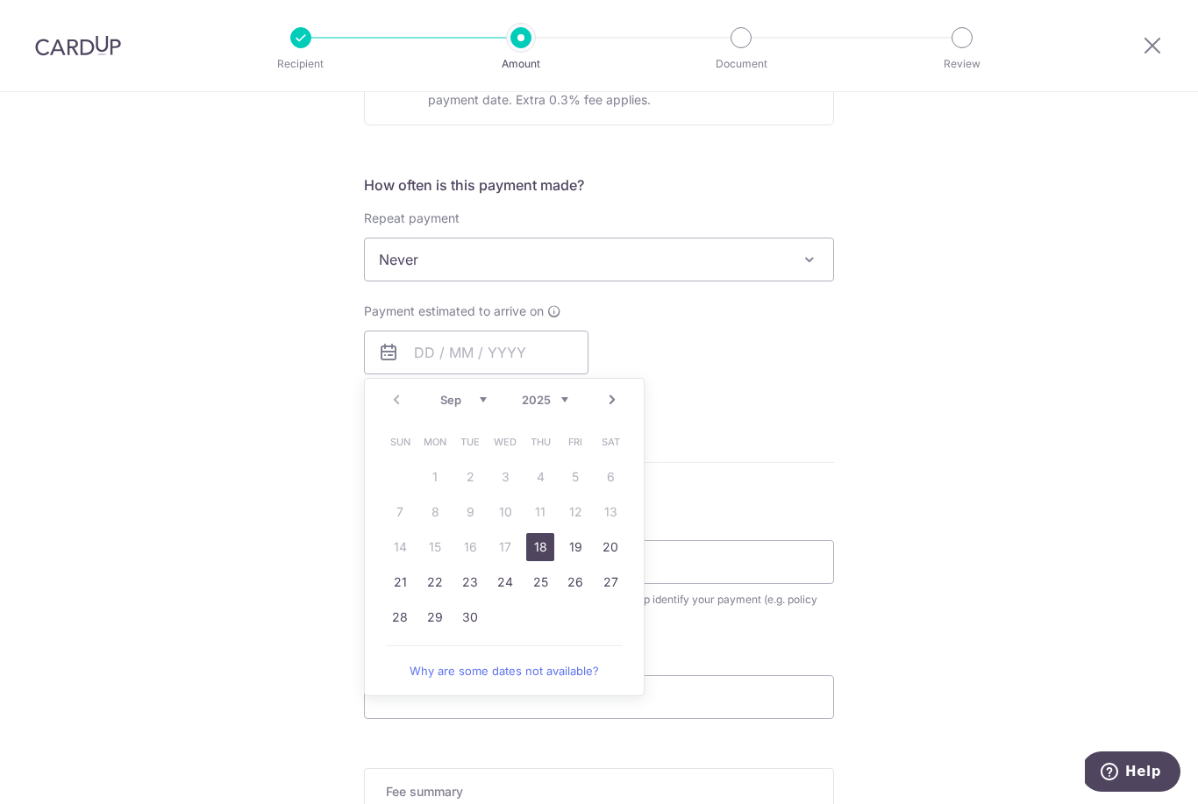
click at [544, 561] on link "18" at bounding box center [540, 547] width 28 height 28
type input "[DATE]"
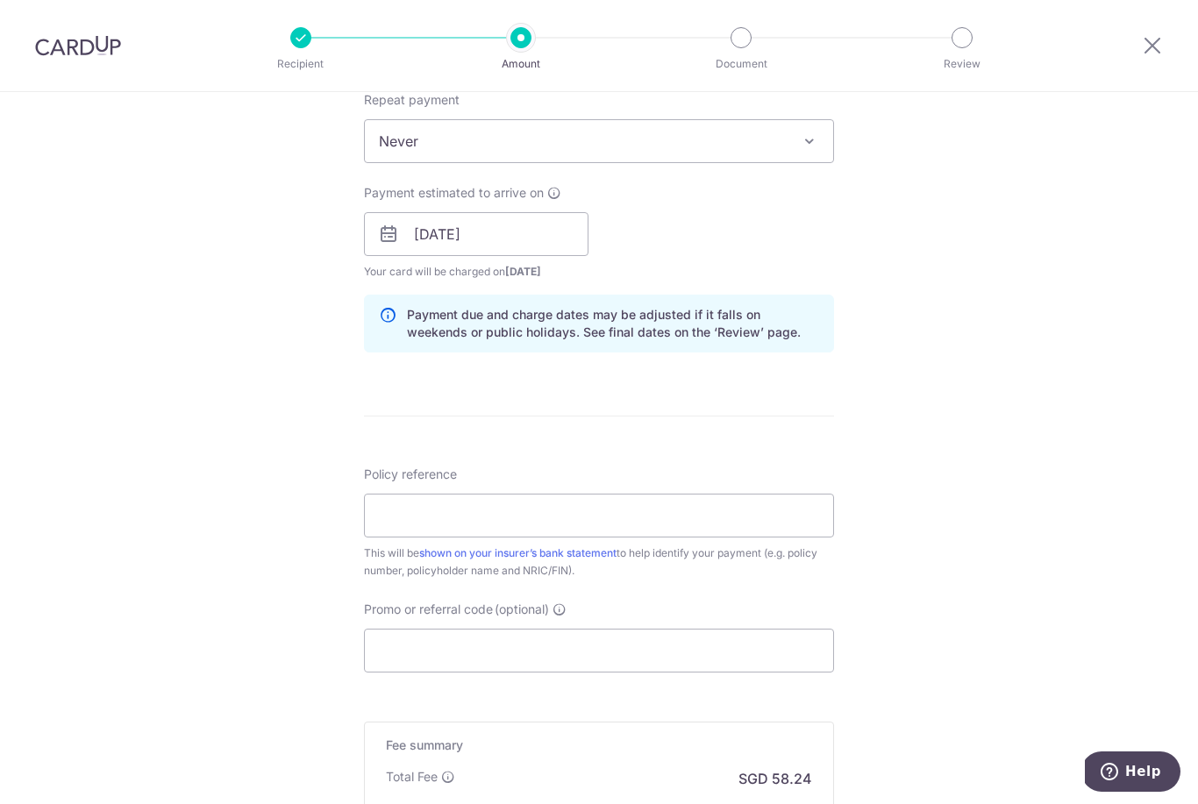
scroll to position [721, 0]
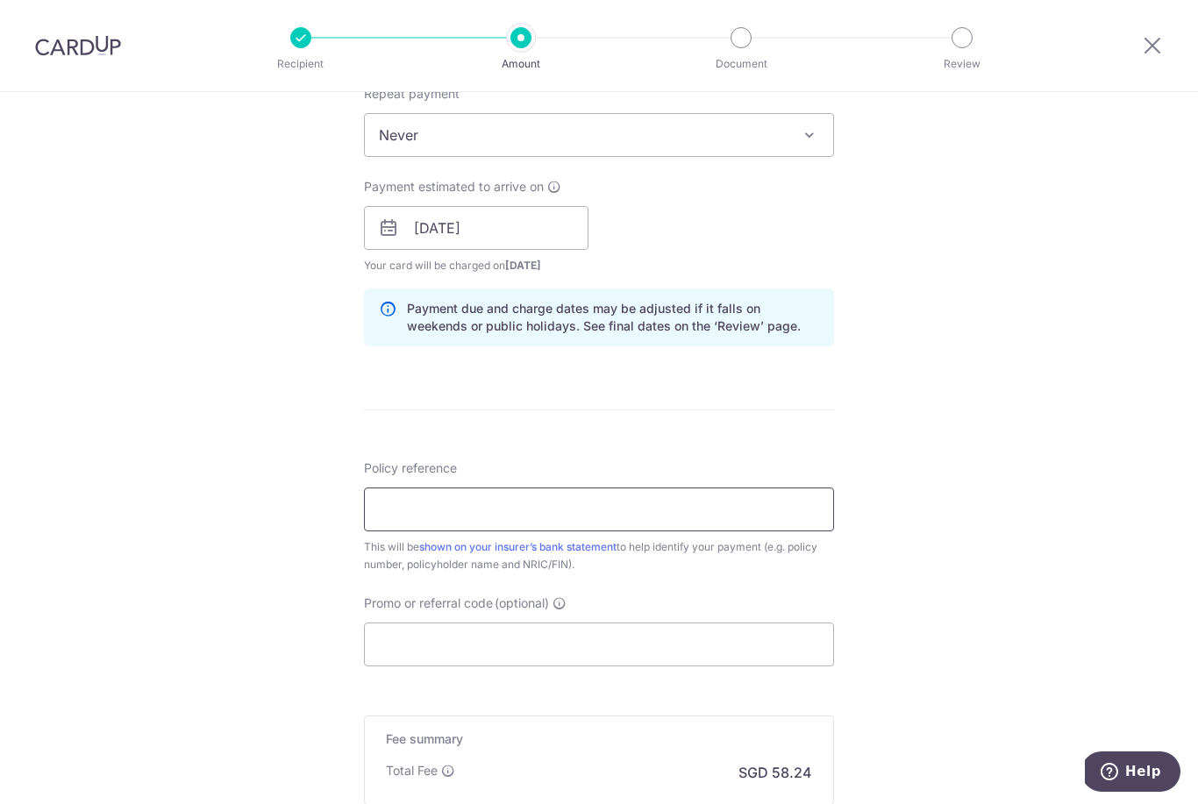
click at [536, 518] on input "Policy reference" at bounding box center [599, 510] width 470 height 44
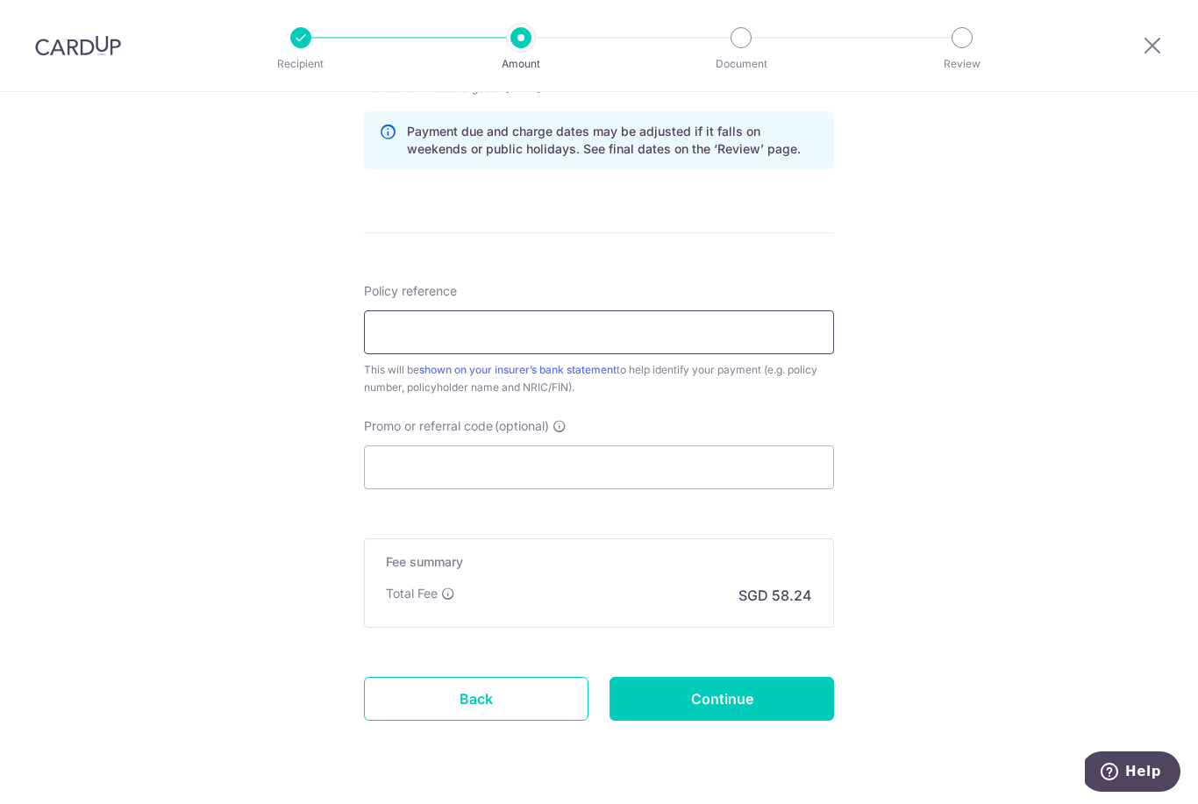
scroll to position [897, 0]
type input "L549920065"
click at [668, 470] on input "Promo or referral code (optional)" at bounding box center [599, 468] width 470 height 44
paste input "OFF225"
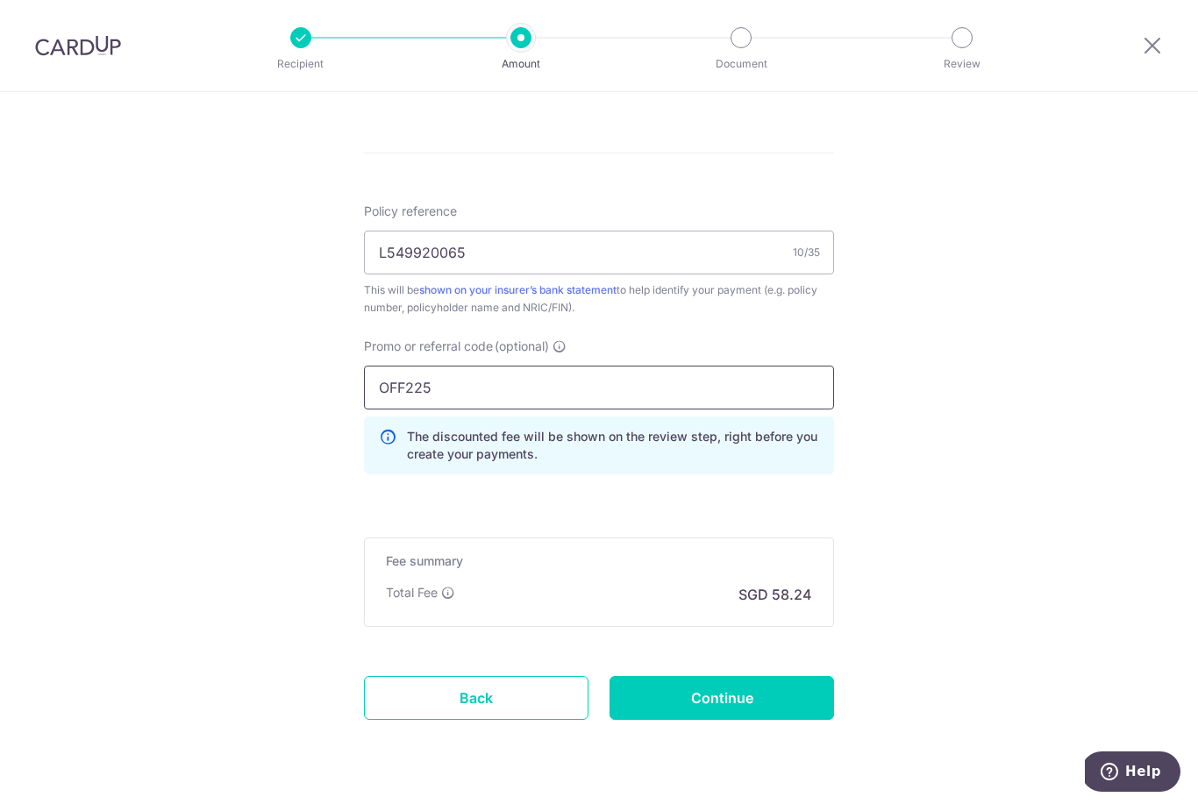
scroll to position [976, 0]
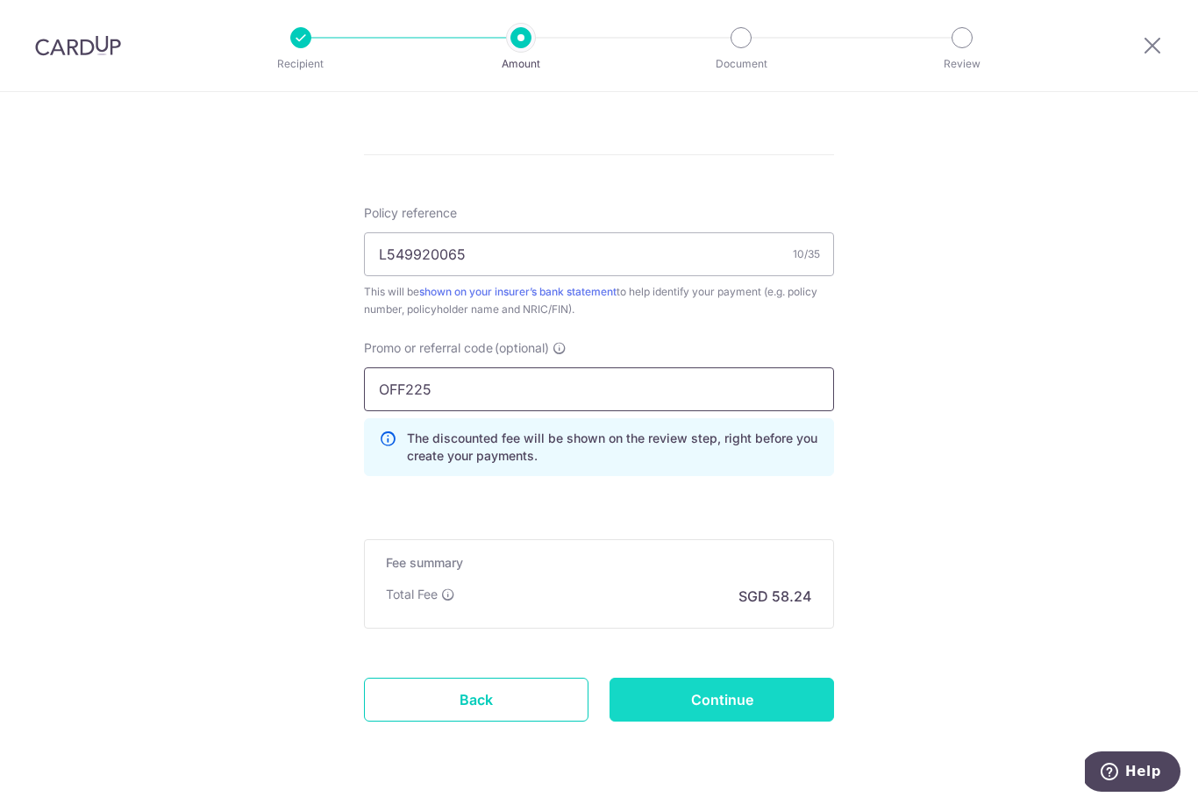
type input "OFF225"
click at [746, 696] on input "Continue" at bounding box center [722, 700] width 225 height 44
type input "Create Schedule"
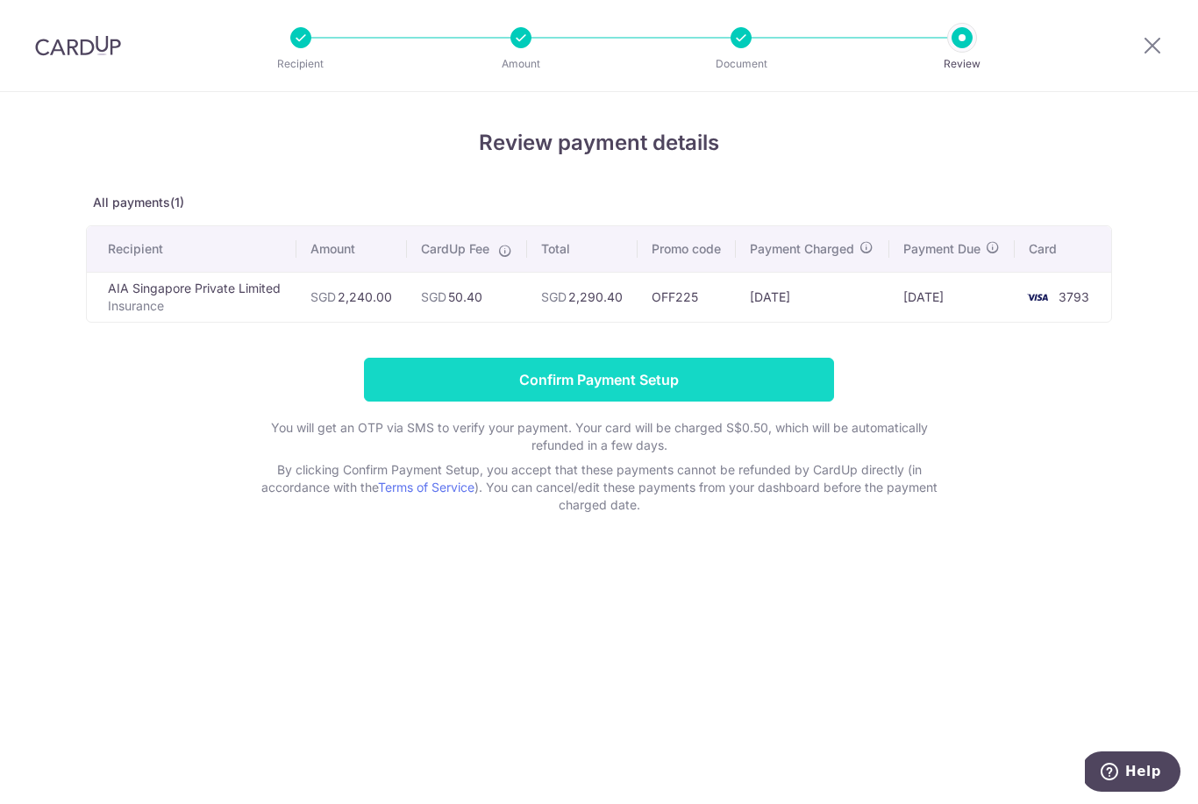
click at [598, 368] on input "Confirm Payment Setup" at bounding box center [599, 380] width 470 height 44
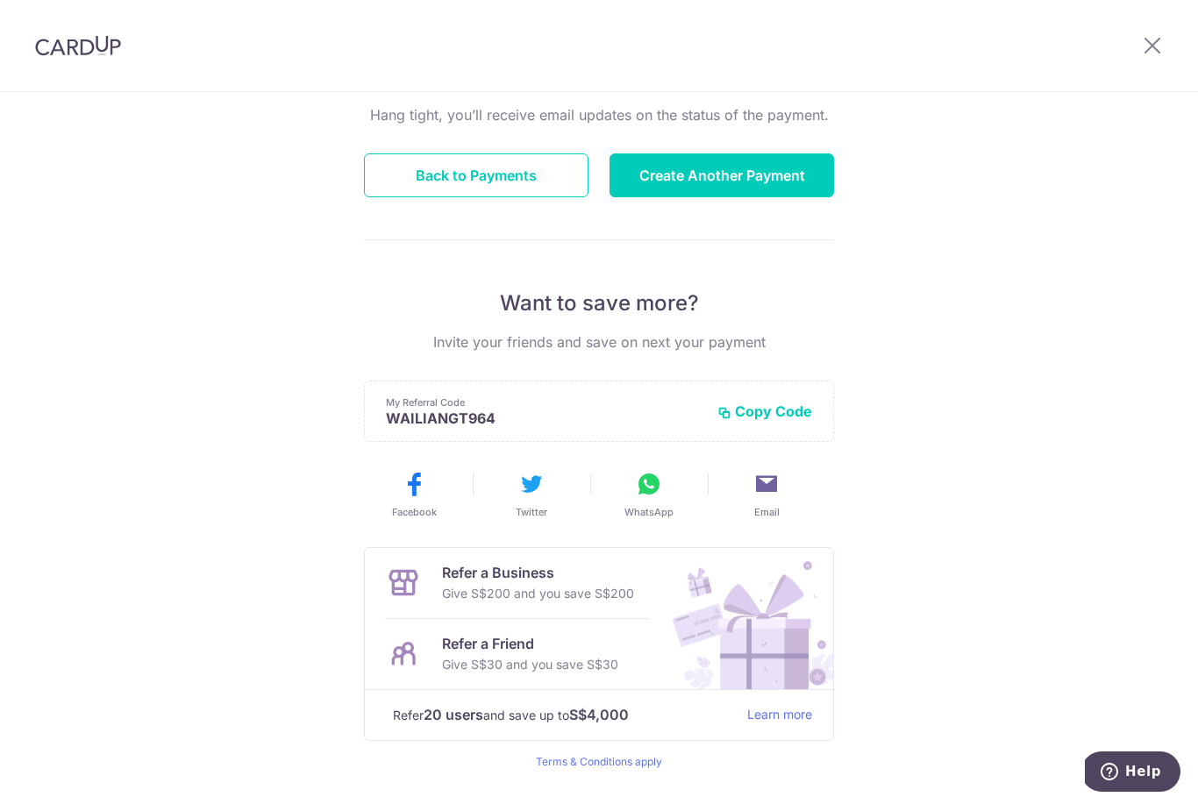
scroll to position [176, 0]
click at [519, 189] on button "Back to Payments" at bounding box center [476, 176] width 225 height 44
